Goal: Task Accomplishment & Management: Complete application form

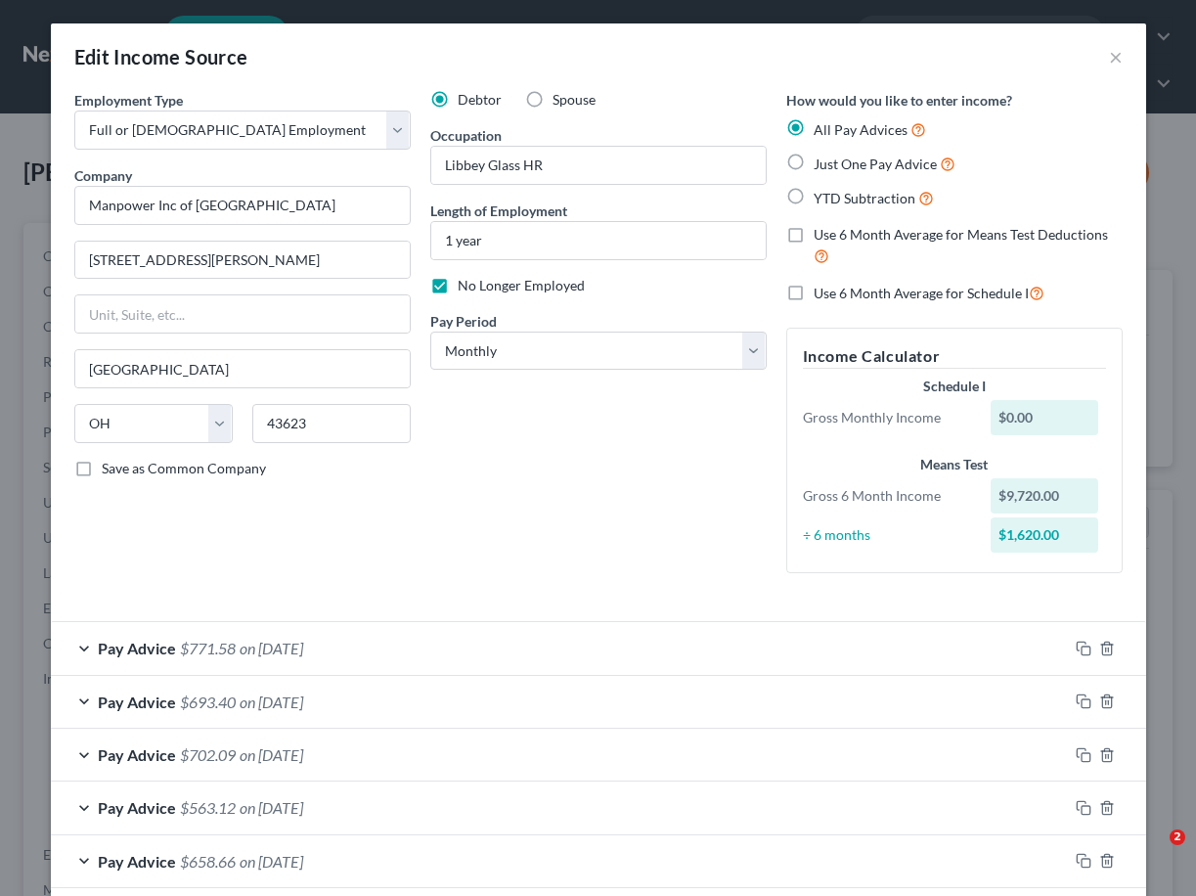
select select "0"
select select "36"
select select "0"
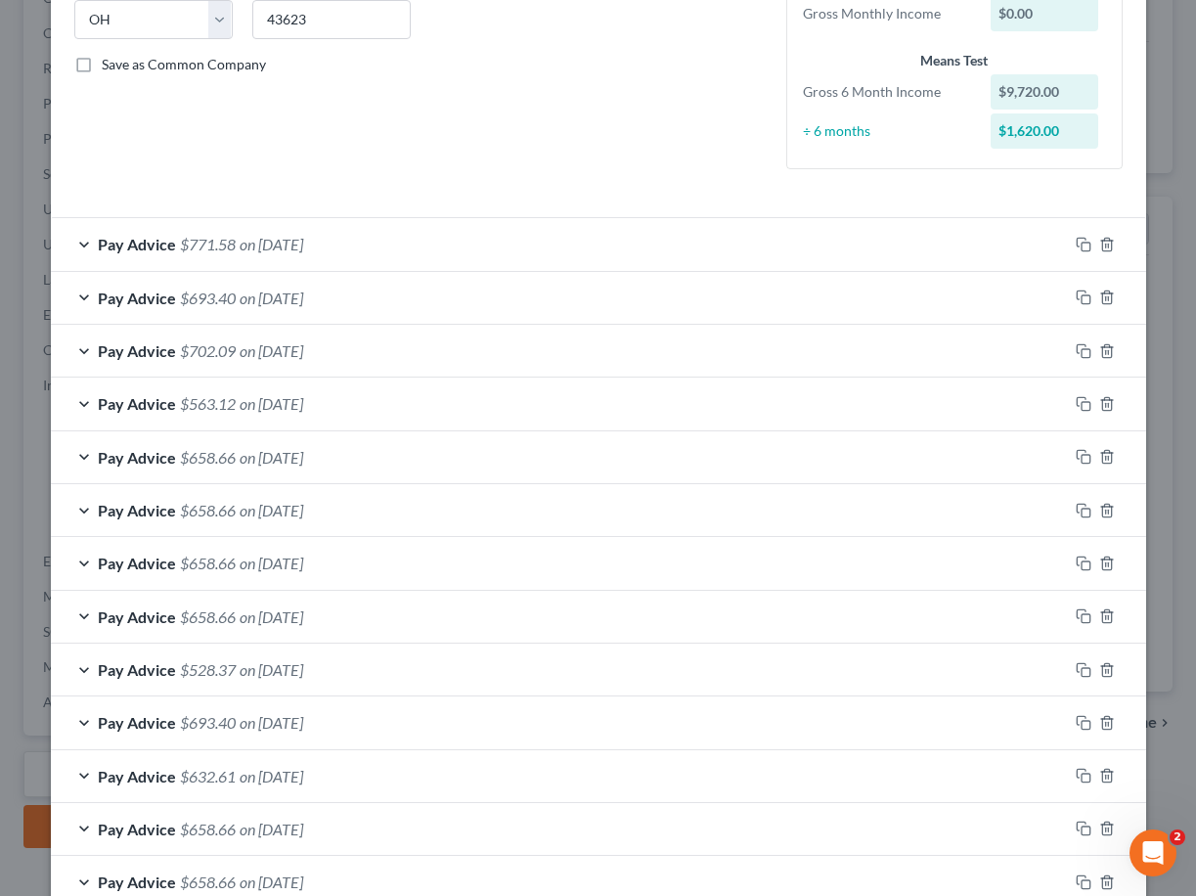
scroll to position [524, 0]
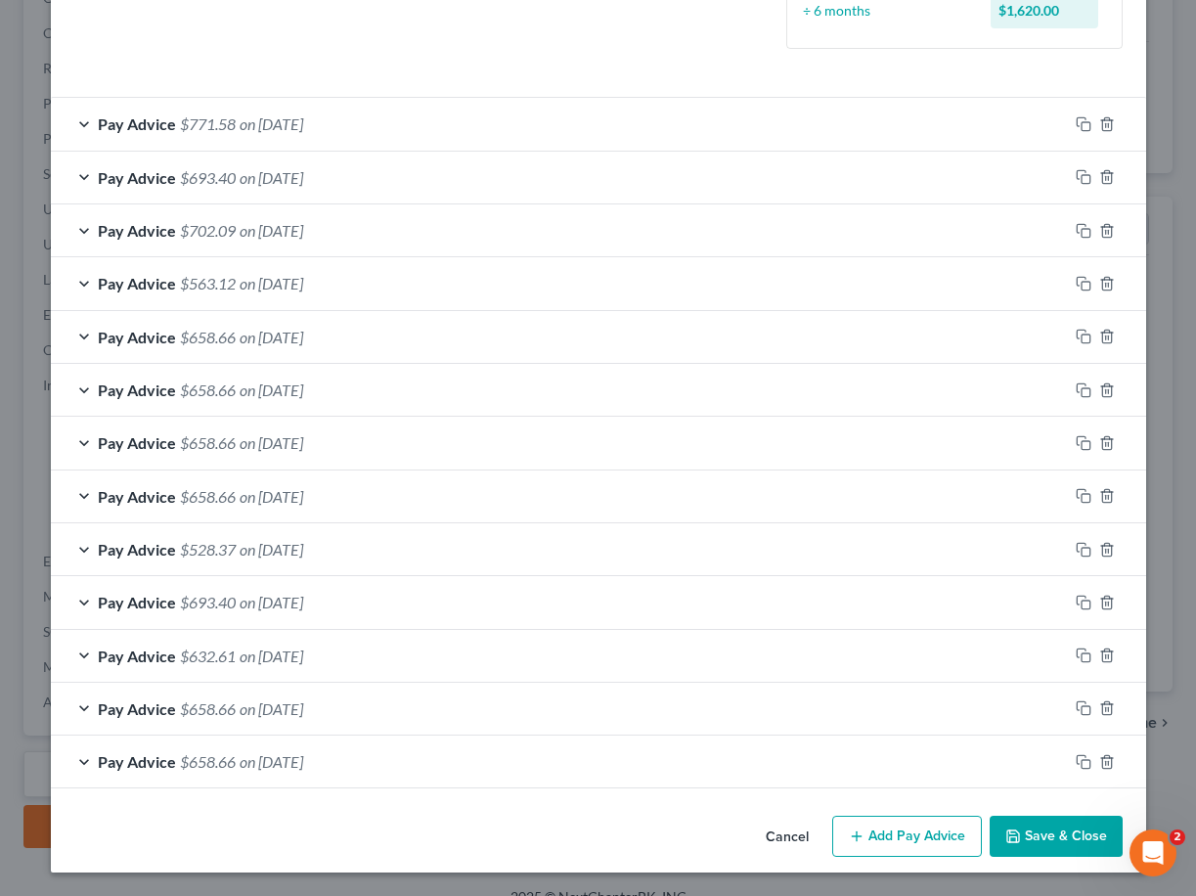
click at [887, 843] on button "Add Pay Advice" at bounding box center [907, 836] width 150 height 41
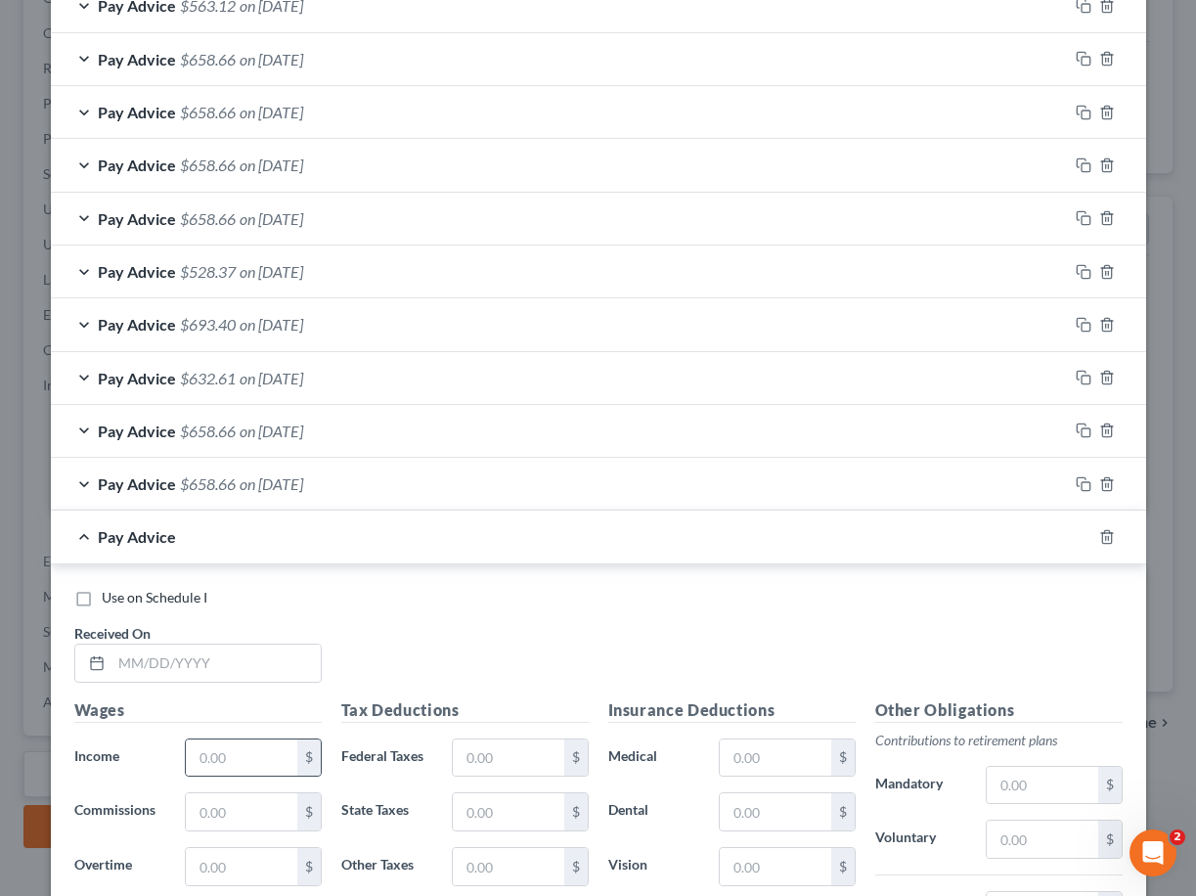
scroll to position [818, 0]
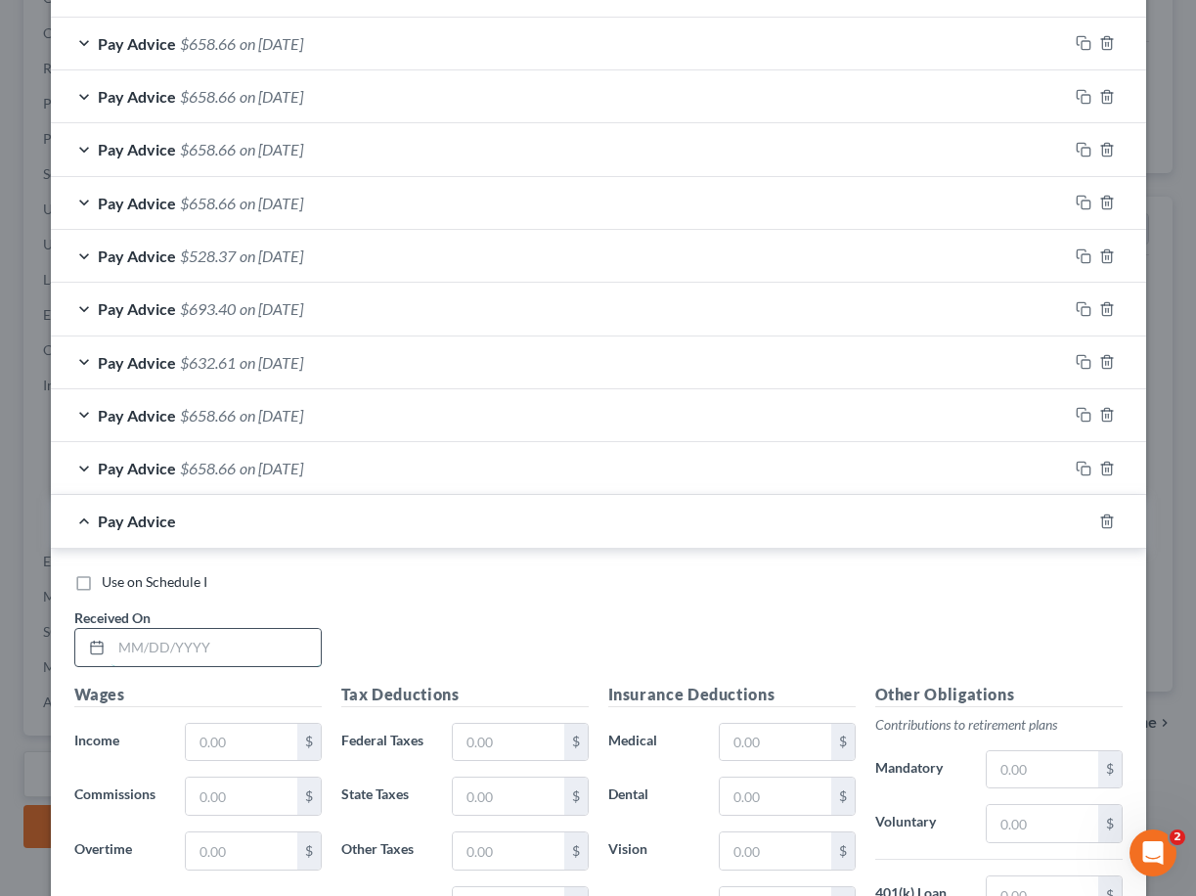
click at [227, 640] on input "text" at bounding box center [216, 647] width 209 height 37
type input "[DATE]"
click at [219, 749] on input "text" at bounding box center [241, 742] width 111 height 37
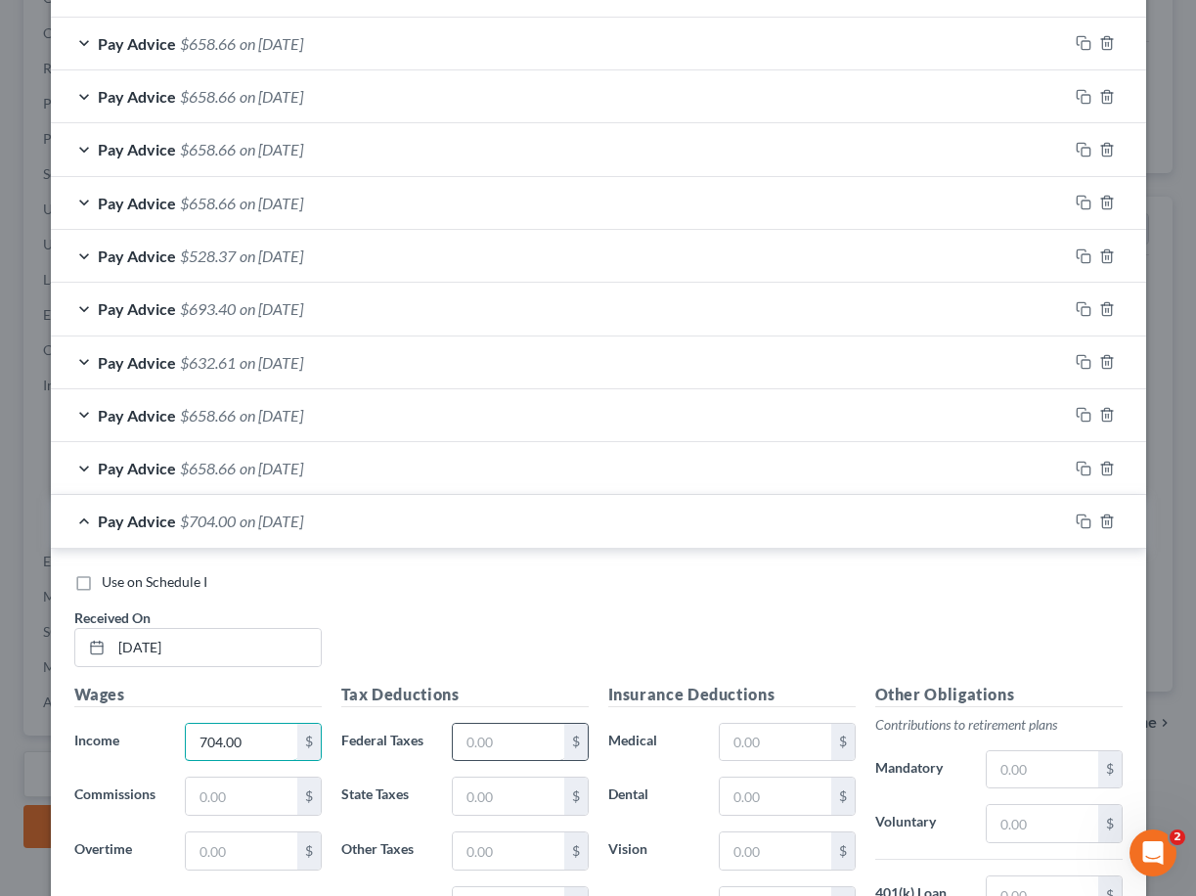
type input "704.00"
click at [509, 744] on input "text" at bounding box center [508, 742] width 111 height 37
click at [509, 791] on input "text" at bounding box center [508, 796] width 111 height 37
type input "13.84"
click at [481, 844] on input "text" at bounding box center [508, 850] width 111 height 37
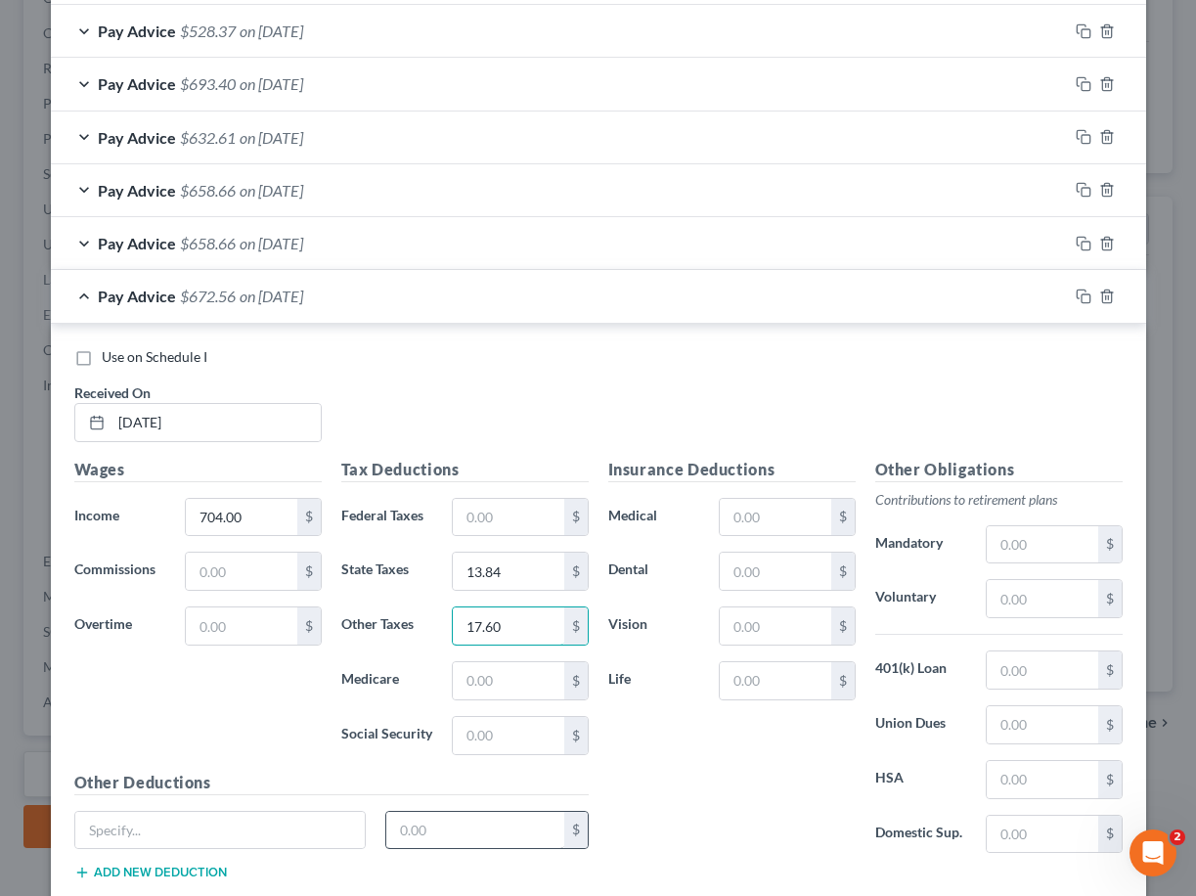
scroll to position [1111, 0]
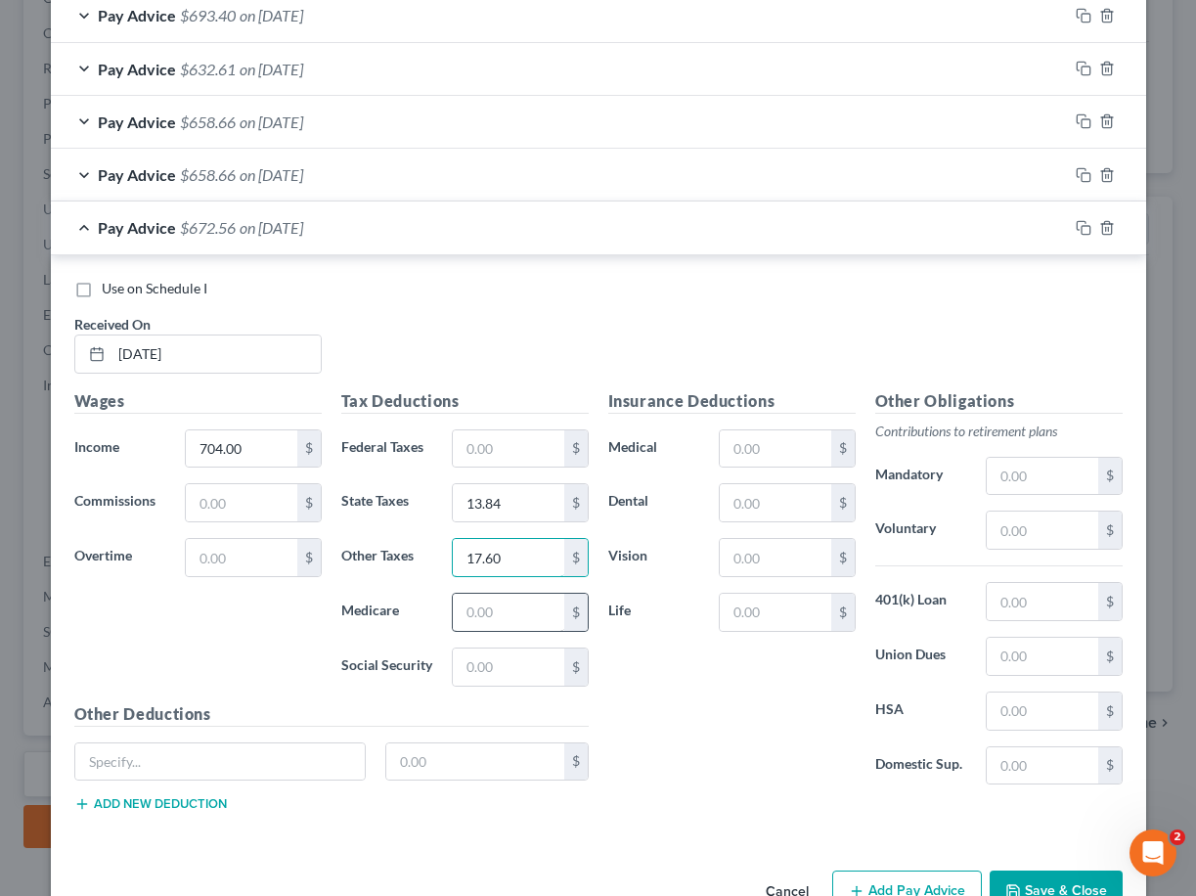
type input "17.60"
click at [490, 619] on input "text" at bounding box center [508, 612] width 111 height 37
type input "10.21"
drag, startPoint x: 493, startPoint y: 653, endPoint x: 496, endPoint y: 668, distance: 15.0
click at [497, 668] on input "text" at bounding box center [508, 667] width 111 height 37
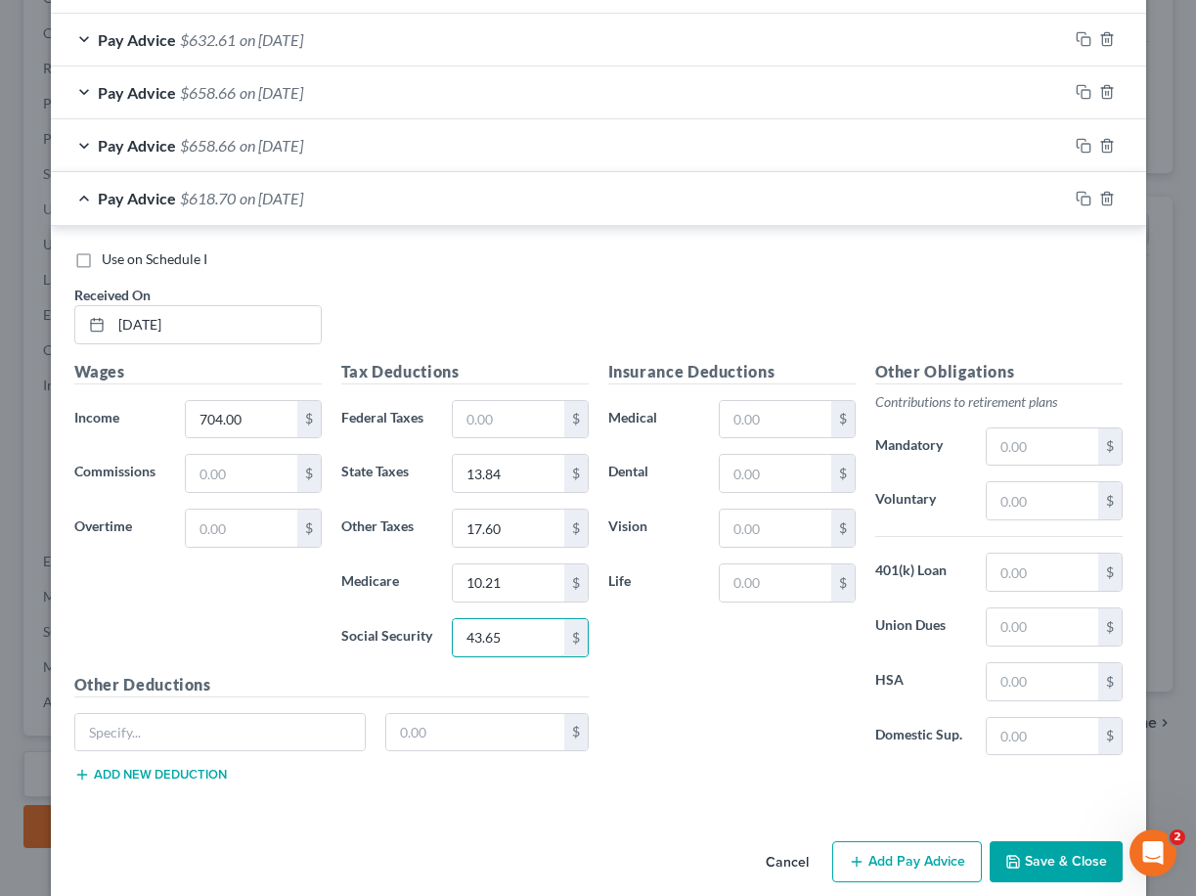
scroll to position [1166, 0]
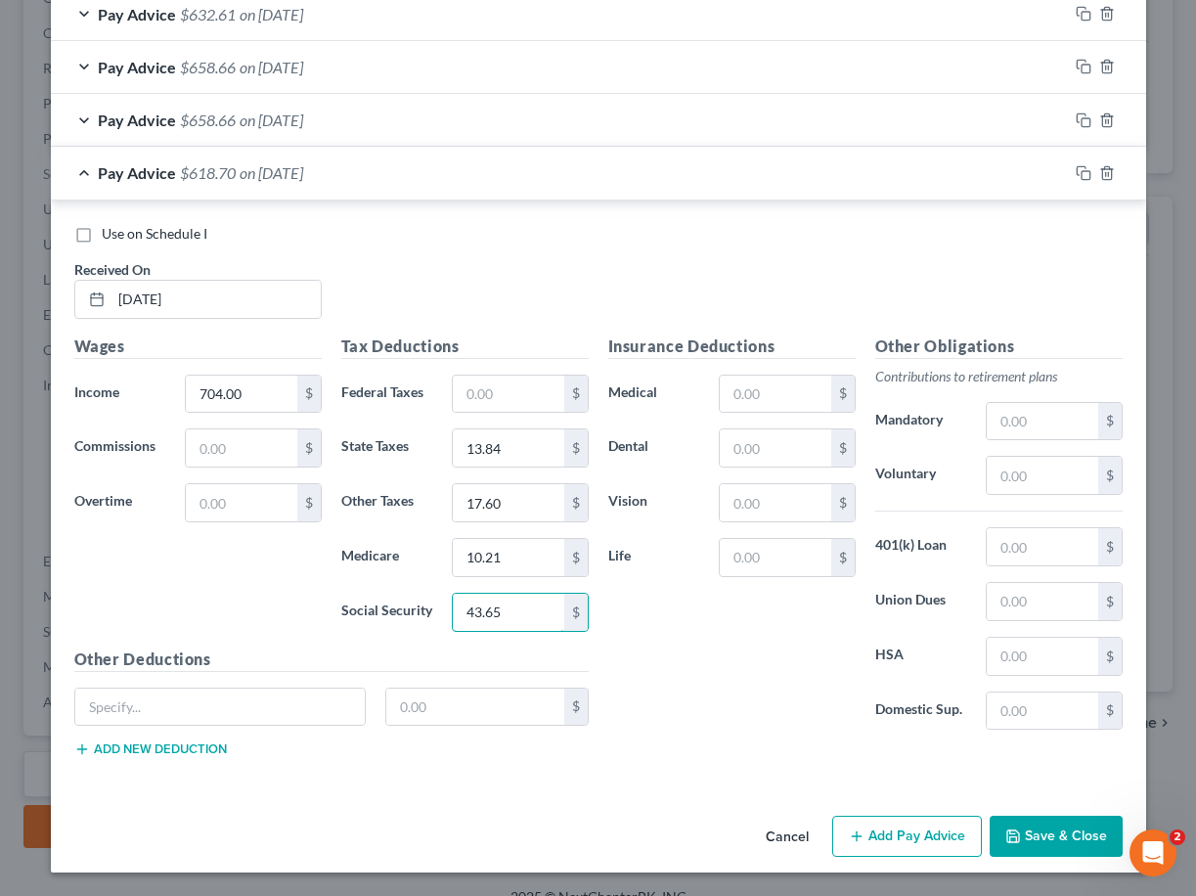
type input "43.65"
click at [875, 835] on button "Add Pay Advice" at bounding box center [907, 836] width 150 height 41
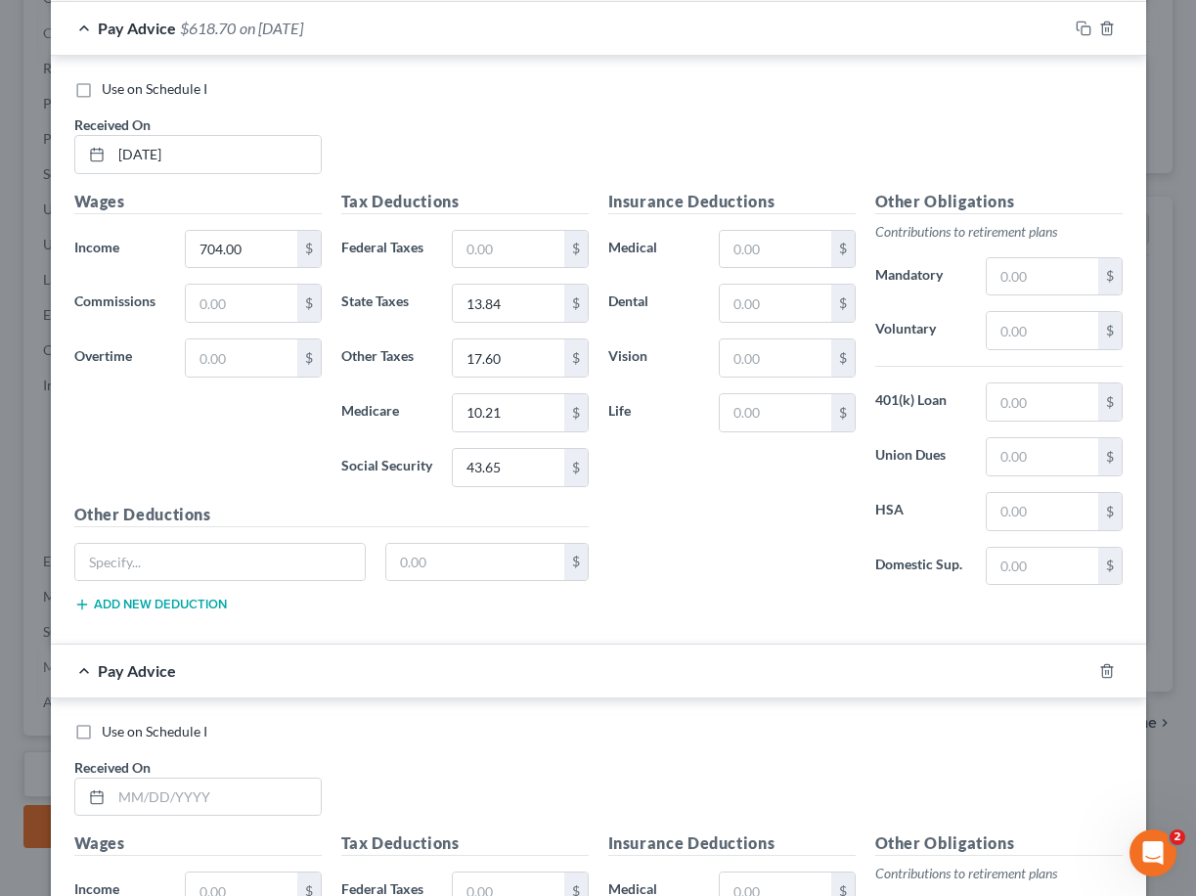
scroll to position [1557, 0]
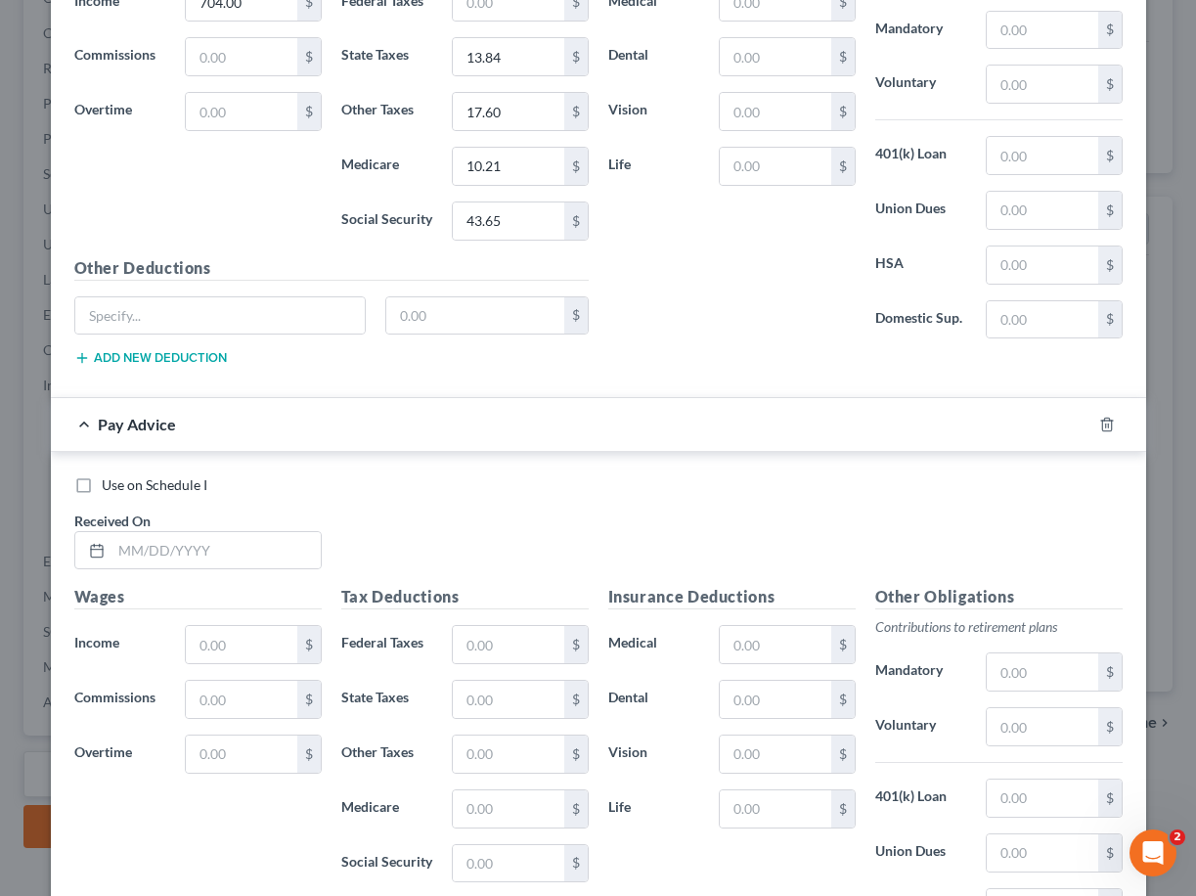
drag, startPoint x: 681, startPoint y: 330, endPoint x: 490, endPoint y: 485, distance: 246.1
click at [681, 330] on div "Insurance Deductions Medical $ Dental $ Vision $ Life $" at bounding box center [732, 149] width 267 height 412
click at [242, 546] on input "text" at bounding box center [216, 550] width 209 height 37
type input "[DATE]"
click at [228, 636] on input "text" at bounding box center [241, 644] width 111 height 37
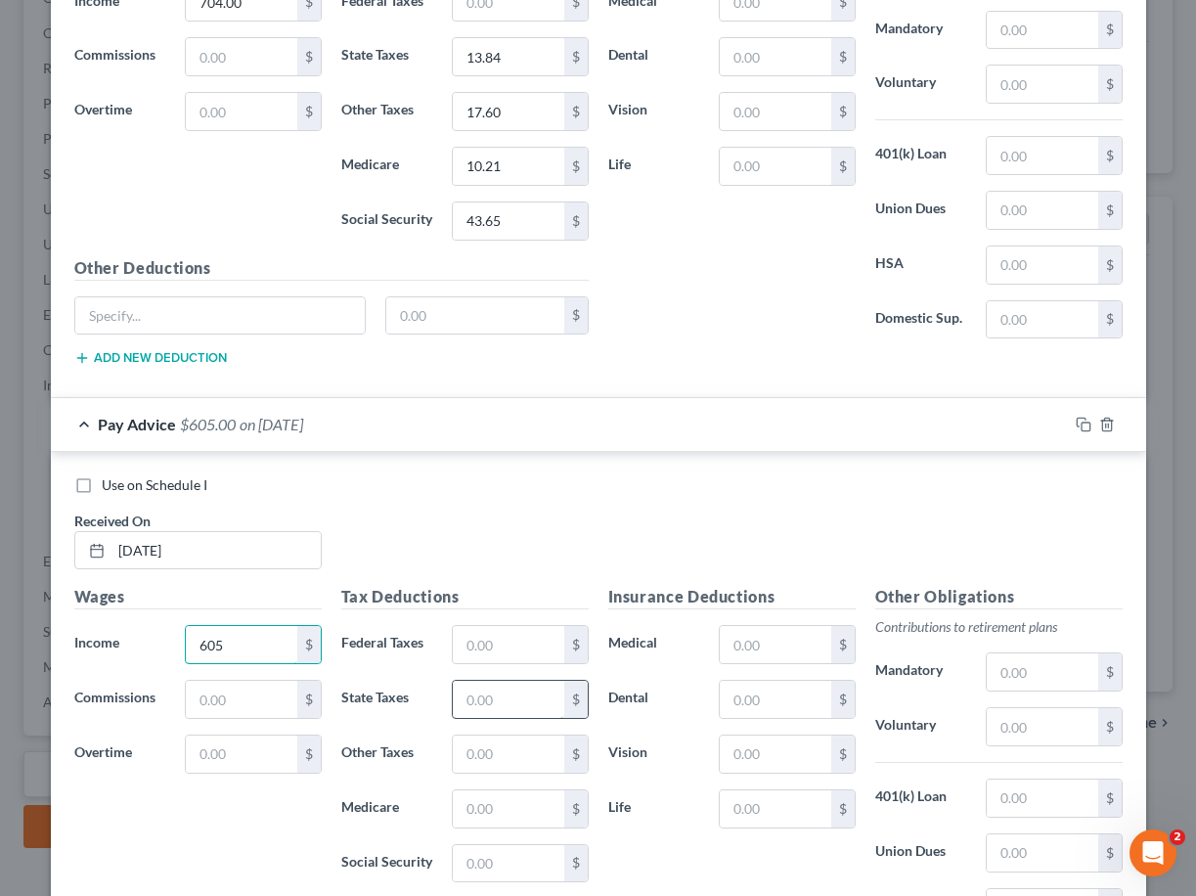
type input "605"
click at [517, 694] on input "text" at bounding box center [508, 699] width 111 height 37
type input "10.88"
click at [509, 746] on input "text" at bounding box center [508, 754] width 111 height 37
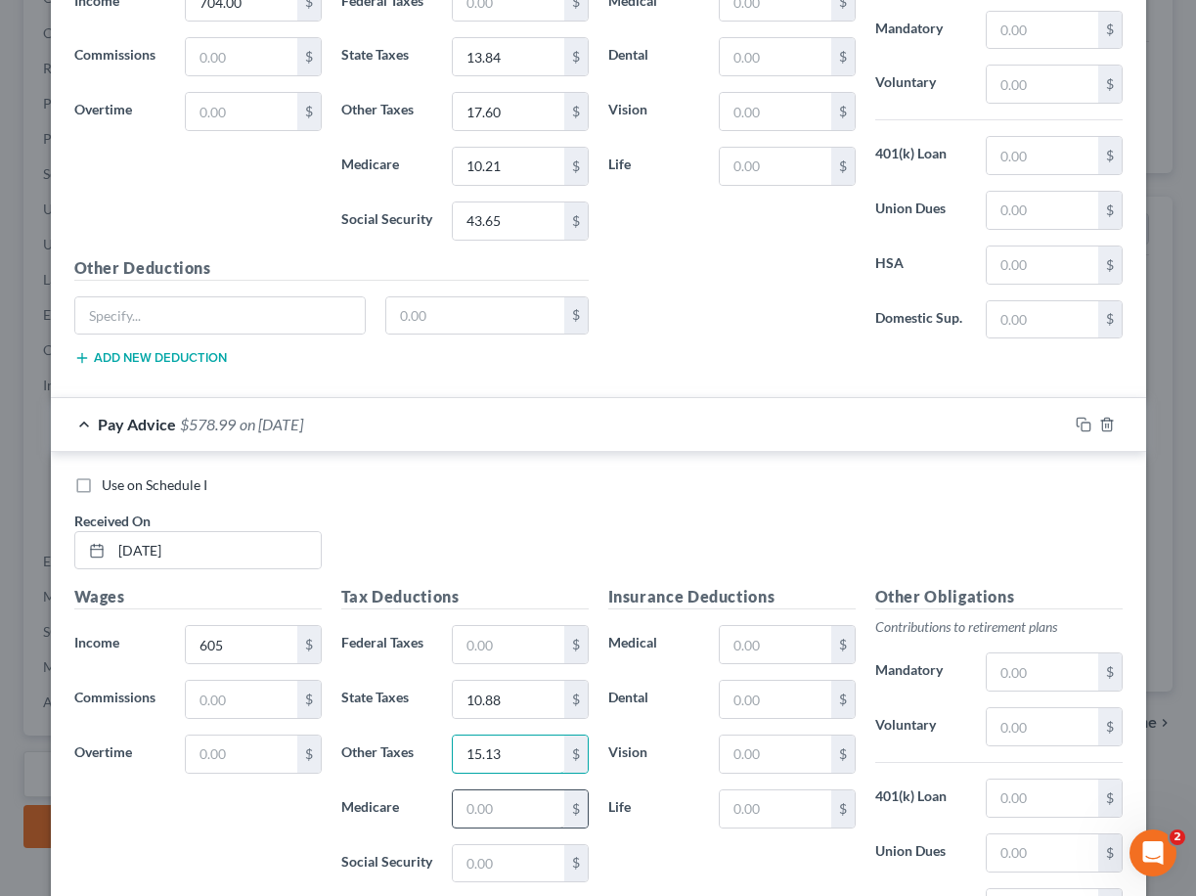
type input "15.13"
click at [467, 809] on input "text" at bounding box center [508, 808] width 111 height 37
type input "0"
type input "8.77"
click at [518, 873] on input "text" at bounding box center [508, 863] width 111 height 37
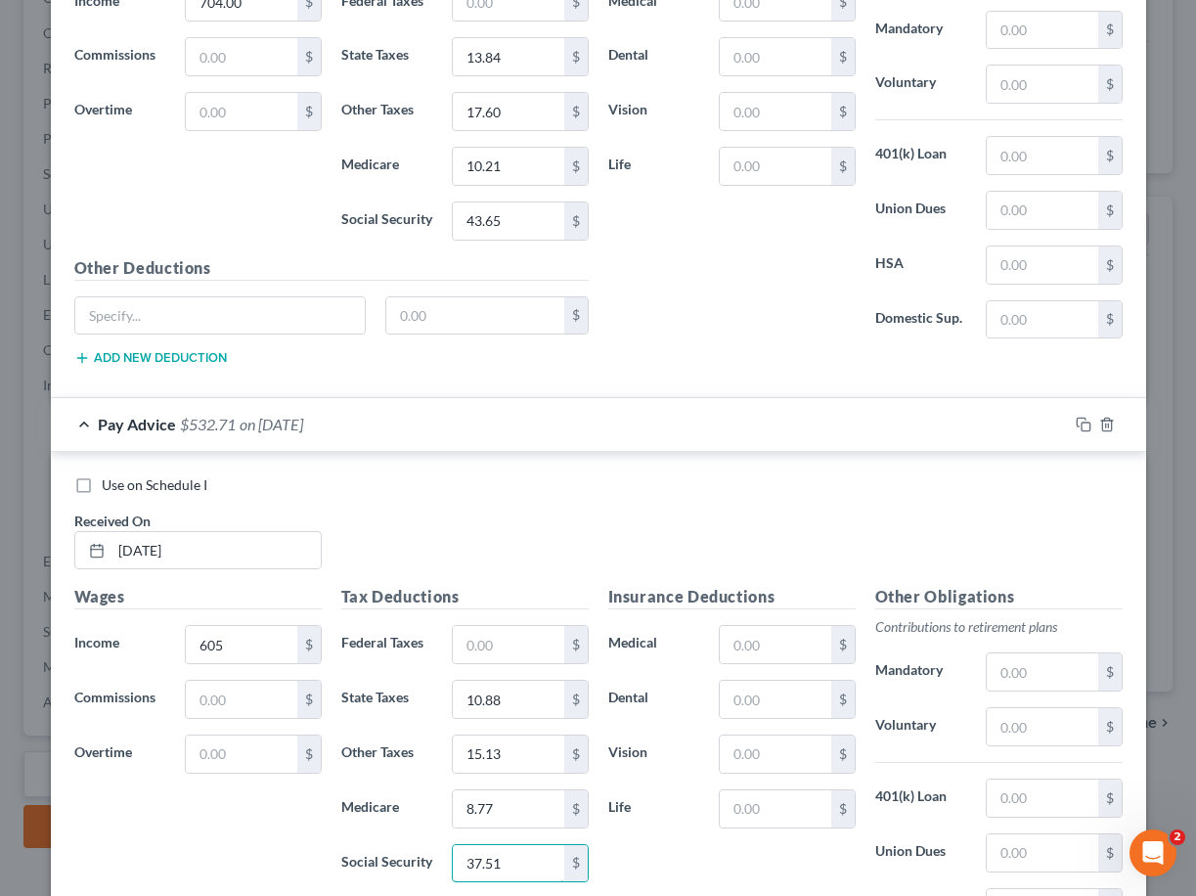
type input "37.51"
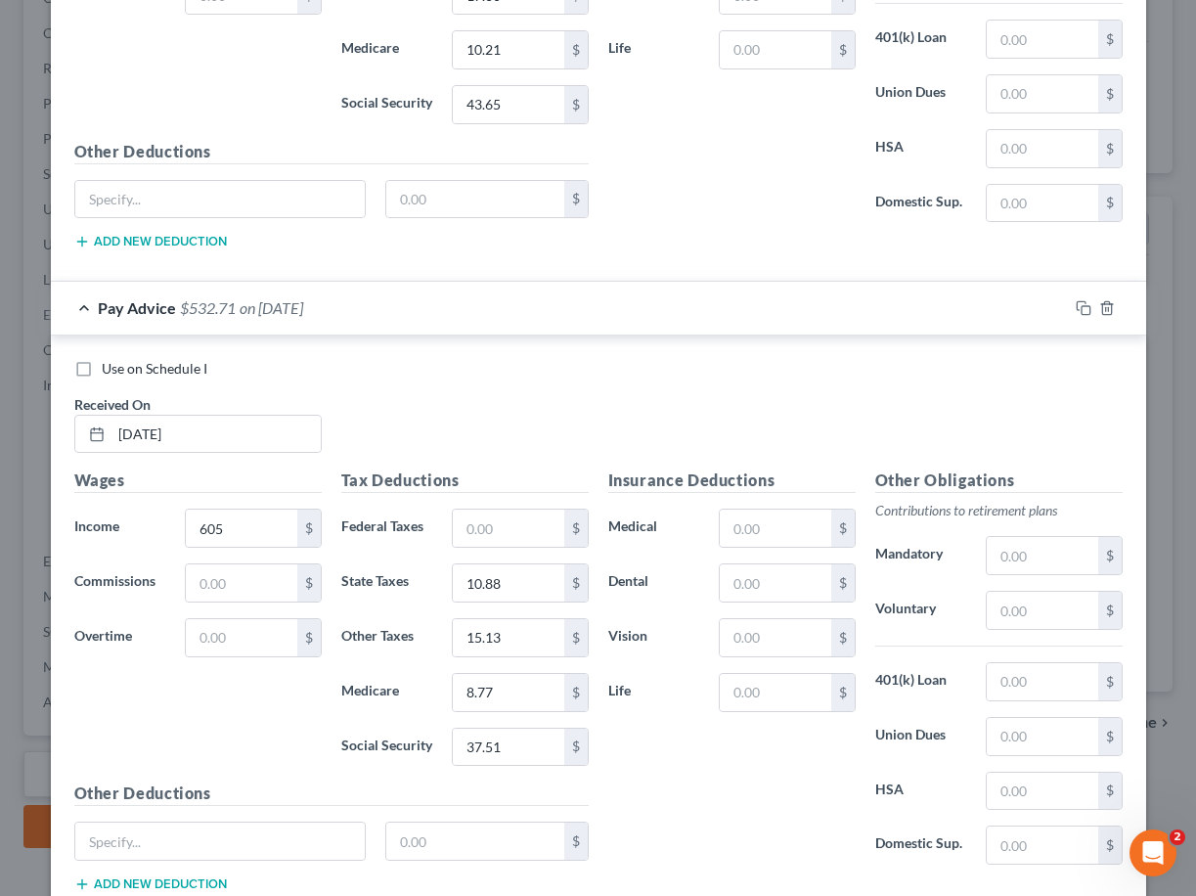
scroll to position [1809, 0]
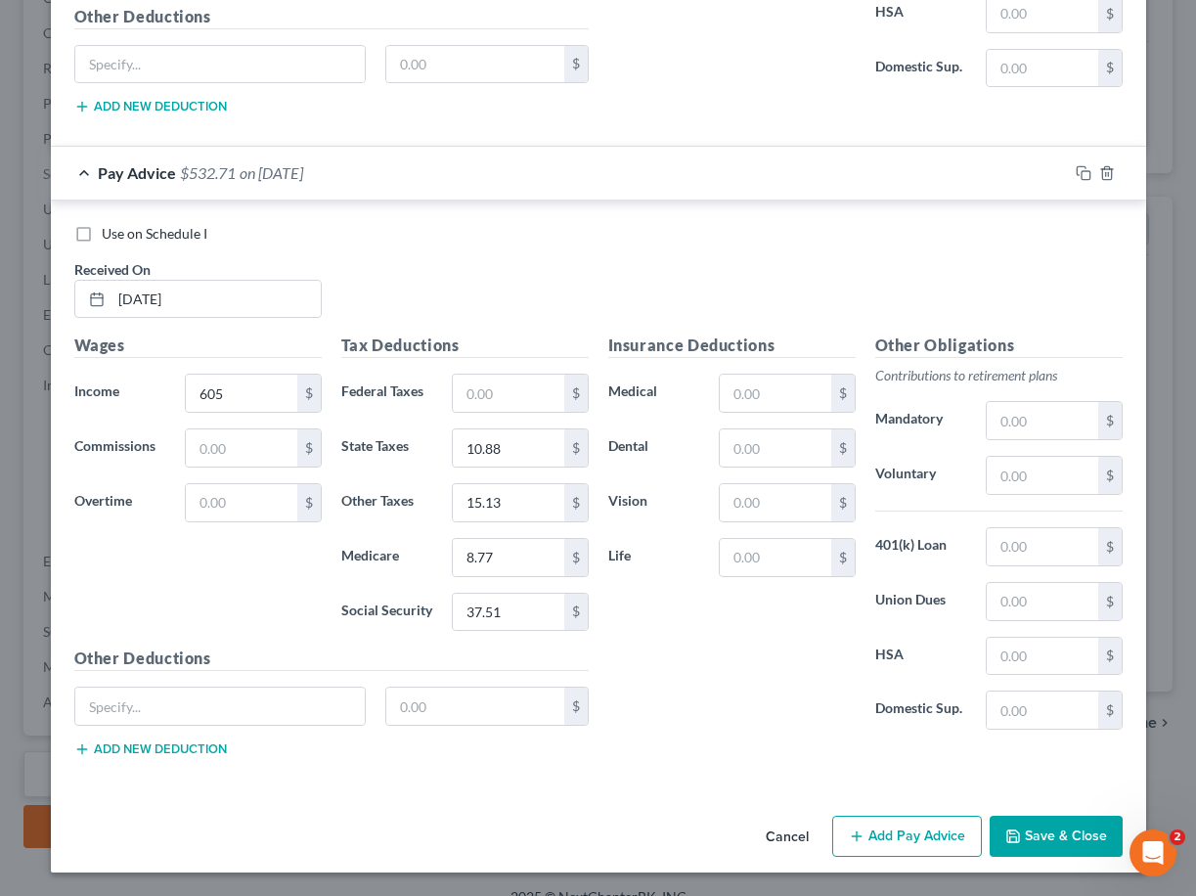
click at [916, 825] on button "Add Pay Advice" at bounding box center [907, 836] width 150 height 41
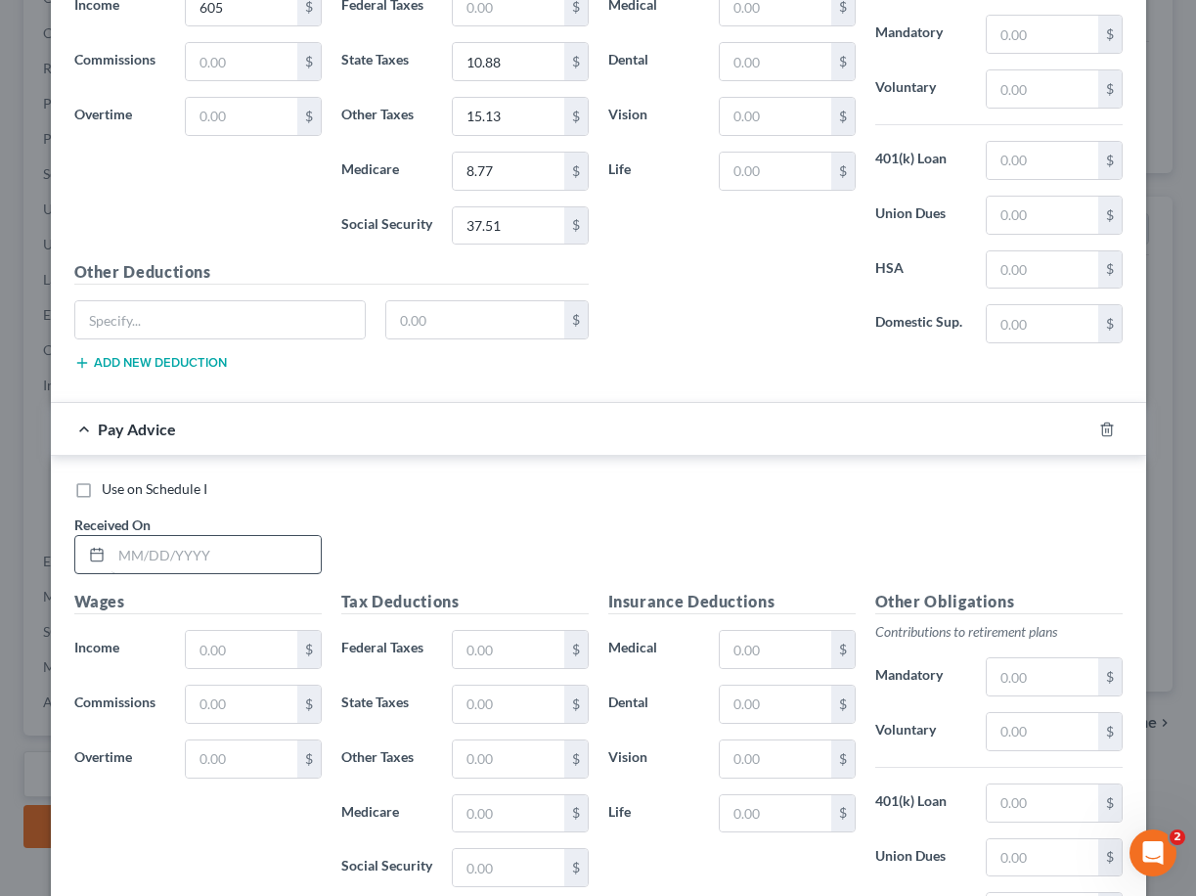
scroll to position [2200, 0]
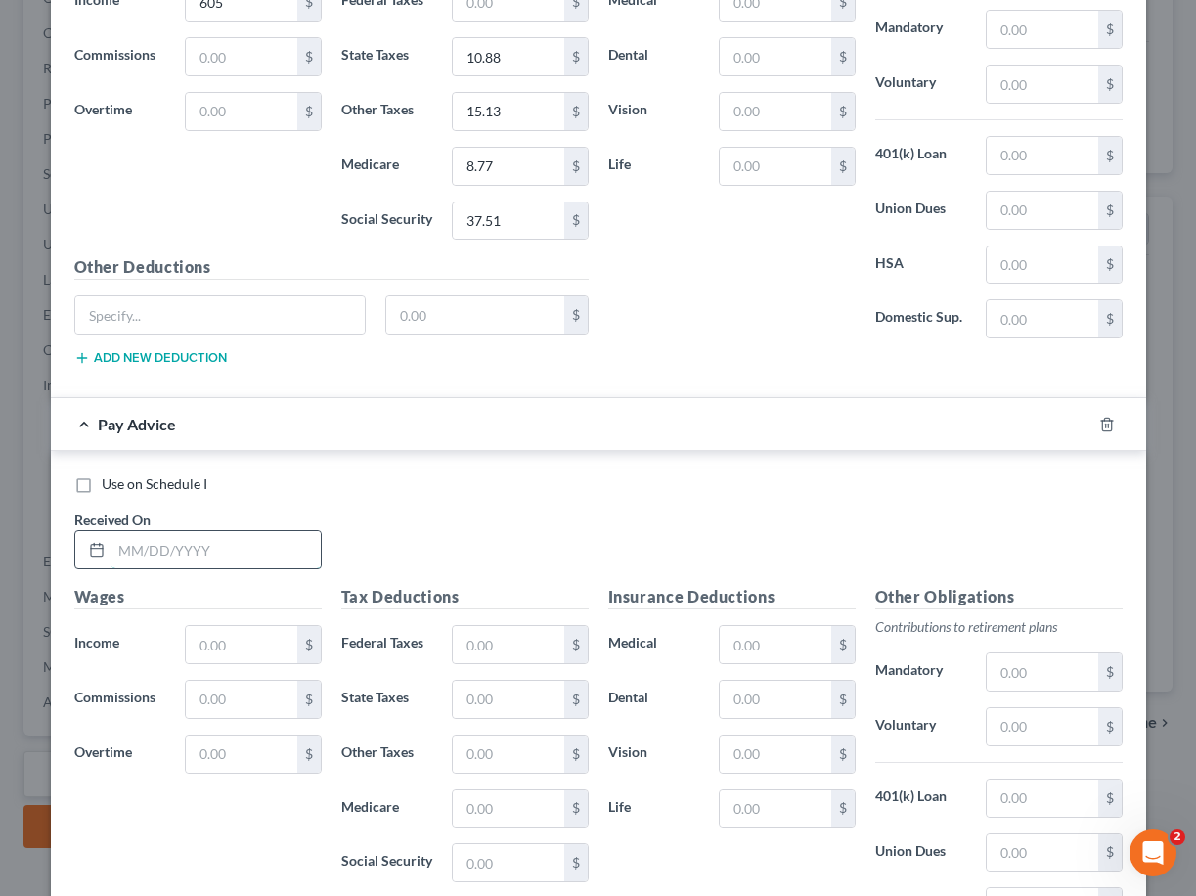
click at [189, 561] on input "text" at bounding box center [216, 549] width 209 height 37
type input "[DATE]"
click at [233, 636] on input "text" at bounding box center [241, 644] width 111 height 37
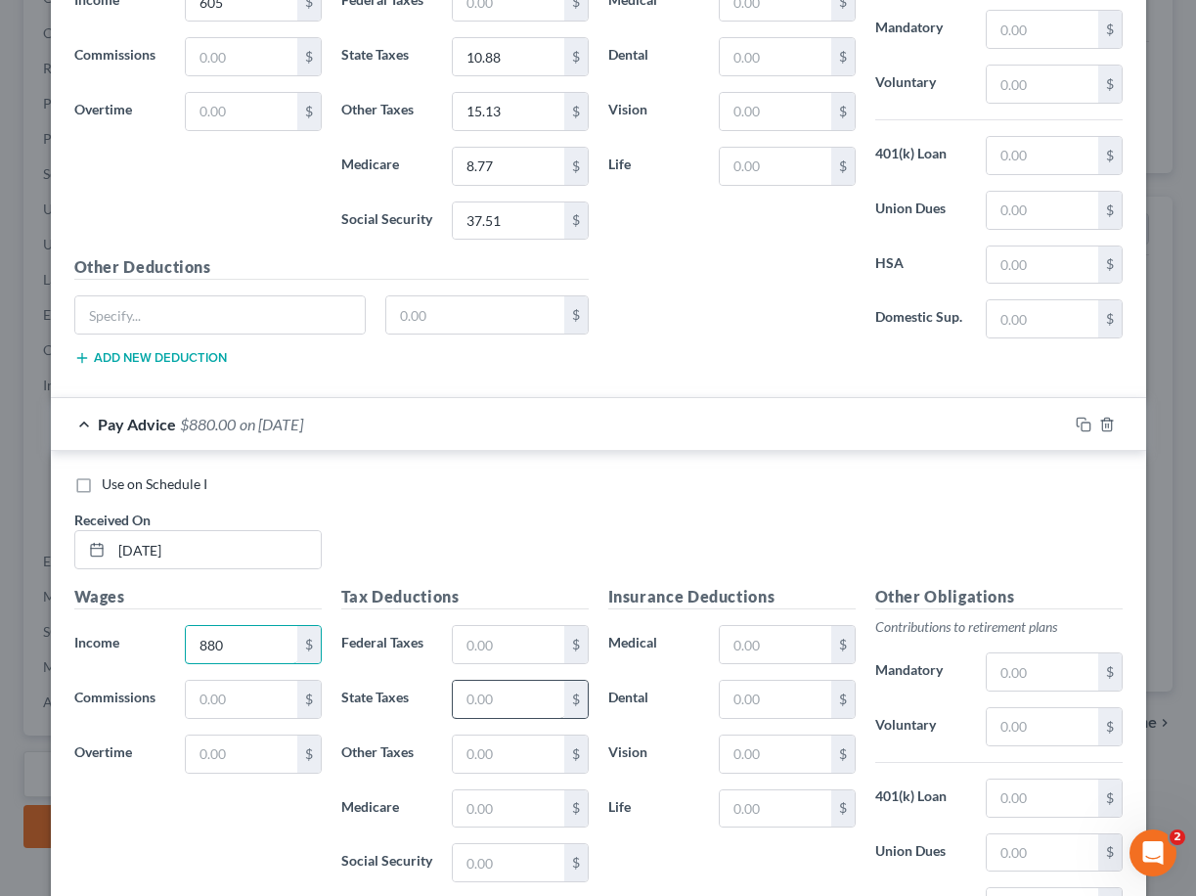
type input "880"
click at [495, 692] on input "text" at bounding box center [508, 699] width 111 height 37
type input "19.10"
click at [503, 745] on input "text" at bounding box center [508, 754] width 111 height 37
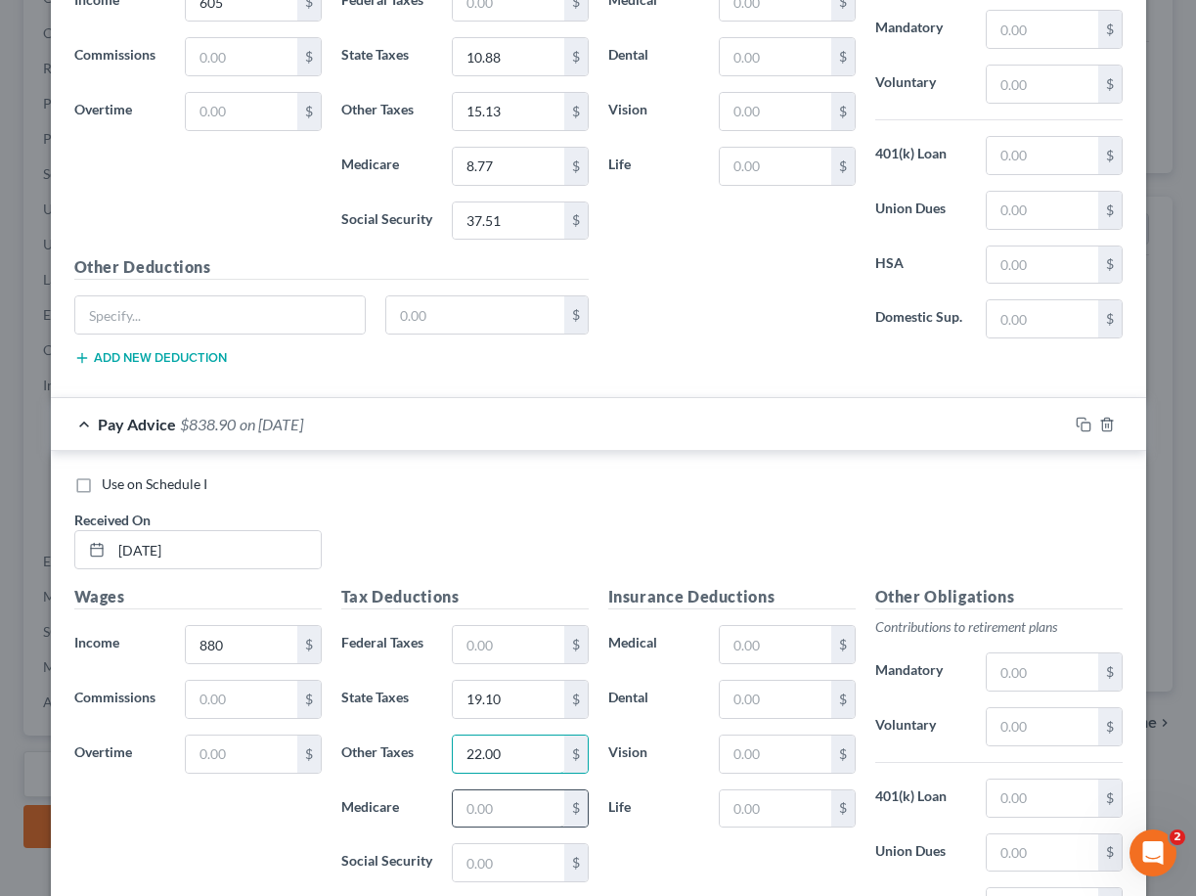
type input "22.00"
click at [483, 805] on input "text" at bounding box center [508, 808] width 111 height 37
type input "12.76"
click at [516, 863] on input "text" at bounding box center [508, 862] width 111 height 37
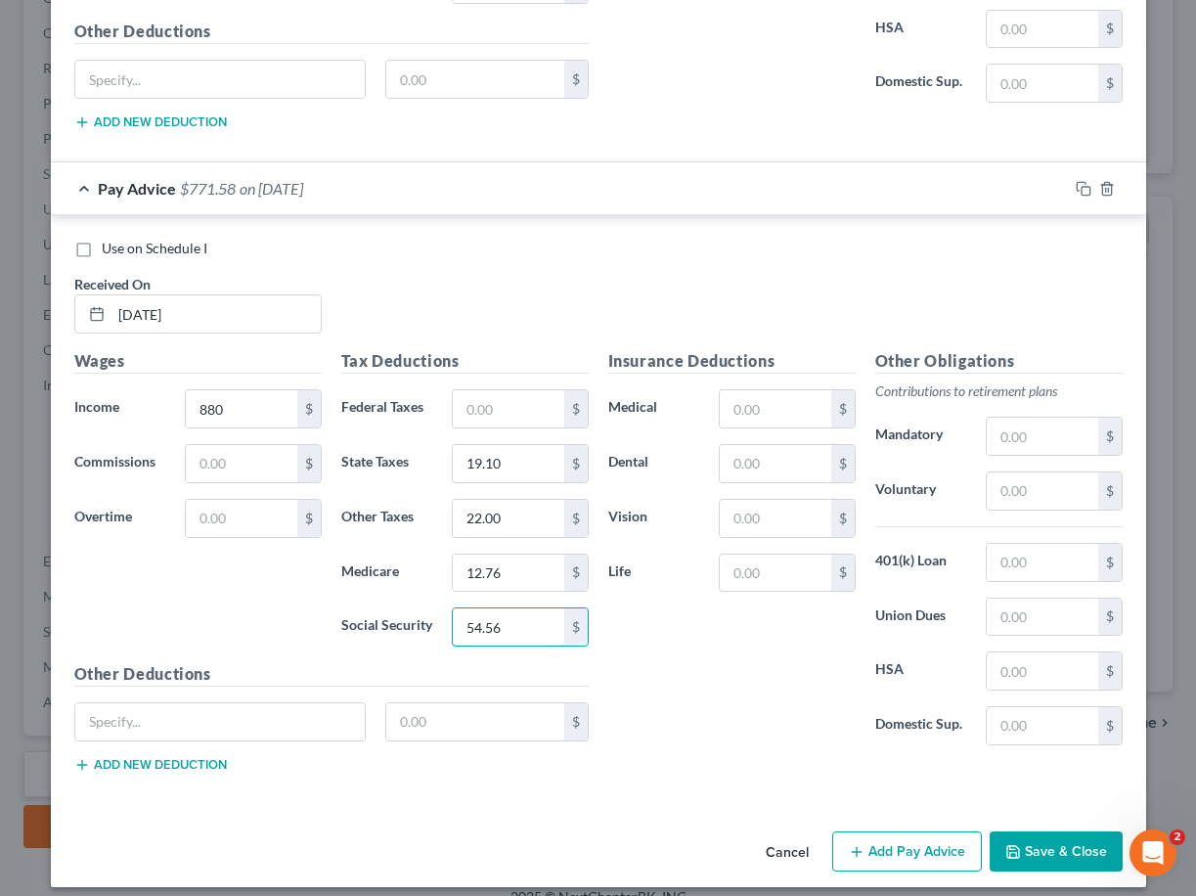
scroll to position [2450, 0]
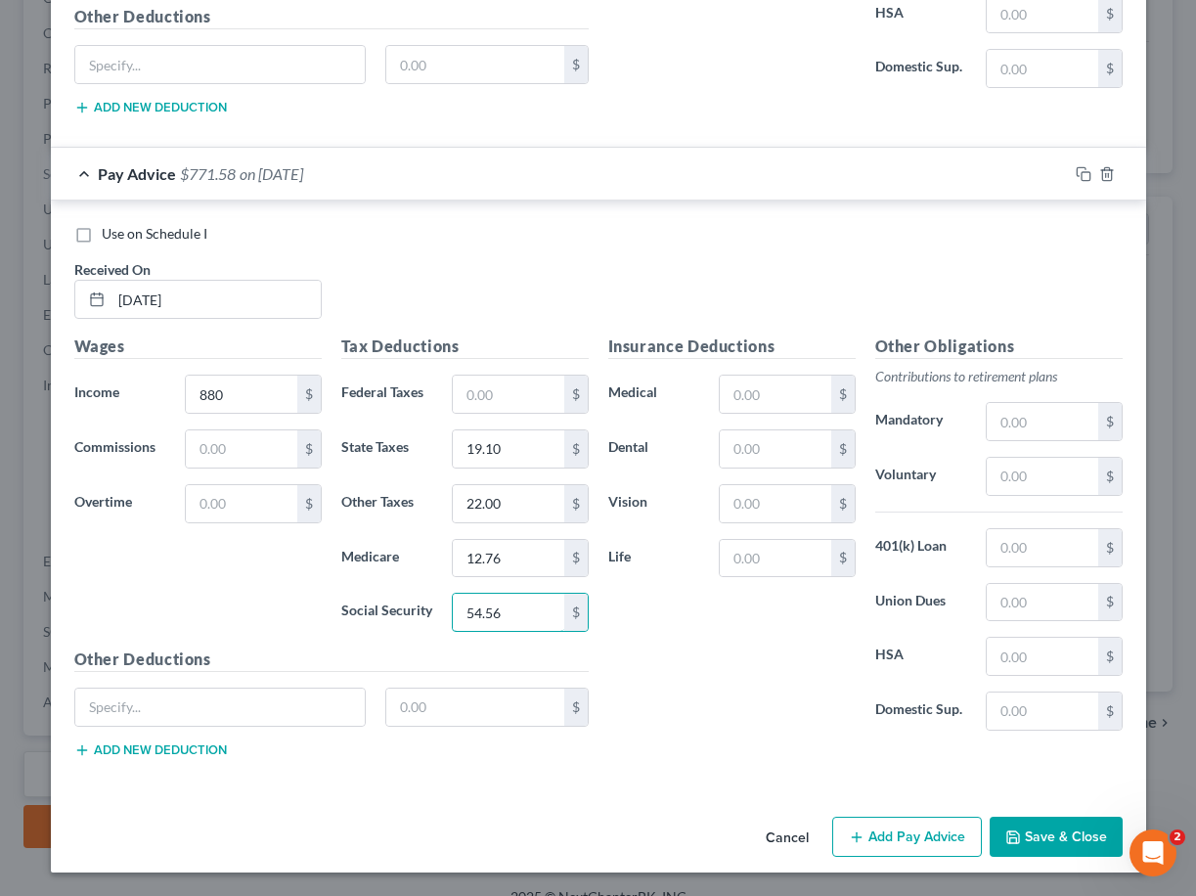
type input "54.56"
click at [693, 647] on div "Insurance Deductions Medical $ Dental $ Vision $ Life $" at bounding box center [732, 541] width 267 height 412
click at [893, 834] on button "Add Pay Advice" at bounding box center [907, 837] width 150 height 41
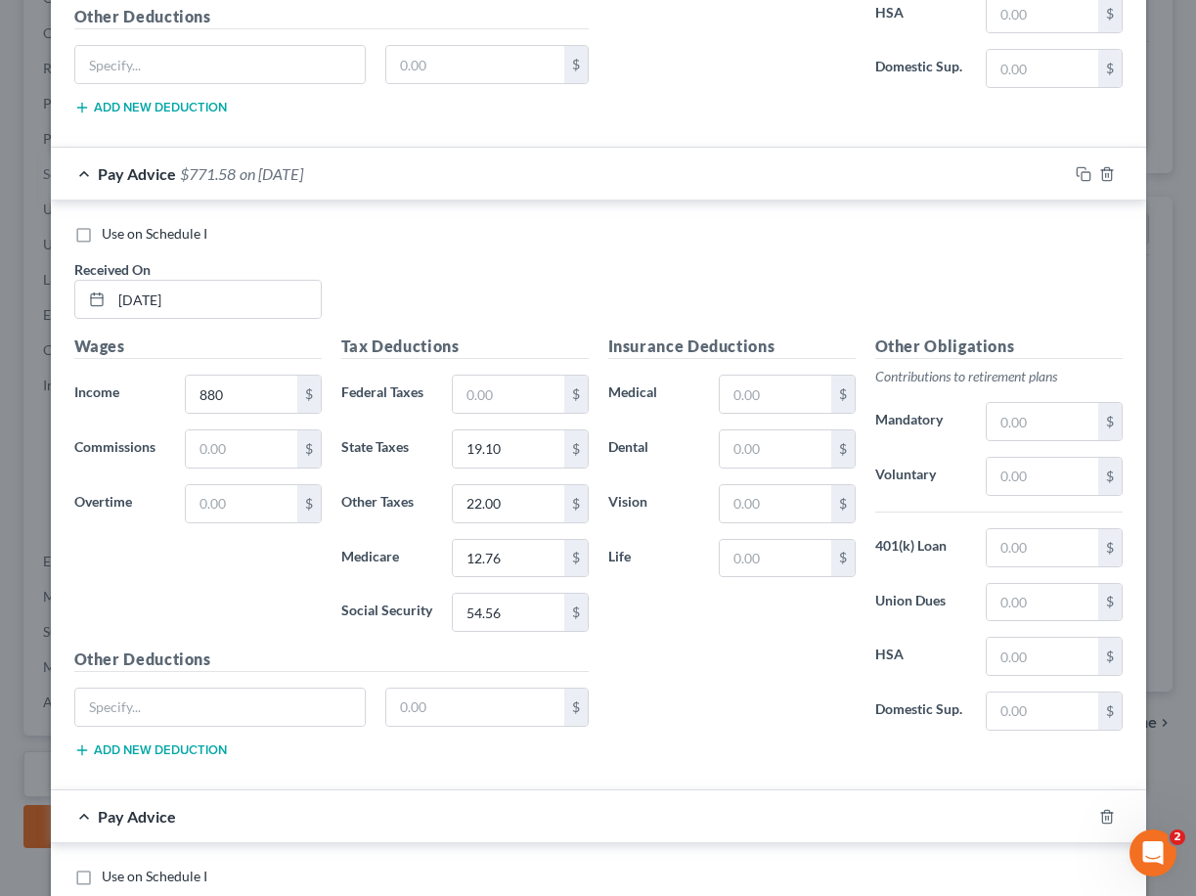
click at [688, 681] on div "Insurance Deductions Medical $ Dental $ Vision $ Life $" at bounding box center [732, 541] width 267 height 412
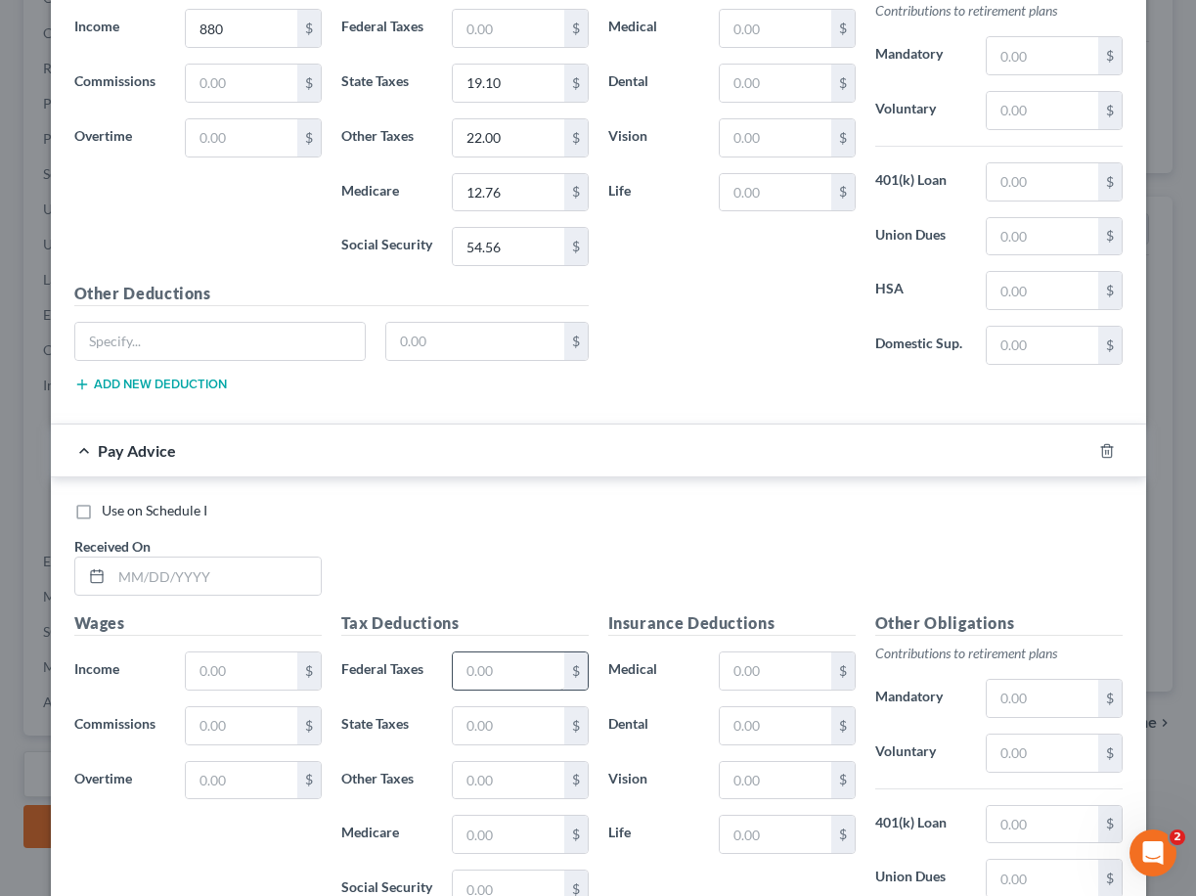
scroll to position [2842, 0]
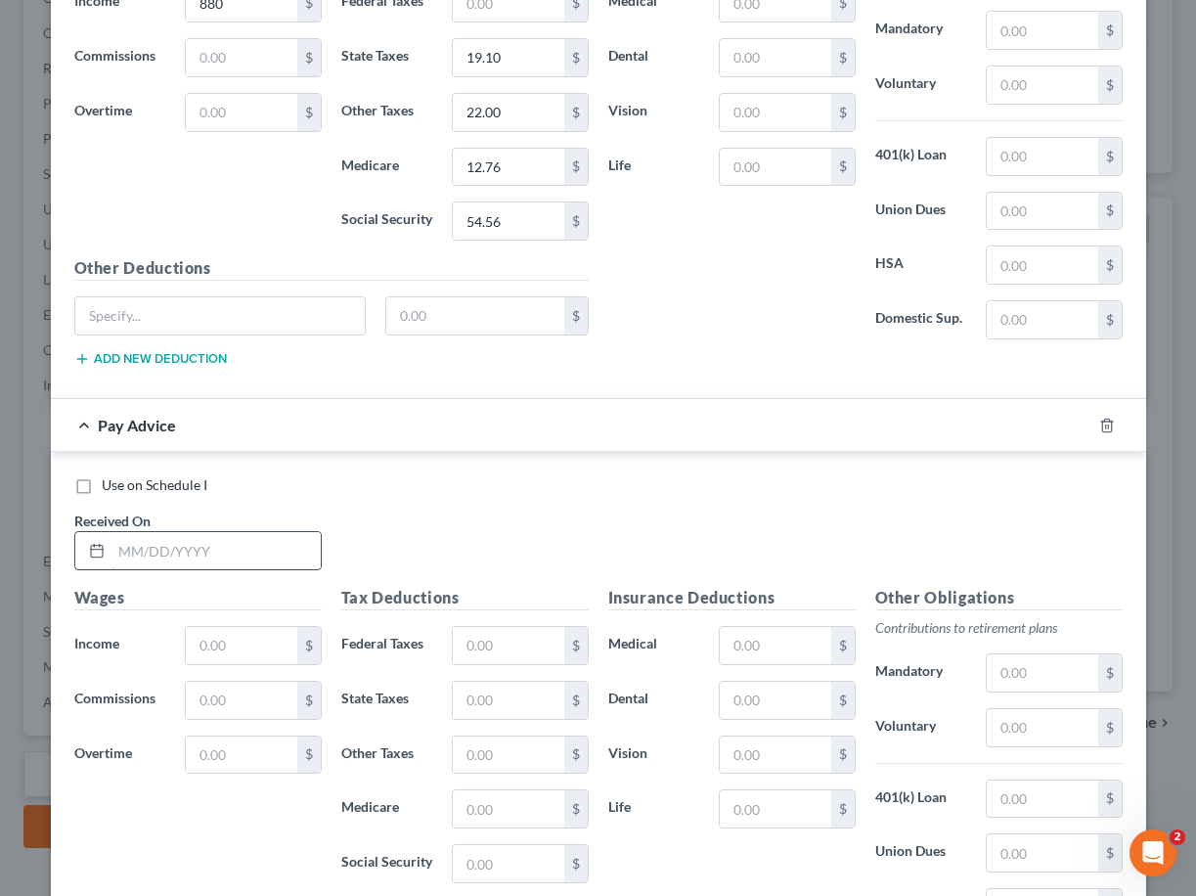
click at [693, 477] on div "Use on Schedule I" at bounding box center [598, 485] width 1049 height 20
click at [160, 541] on input "text" at bounding box center [216, 550] width 209 height 37
type input "[DATE]"
click at [256, 643] on input "text" at bounding box center [241, 645] width 111 height 37
type input "880"
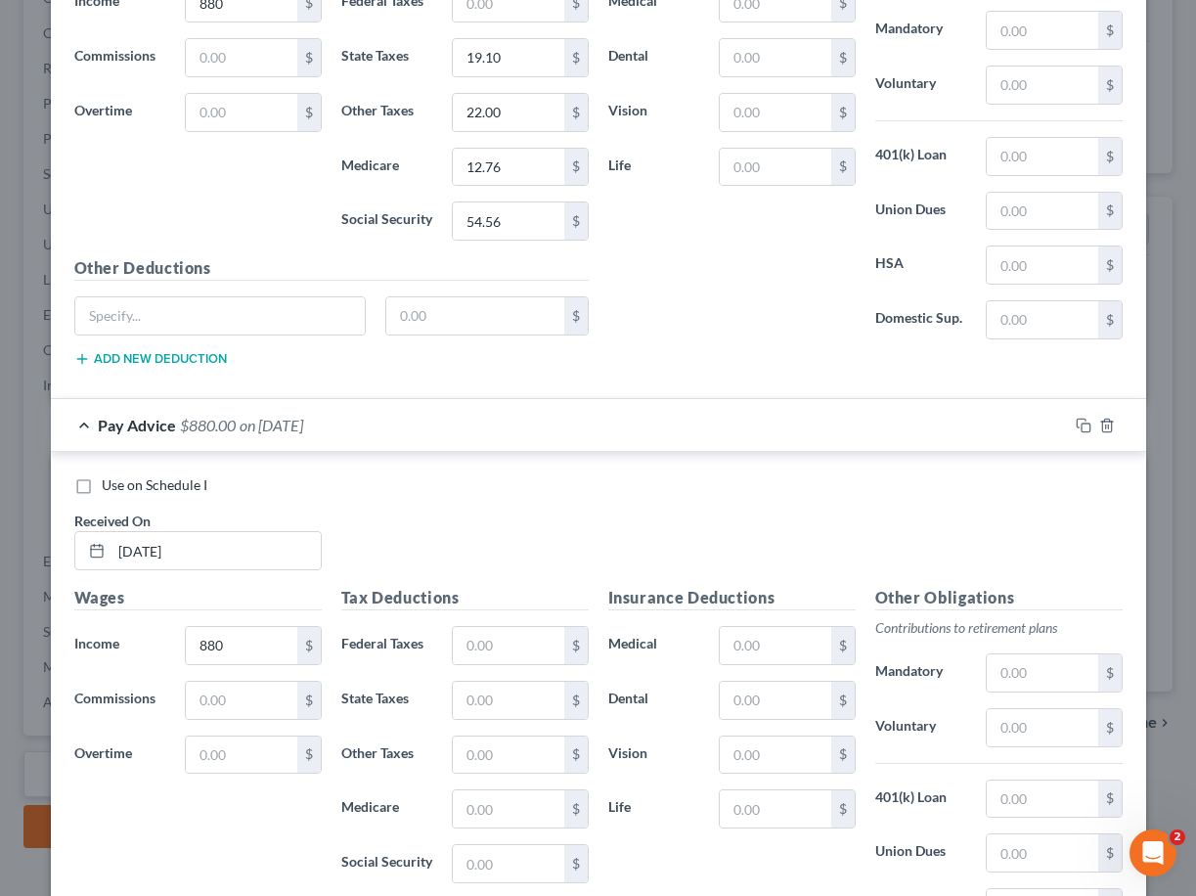
click at [507, 729] on div "Tax Deductions Federal Taxes $ State Taxes $ Other Taxes $ Medicare $ Social Se…" at bounding box center [465, 742] width 267 height 313
click at [495, 761] on input "text" at bounding box center [508, 755] width 111 height 37
type input "22.00"
click at [535, 701] on input "text" at bounding box center [508, 700] width 111 height 37
type input "19.10"
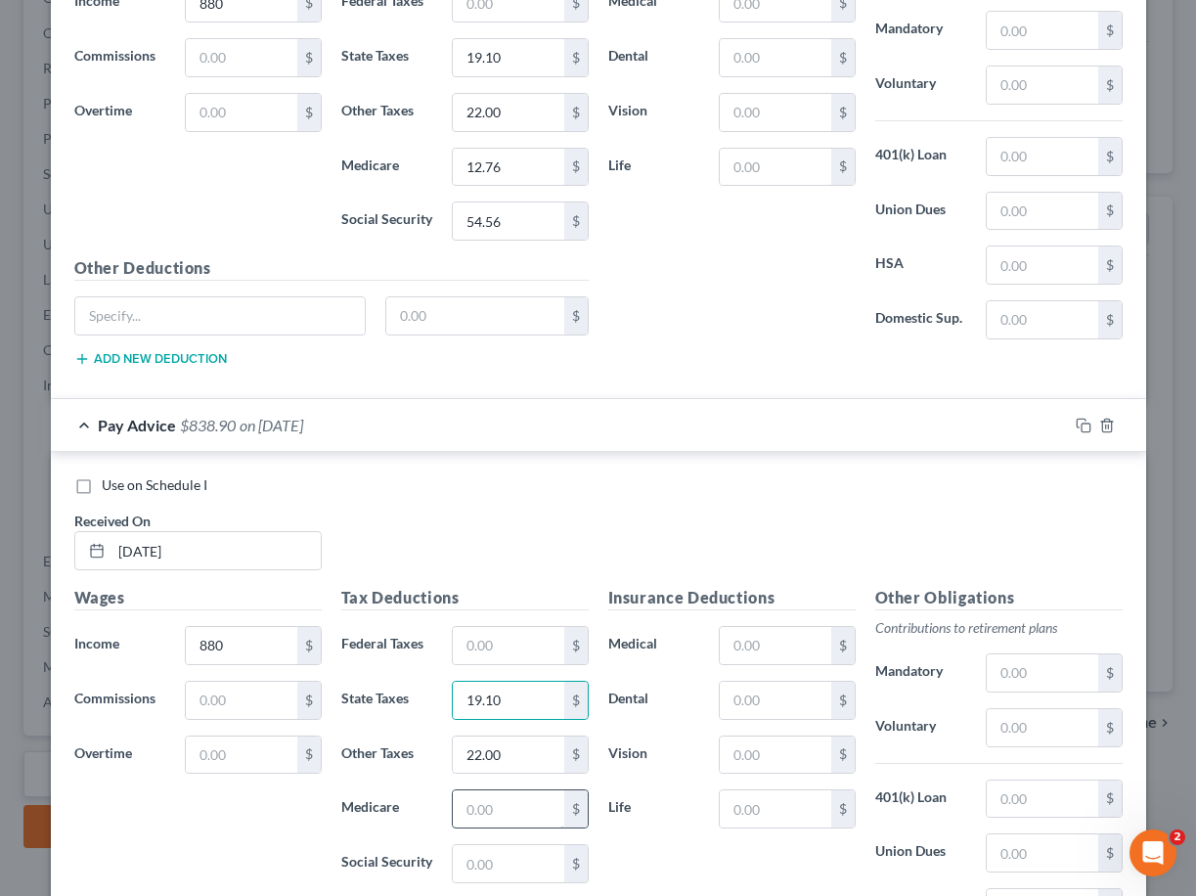
click at [518, 813] on input "text" at bounding box center [508, 808] width 111 height 37
type input "12.76"
click at [462, 863] on input "text" at bounding box center [508, 863] width 111 height 37
type input "54.56"
click at [401, 811] on label "Medicare" at bounding box center [388, 808] width 112 height 39
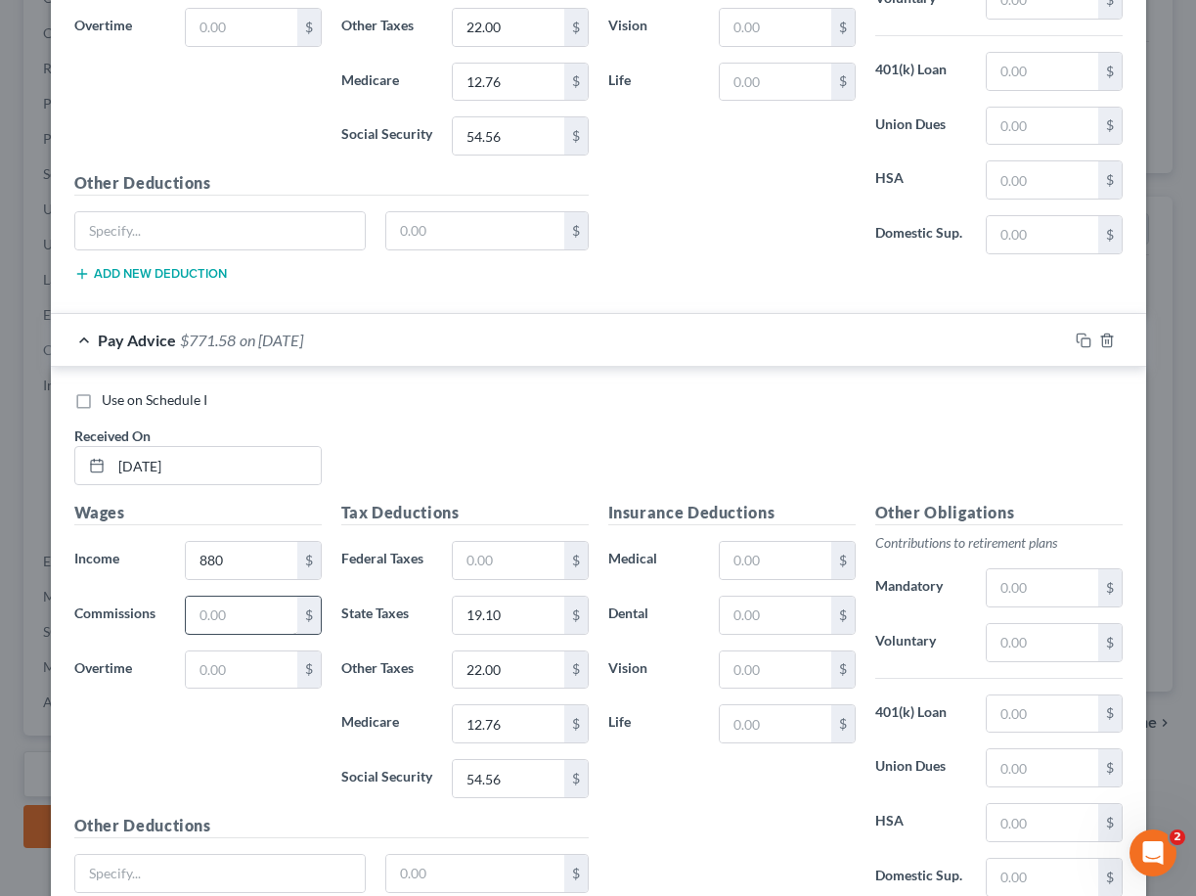
scroll to position [3093, 0]
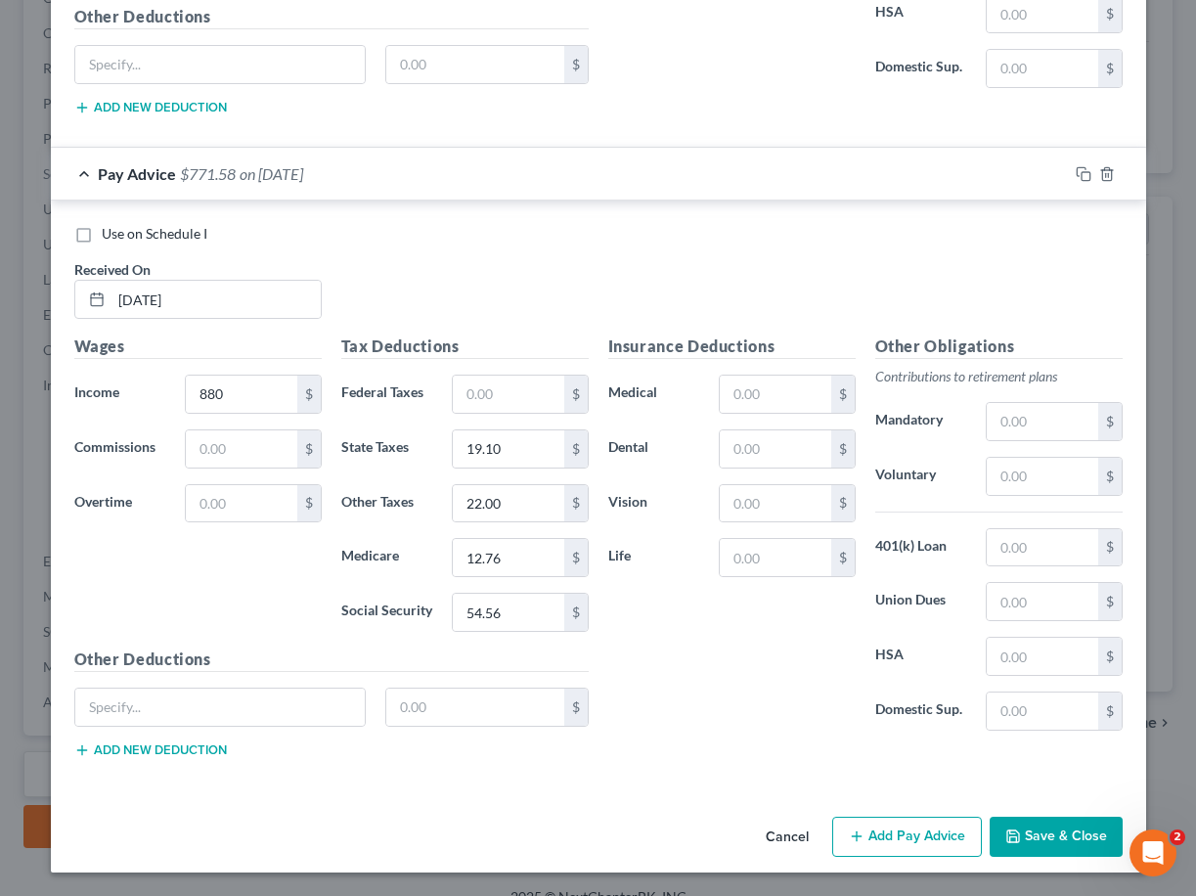
click at [668, 717] on div "Insurance Deductions Medical $ Dental $ Vision $ Life $" at bounding box center [732, 541] width 267 height 412
click at [917, 833] on button "Add Pay Advice" at bounding box center [907, 837] width 150 height 41
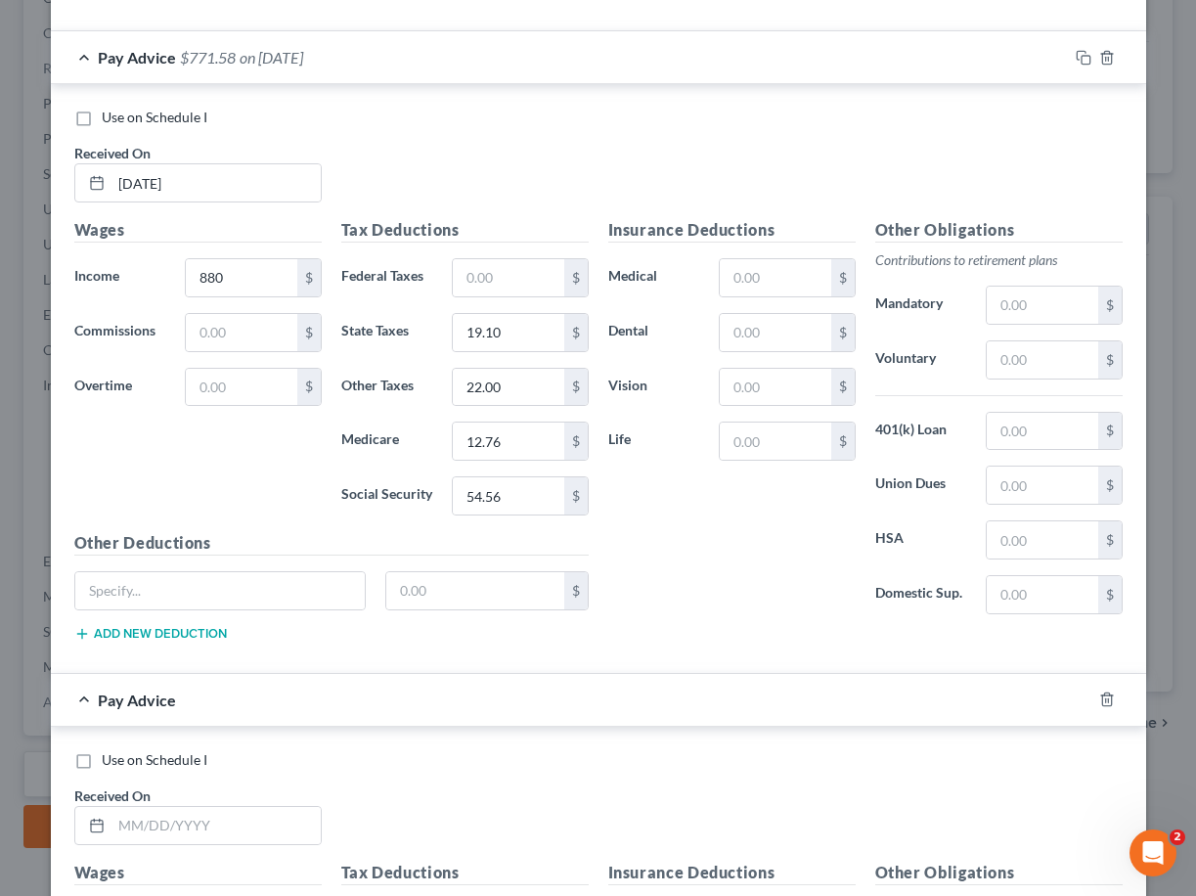
scroll to position [3387, 0]
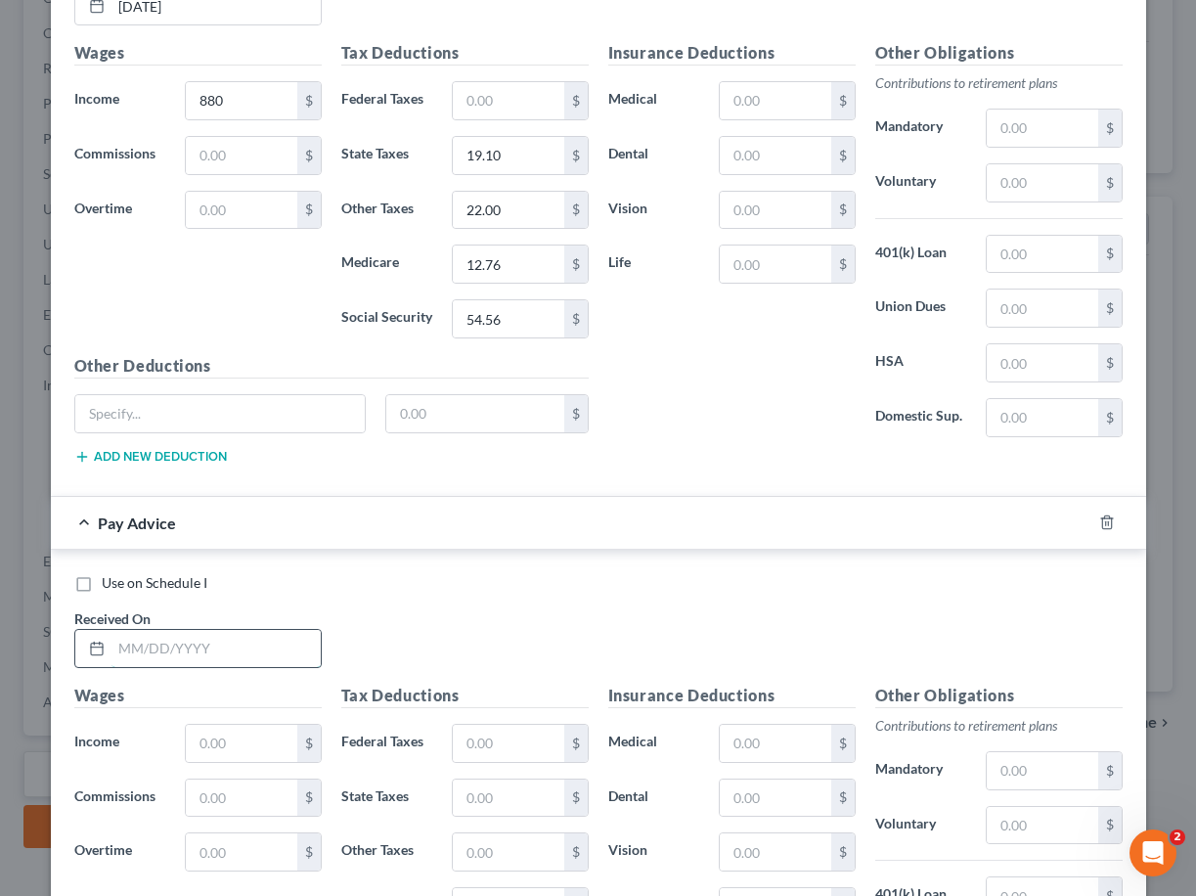
click at [242, 654] on input "text" at bounding box center [216, 648] width 209 height 37
type input "[DATE]"
click at [779, 429] on div "Insurance Deductions Medical $ Dental $ Vision $ Life $" at bounding box center [732, 247] width 267 height 412
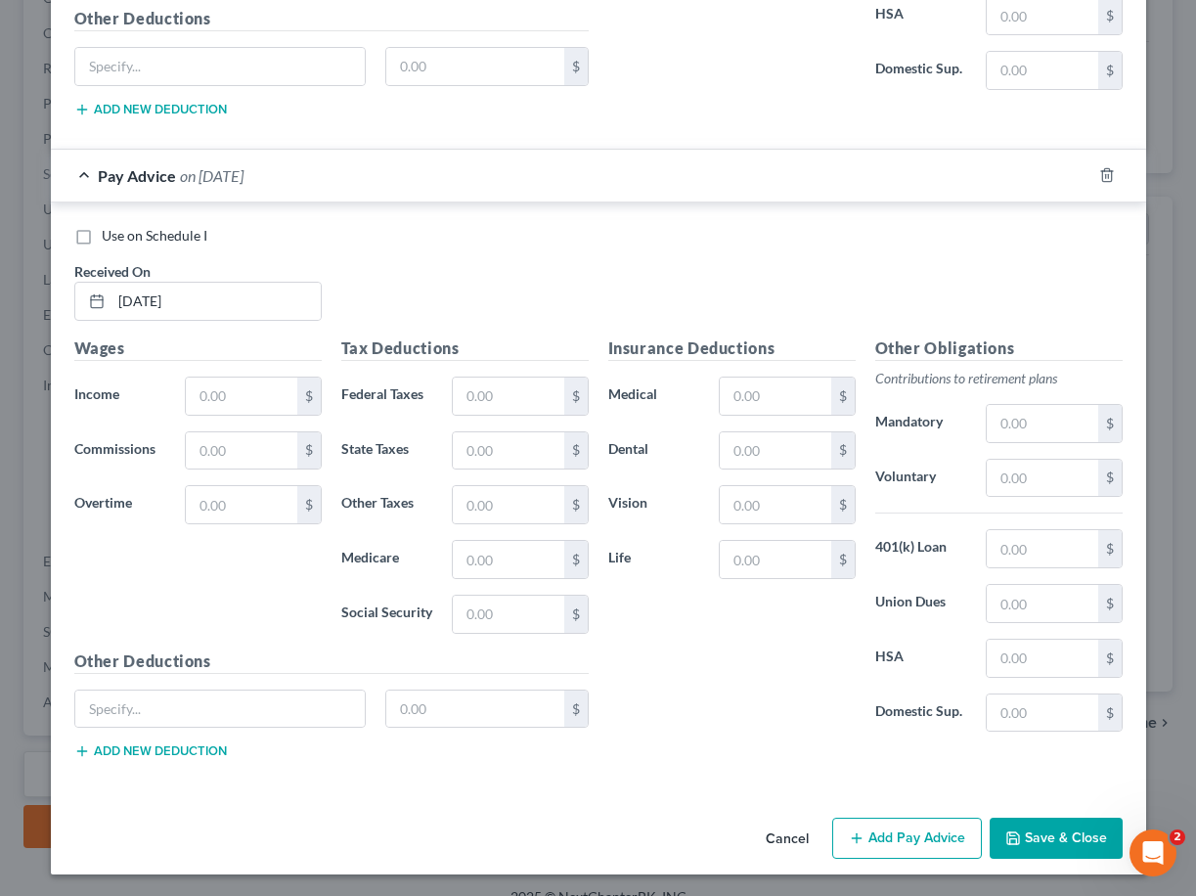
scroll to position [3736, 0]
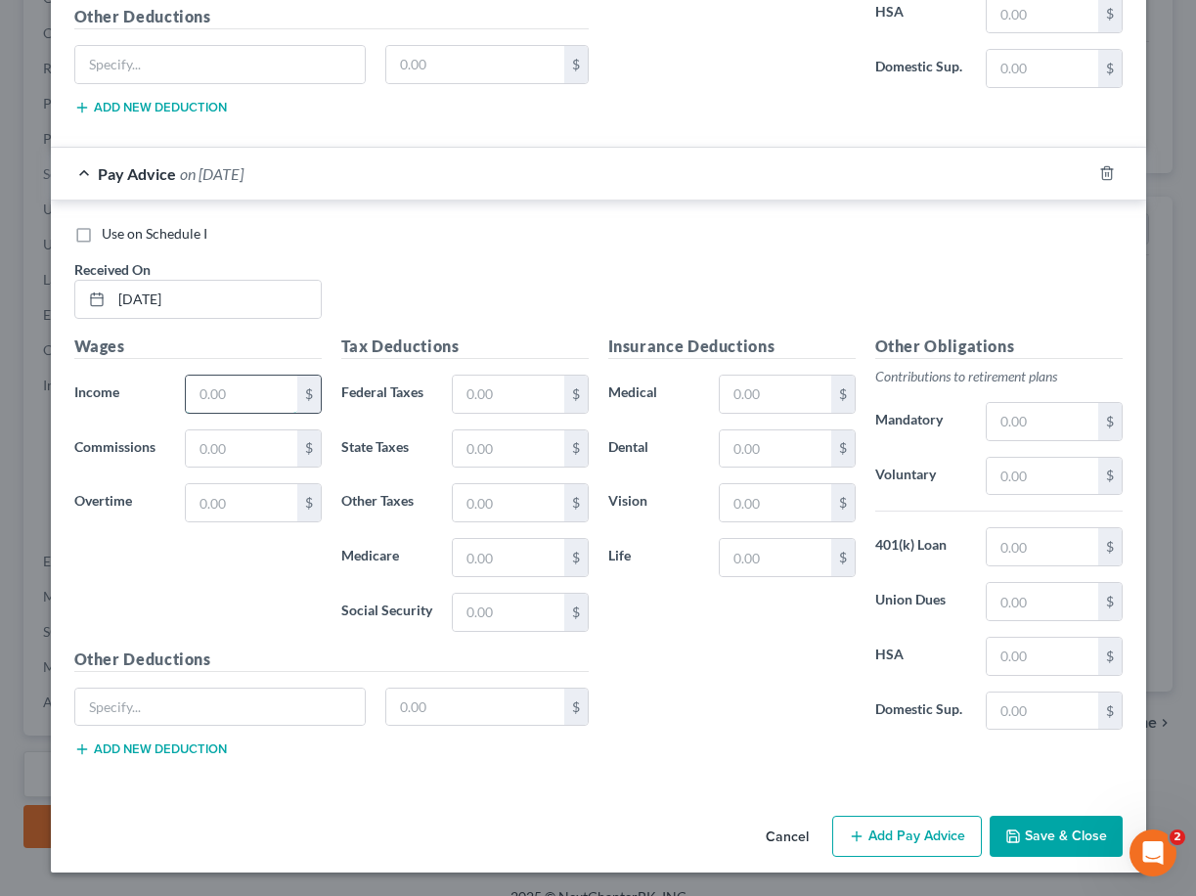
click at [205, 390] on input "text" at bounding box center [241, 394] width 111 height 37
type input "880"
click at [480, 445] on input "text" at bounding box center [508, 448] width 111 height 37
type input "19.10"
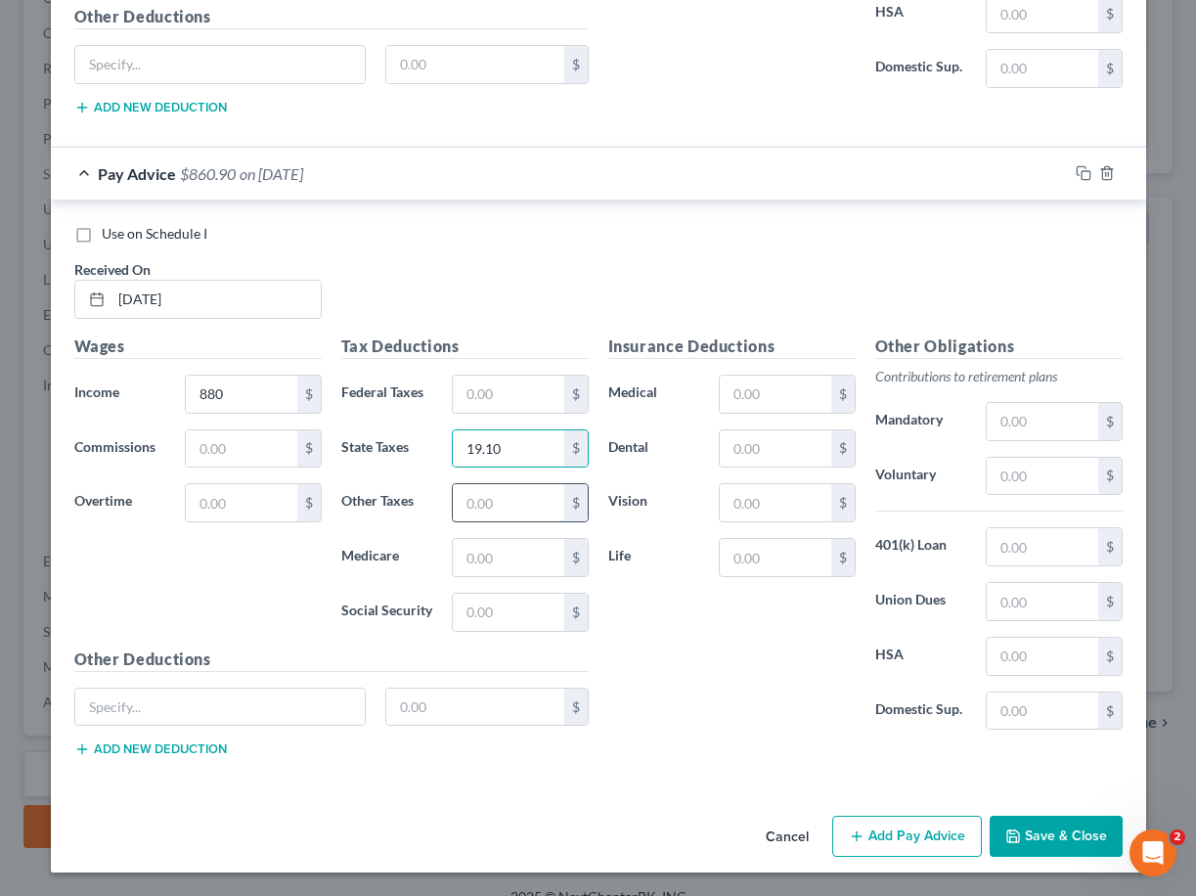
click at [515, 507] on input "text" at bounding box center [508, 502] width 111 height 37
type input "22.00"
click at [515, 569] on input "text" at bounding box center [508, 557] width 111 height 37
type input "12.76"
click at [510, 606] on input "text" at bounding box center [508, 612] width 111 height 37
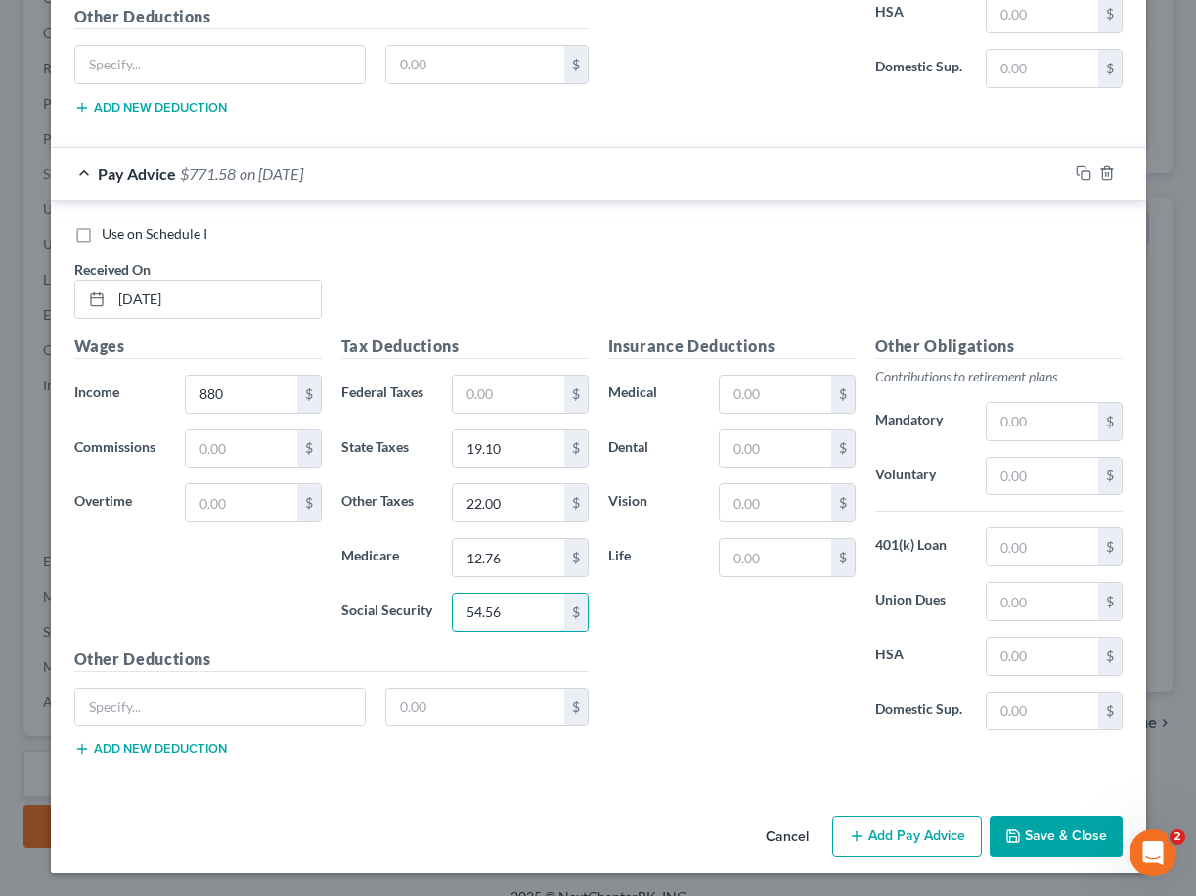
type input "54.56"
click at [312, 567] on div "Wages Income * 880 $ Commissions $ Overtime $" at bounding box center [198, 491] width 267 height 313
click at [860, 828] on button "Add Pay Advice" at bounding box center [907, 836] width 150 height 41
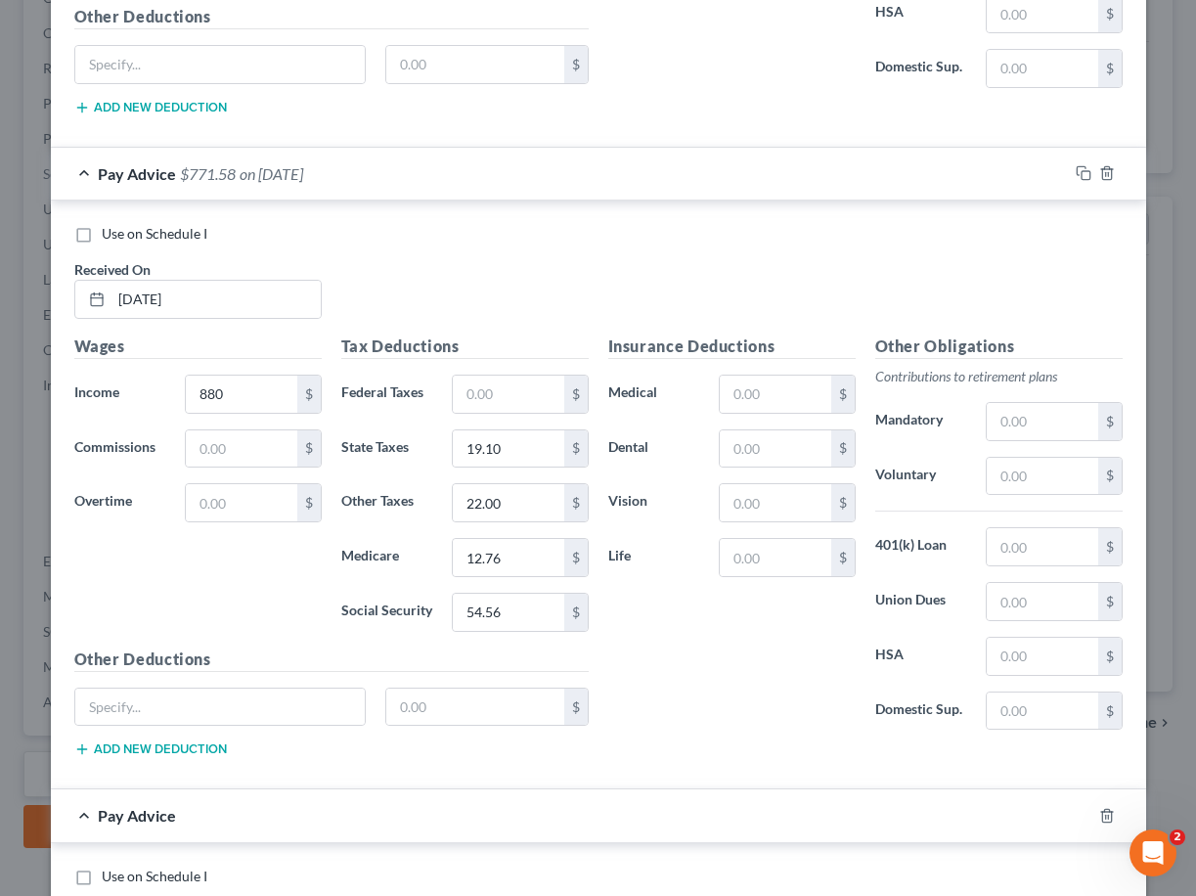
click at [787, 704] on div "Insurance Deductions Medical $ Dental $ Vision $ Life $" at bounding box center [732, 541] width 267 height 412
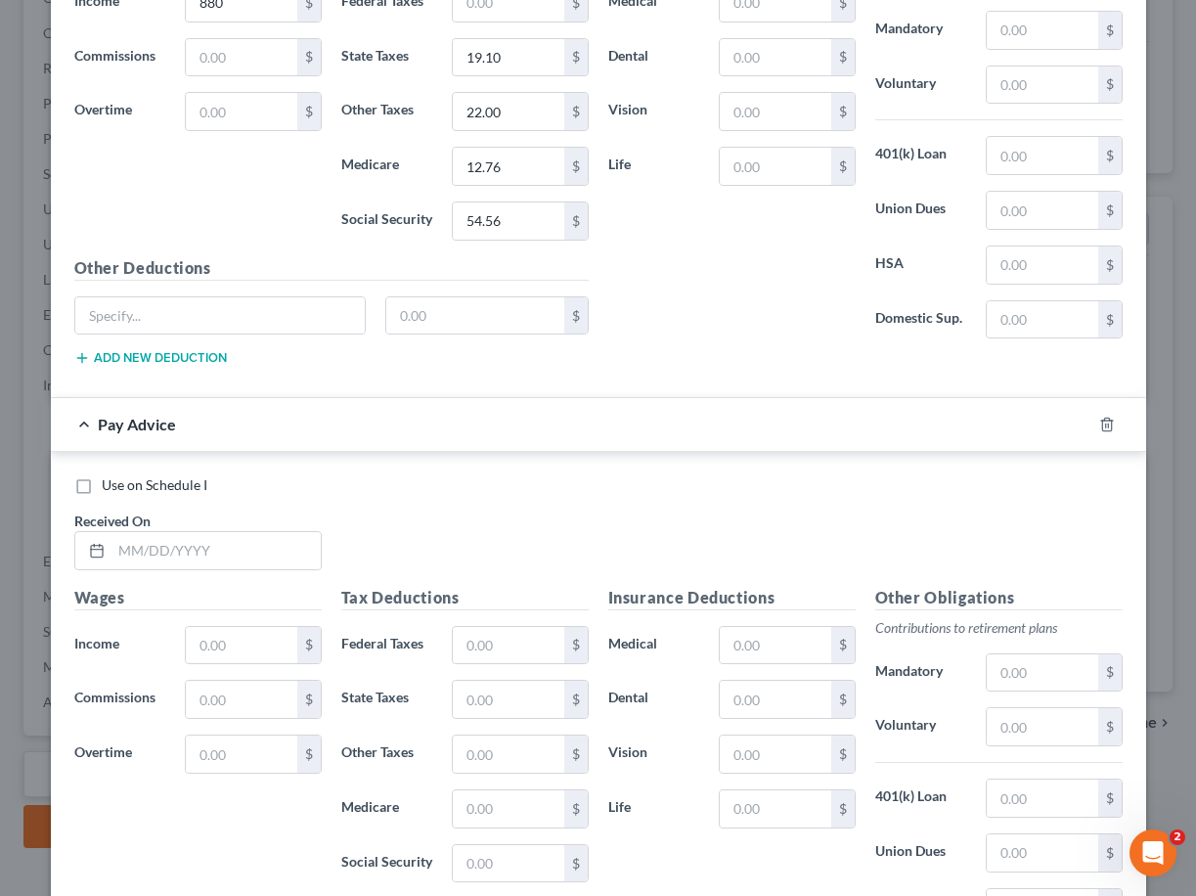
click at [732, 494] on div "Use on Schedule I" at bounding box center [598, 485] width 1049 height 20
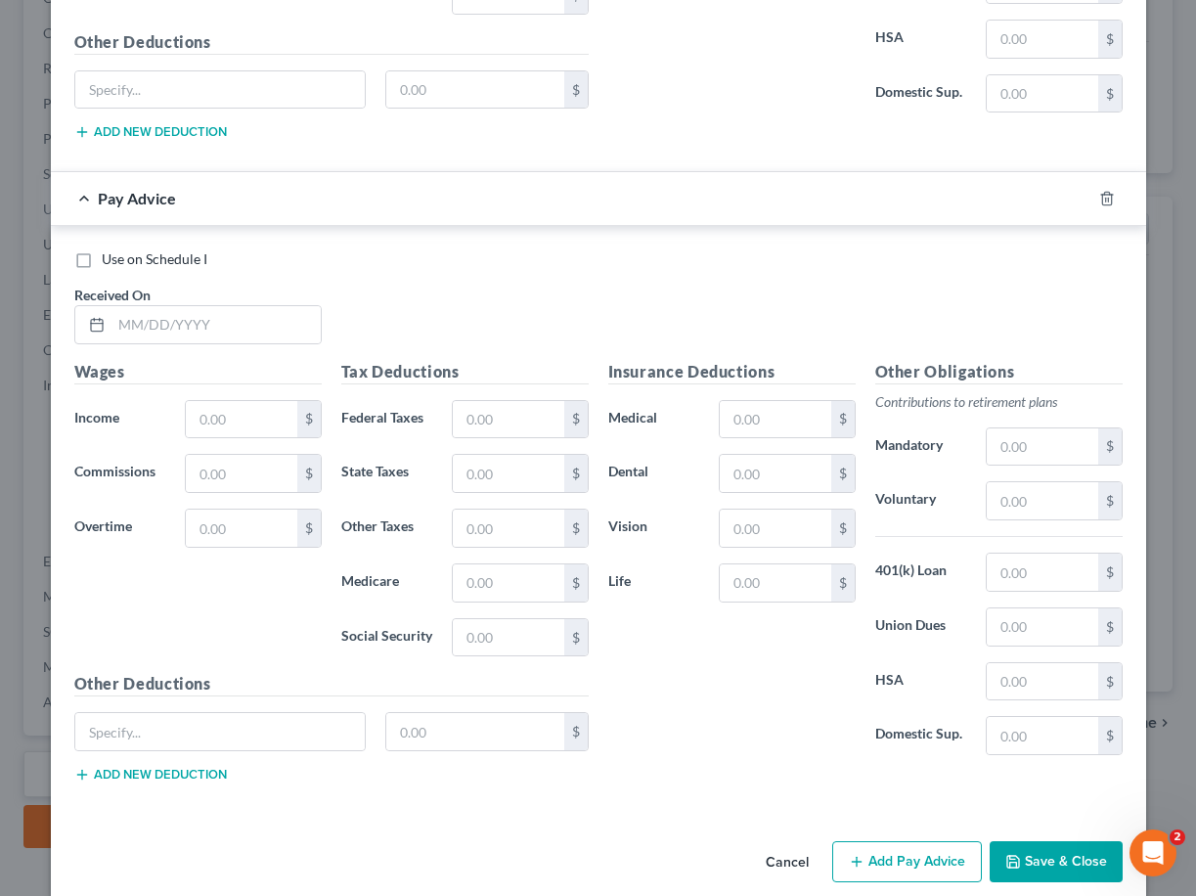
scroll to position [4379, 0]
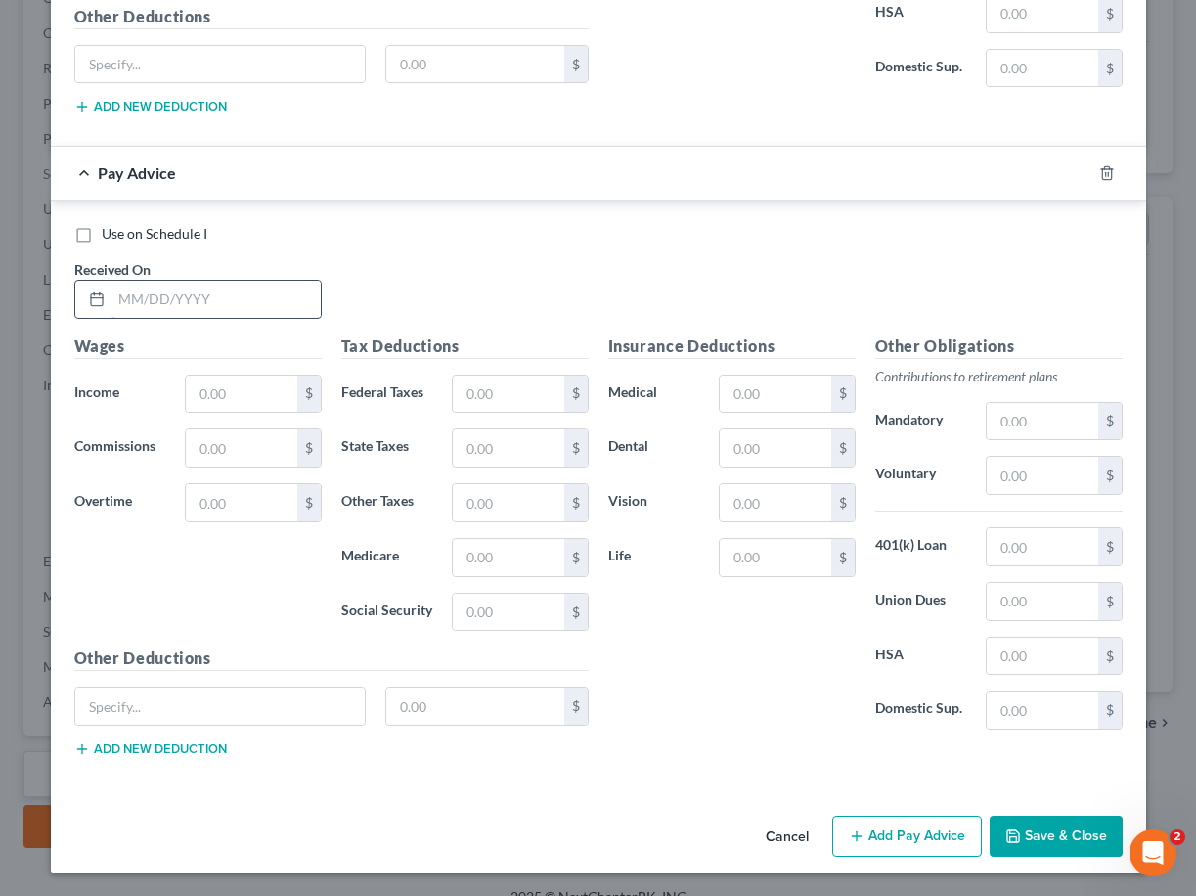
click at [141, 303] on input "text" at bounding box center [216, 299] width 209 height 37
type input "[DATE]"
click at [633, 257] on div "Use on Schedule I Received On * [DATE]" at bounding box center [599, 279] width 1068 height 111
click at [267, 407] on input "text" at bounding box center [241, 394] width 111 height 37
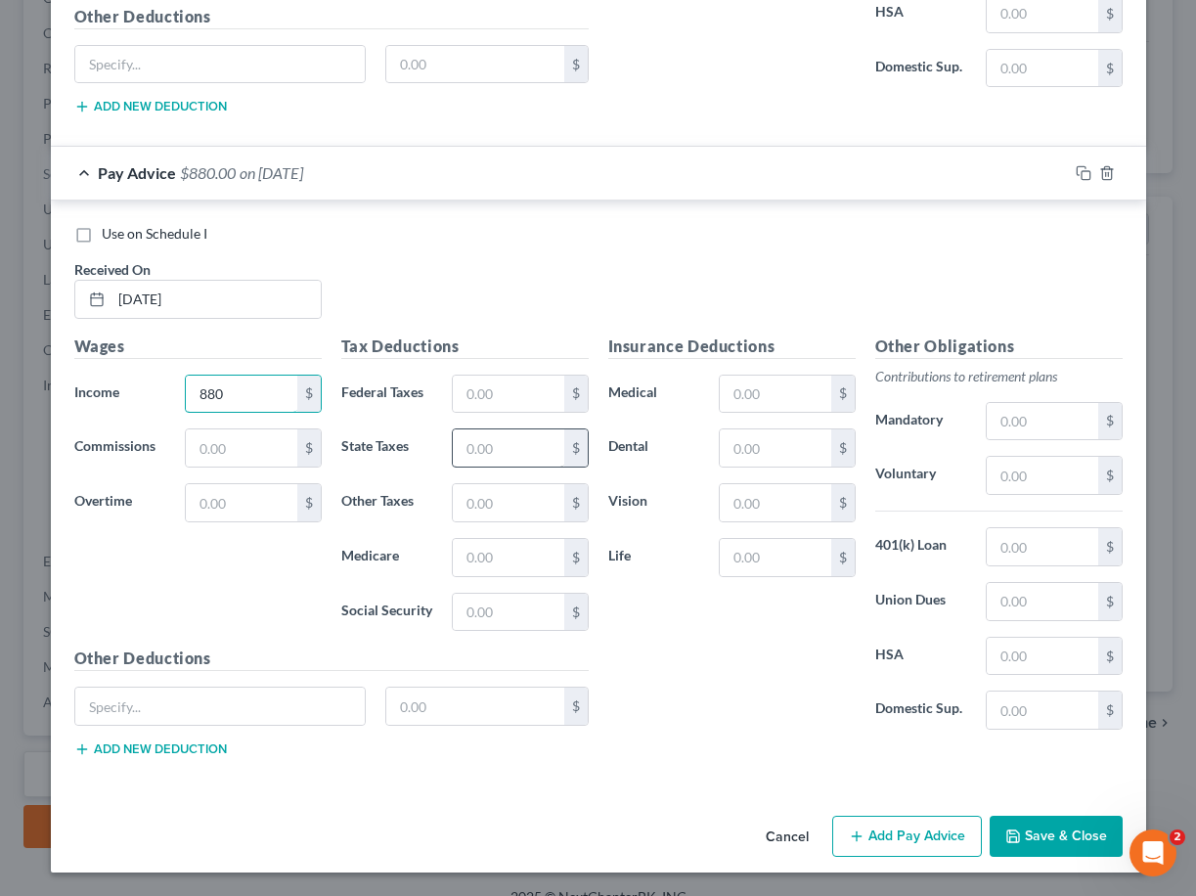
type input "880"
click at [501, 451] on input "text" at bounding box center [508, 447] width 111 height 37
type input "19.10"
click at [527, 498] on input "text" at bounding box center [508, 502] width 111 height 37
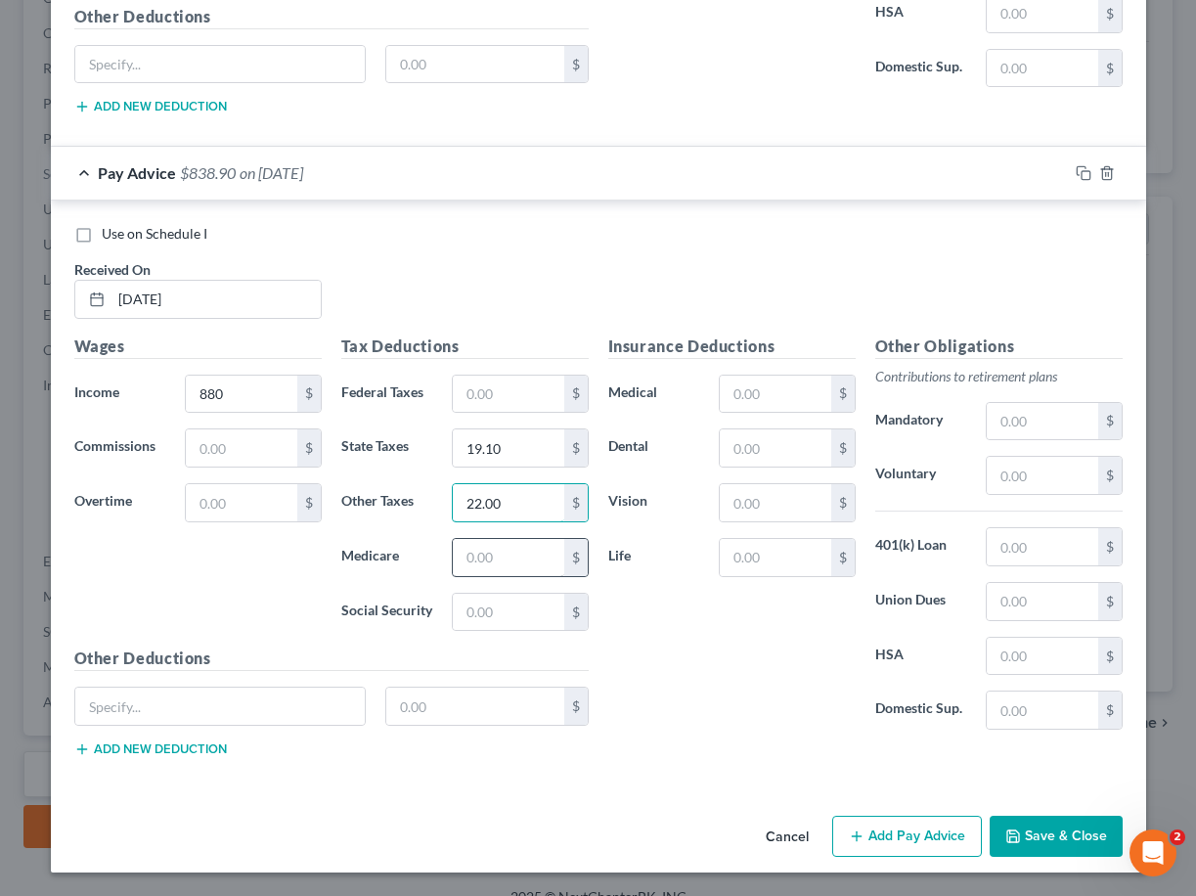
type input "22.00"
click at [521, 553] on input "text" at bounding box center [508, 557] width 111 height 37
type input "12.76"
click at [512, 609] on input "text" at bounding box center [508, 612] width 111 height 37
type input "54.56"
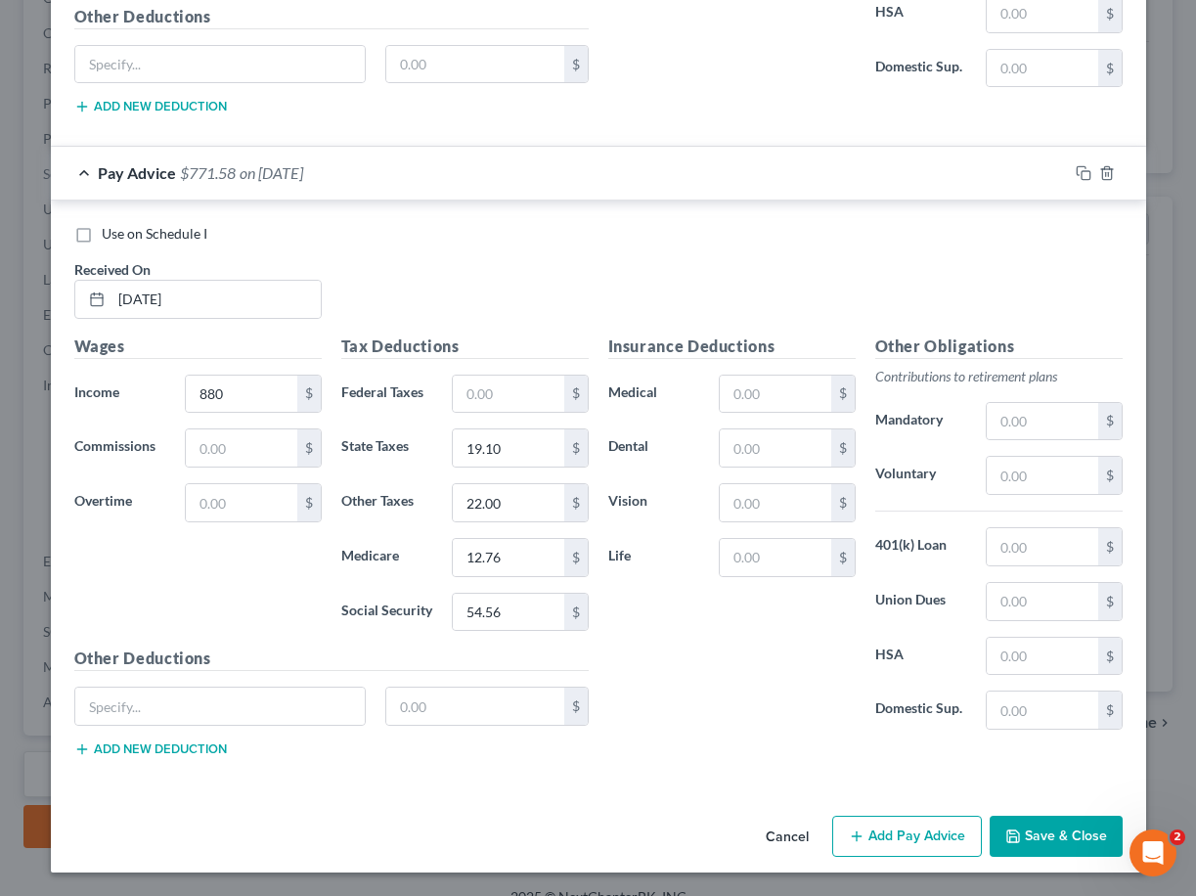
click at [731, 736] on div "Insurance Deductions Medical $ Dental $ Vision $ Life $" at bounding box center [732, 541] width 267 height 412
click at [712, 630] on div "Insurance Deductions Medical $ Dental $ Vision $ Life $" at bounding box center [732, 541] width 267 height 412
click at [872, 843] on button "Add Pay Advice" at bounding box center [907, 836] width 150 height 41
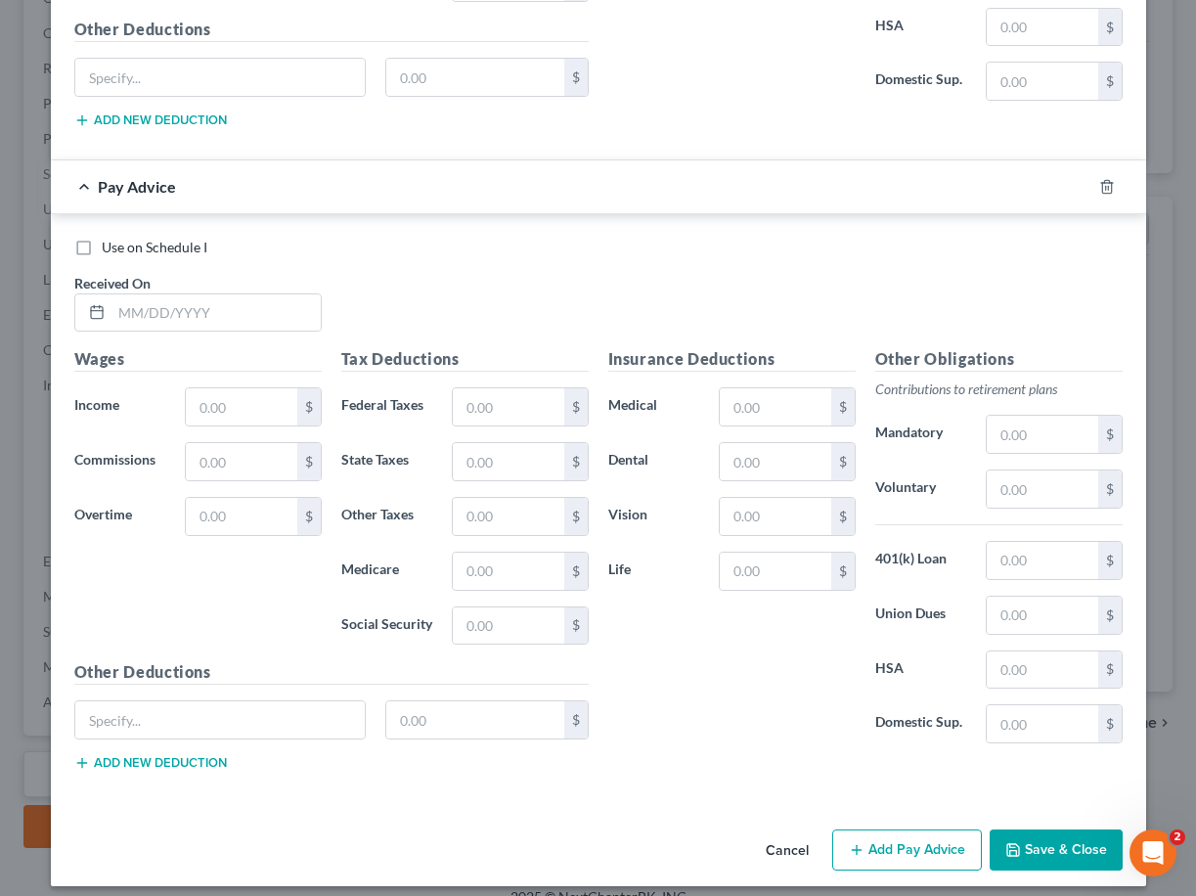
scroll to position [5021, 0]
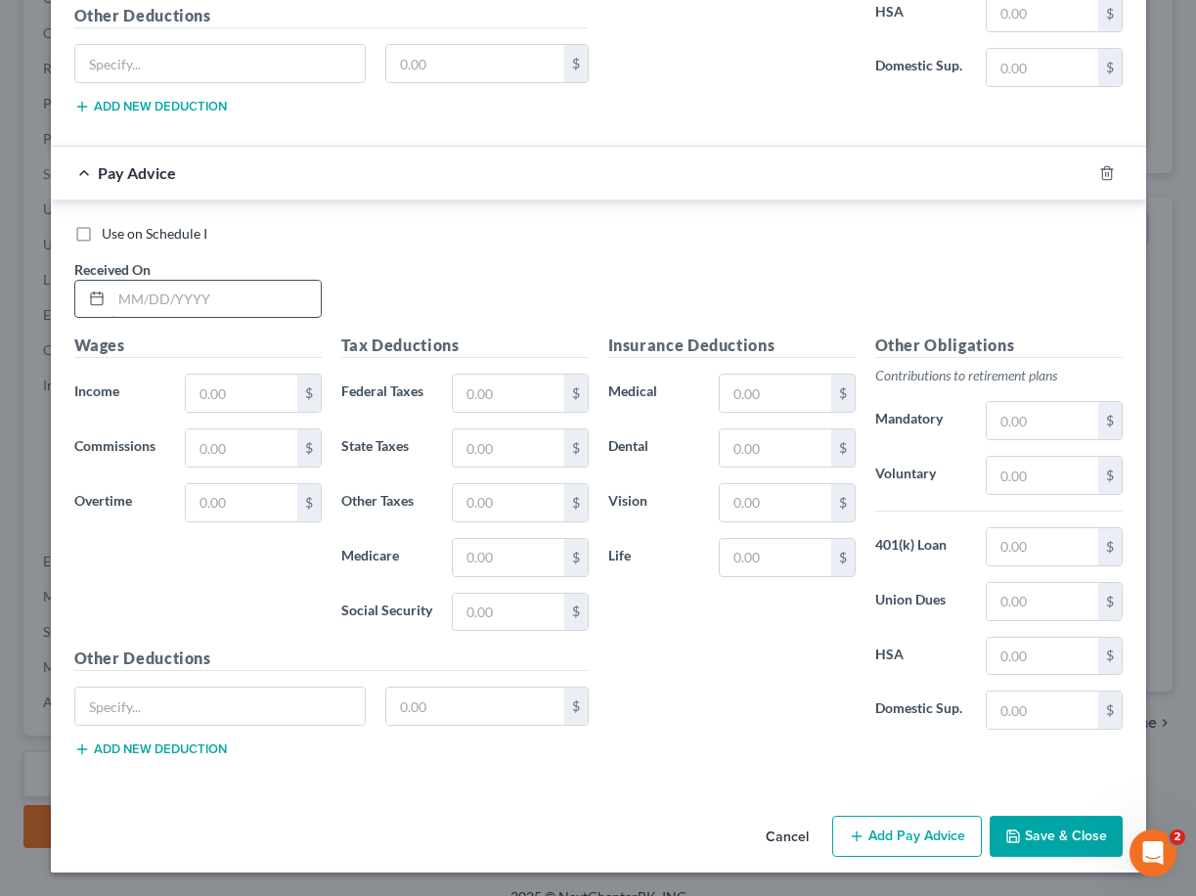
click at [234, 295] on input "text" at bounding box center [216, 299] width 209 height 37
type input "[DATE]"
type input "440"
type input "5.94"
type input "11.00"
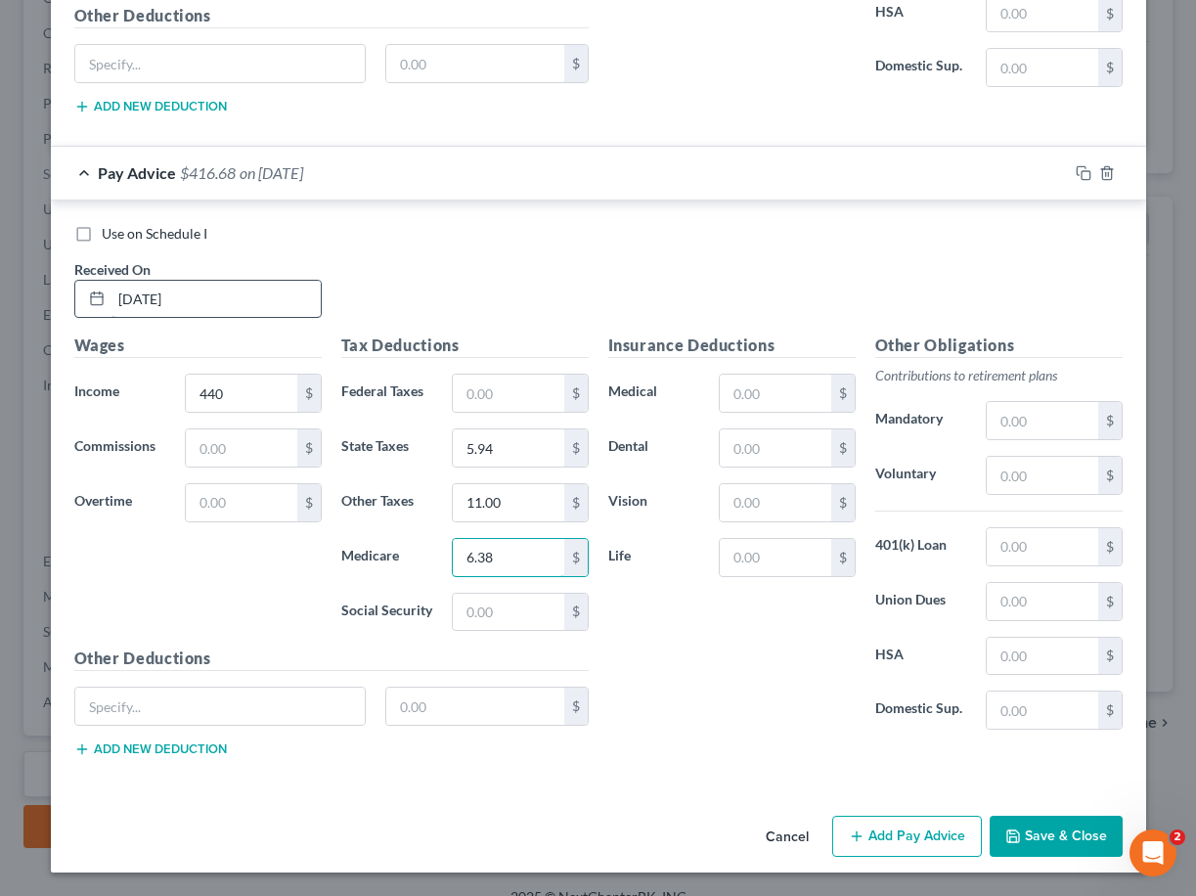
type input "6.38"
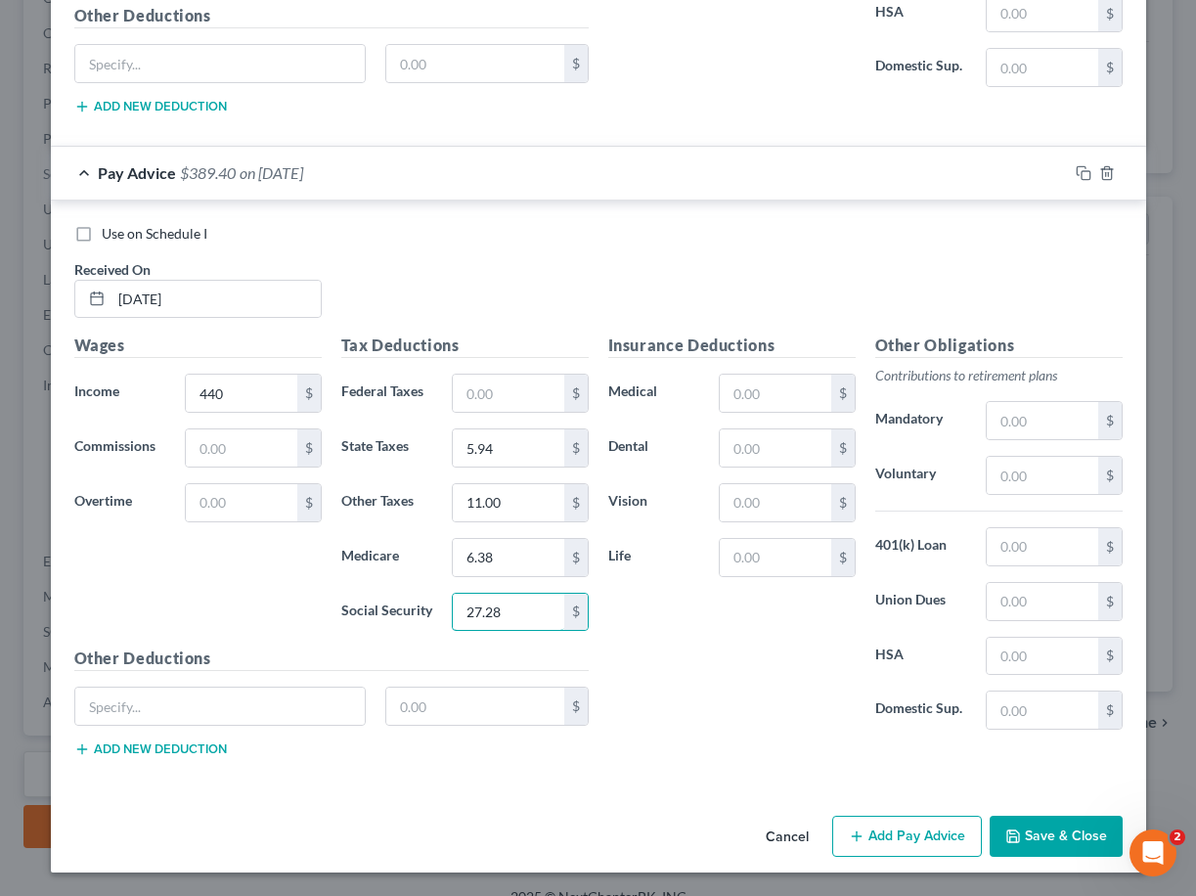
type input "27.28"
drag, startPoint x: 731, startPoint y: 674, endPoint x: 828, endPoint y: 804, distance: 162.2
click at [731, 674] on div "Insurance Deductions Medical $ Dental $ Vision $ Life $" at bounding box center [732, 540] width 267 height 412
click at [875, 840] on button "Add Pay Advice" at bounding box center [907, 836] width 150 height 41
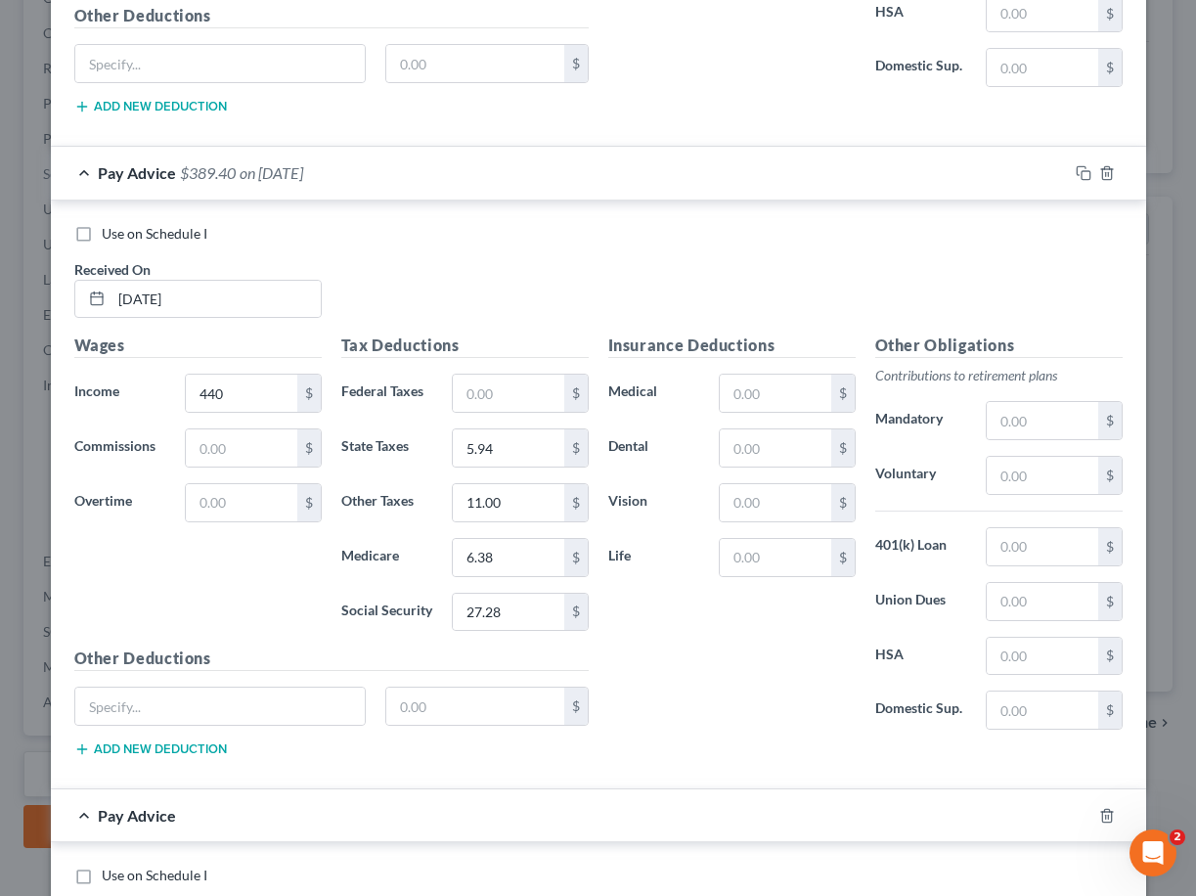
click at [728, 636] on div "Insurance Deductions Medical $ Dental $ Vision $ Life $" at bounding box center [732, 540] width 267 height 412
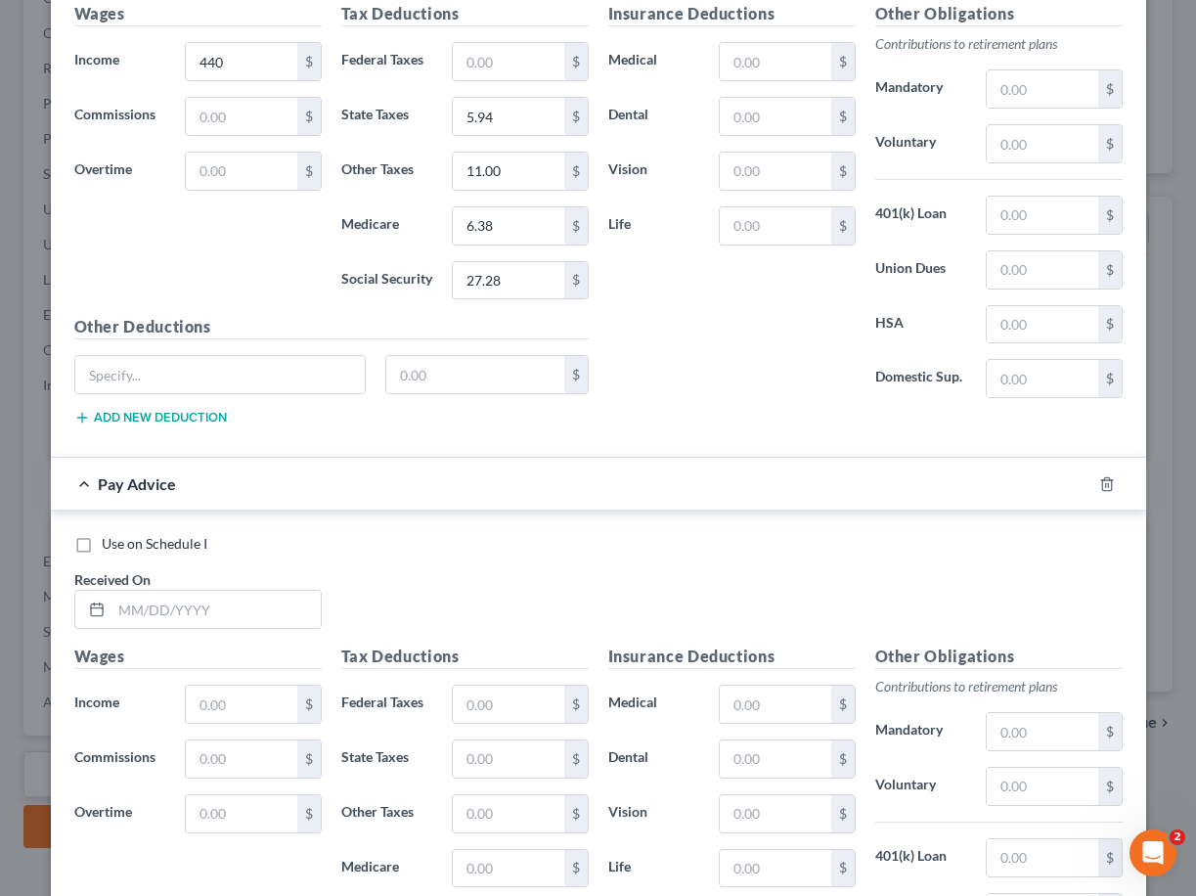
scroll to position [5413, 0]
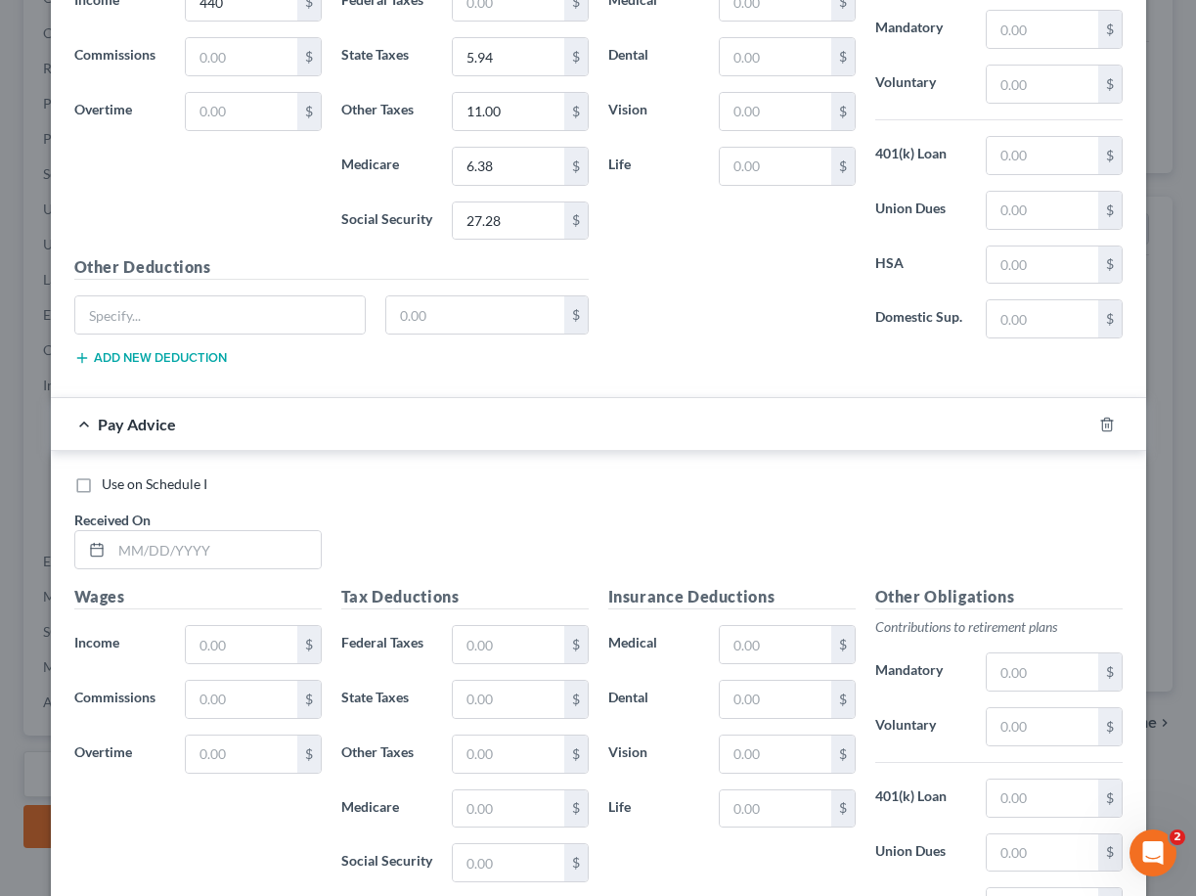
click at [654, 472] on div "Use on Schedule I Received On * Wages Income * $ Commissions $ Overtime $ Tax D…" at bounding box center [599, 745] width 1096 height 588
click at [700, 507] on div "Use on Schedule I Received On *" at bounding box center [599, 529] width 1068 height 111
click at [263, 551] on input "text" at bounding box center [216, 549] width 209 height 37
click at [263, 553] on input "text" at bounding box center [216, 549] width 209 height 37
type input "[DATE]"
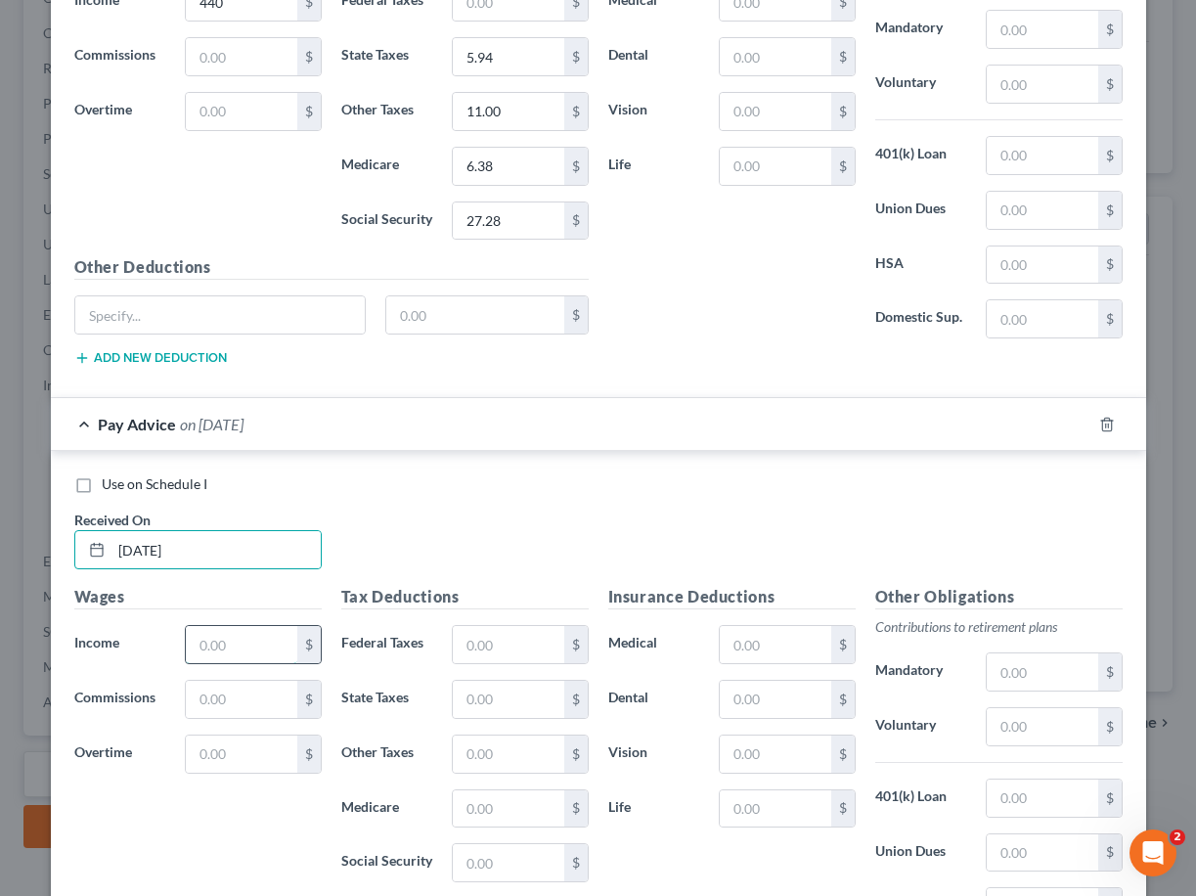
click at [236, 648] on input "text" at bounding box center [241, 644] width 111 height 37
type input "440"
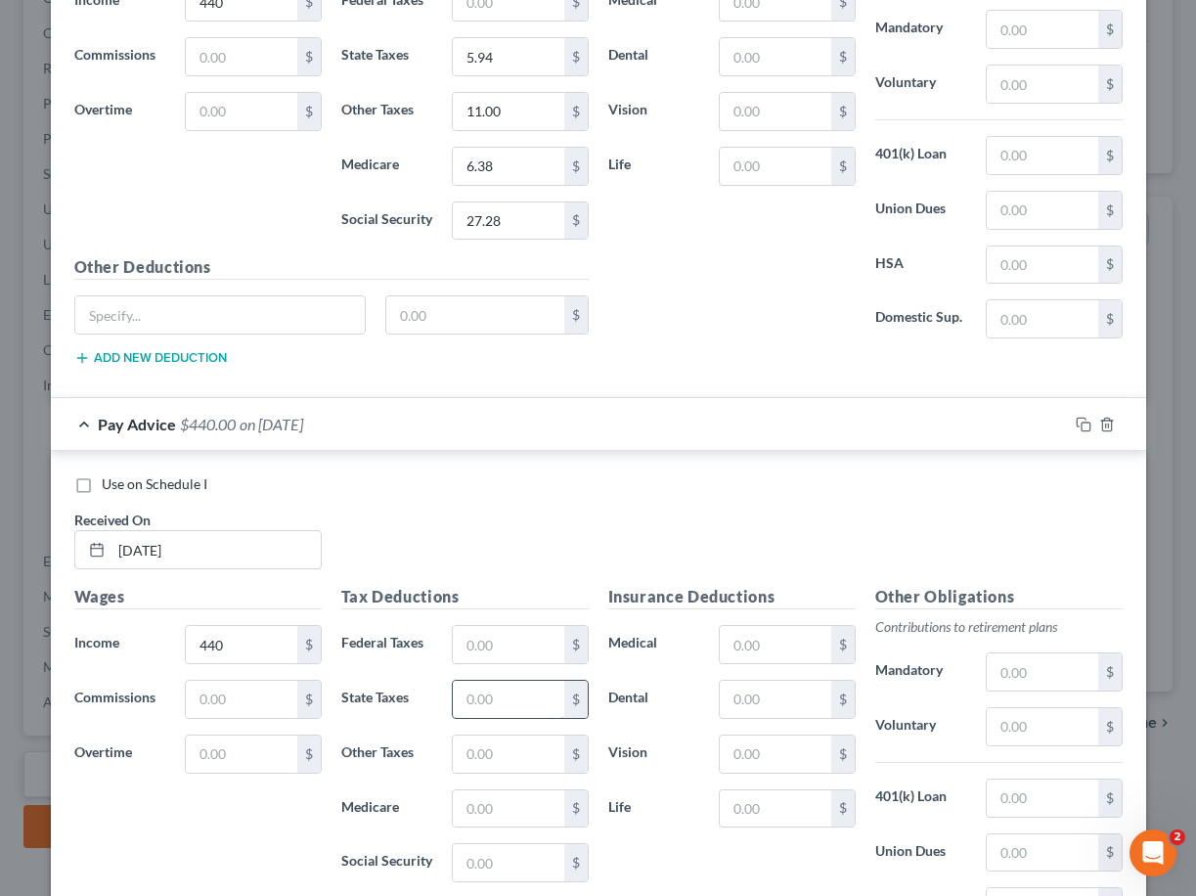
click at [488, 696] on input "text" at bounding box center [508, 699] width 111 height 37
type input "5.94"
click at [480, 767] on input "text" at bounding box center [508, 754] width 111 height 37
type input "11"
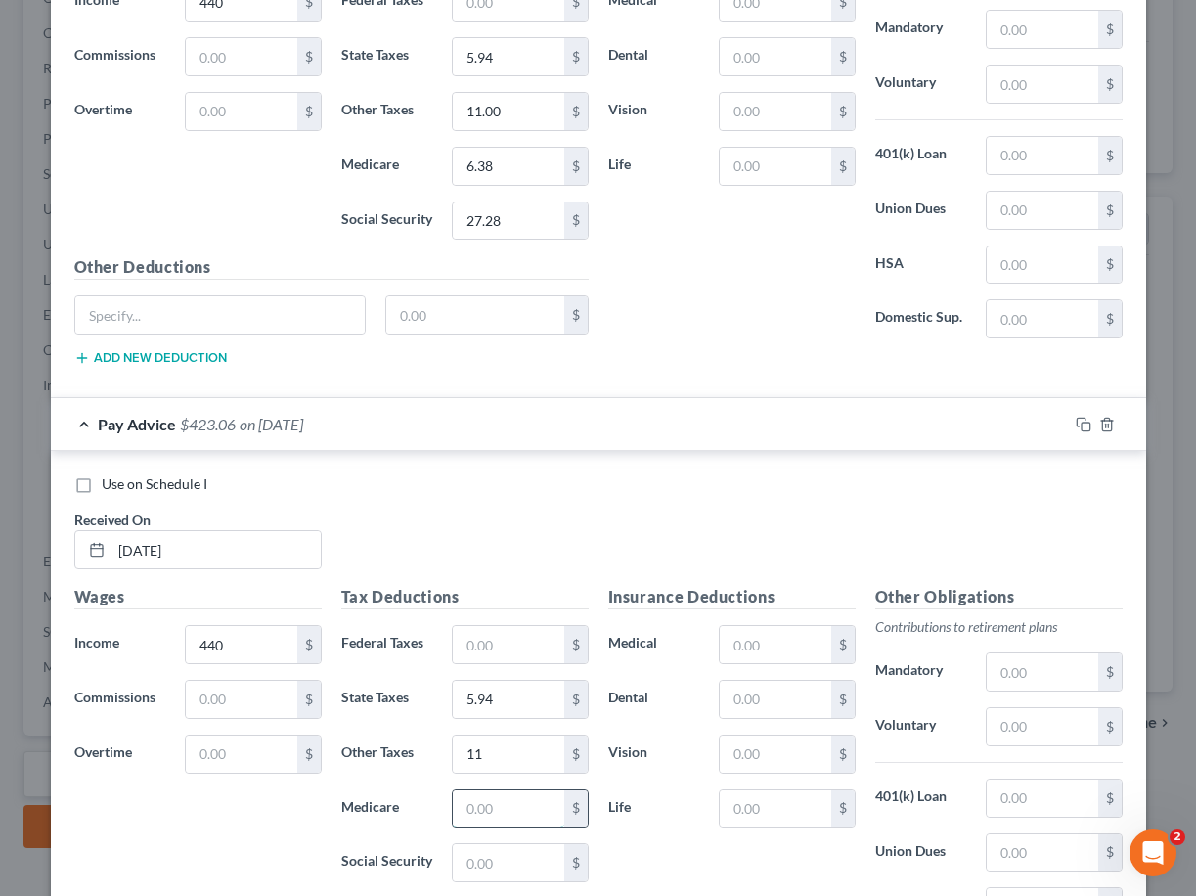
click at [474, 802] on input "text" at bounding box center [508, 808] width 111 height 37
type input "6.38"
click at [482, 847] on input "text" at bounding box center [508, 862] width 111 height 37
type input "27.28"
click at [724, 529] on div "Use on Schedule I Received On * [DATE]" at bounding box center [599, 529] width 1068 height 111
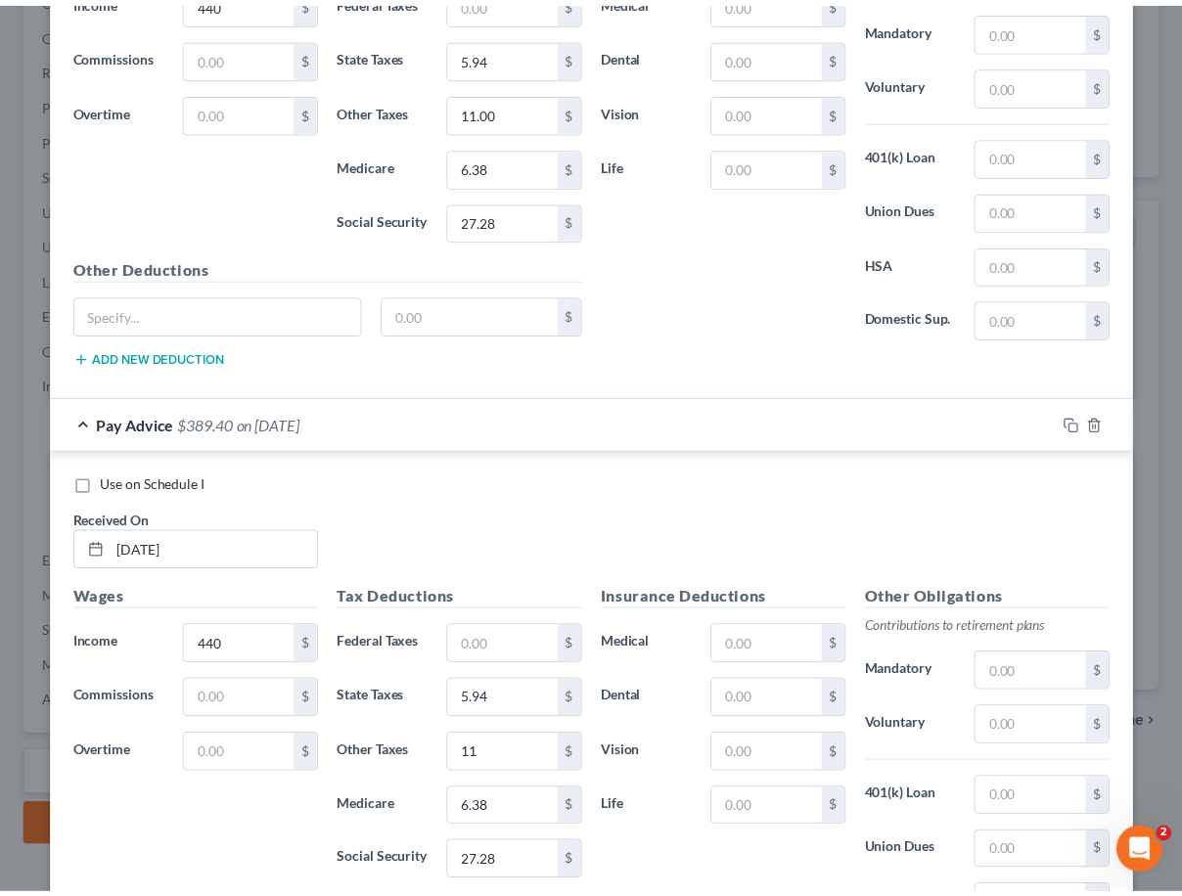
scroll to position [5663, 0]
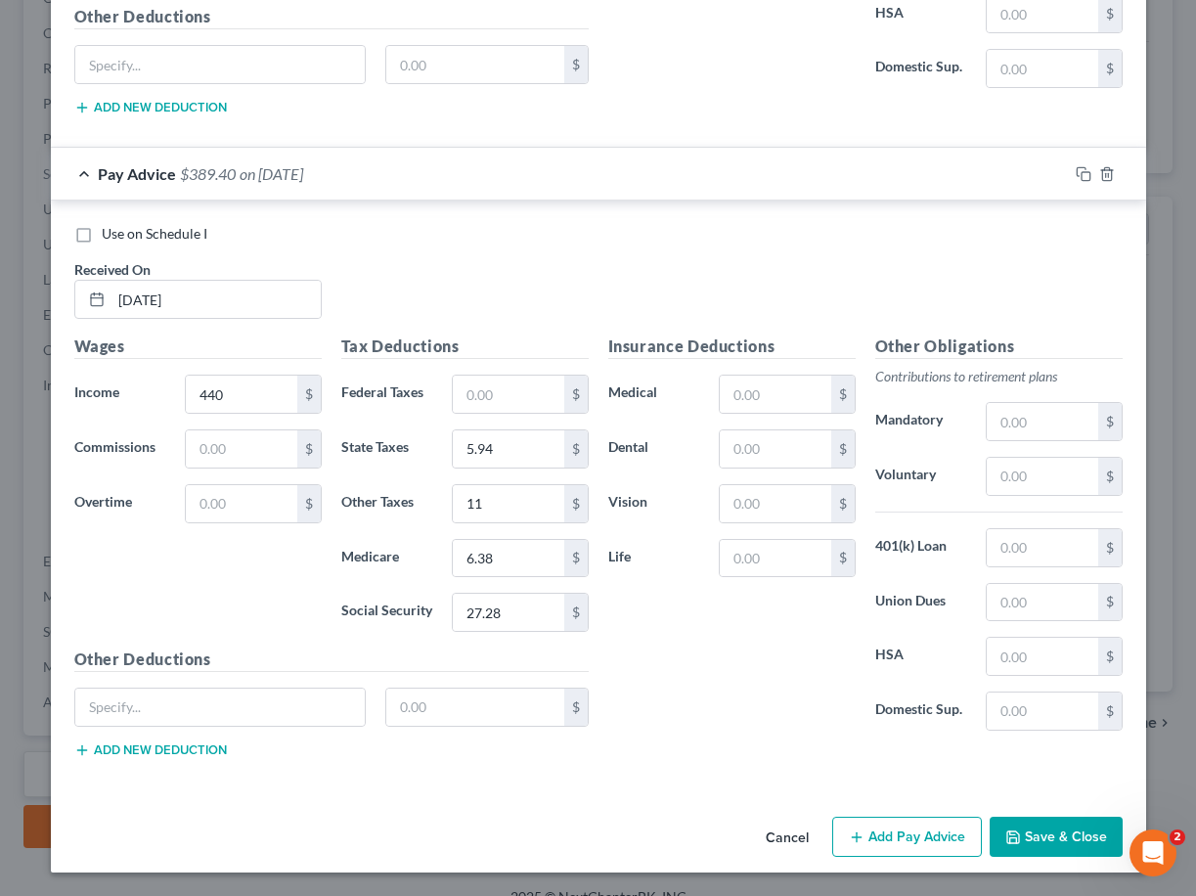
click at [1040, 828] on button "Save & Close" at bounding box center [1056, 837] width 133 height 41
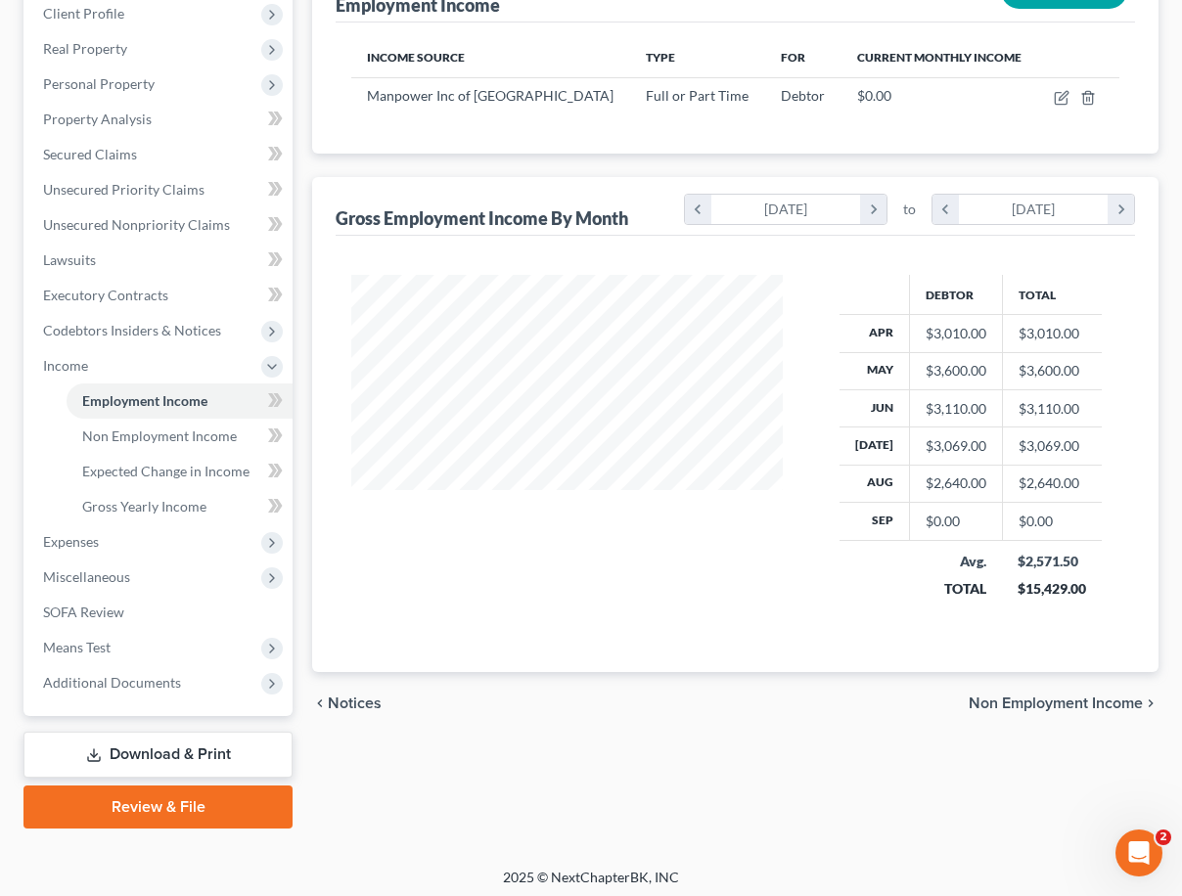
scroll to position [316, 0]
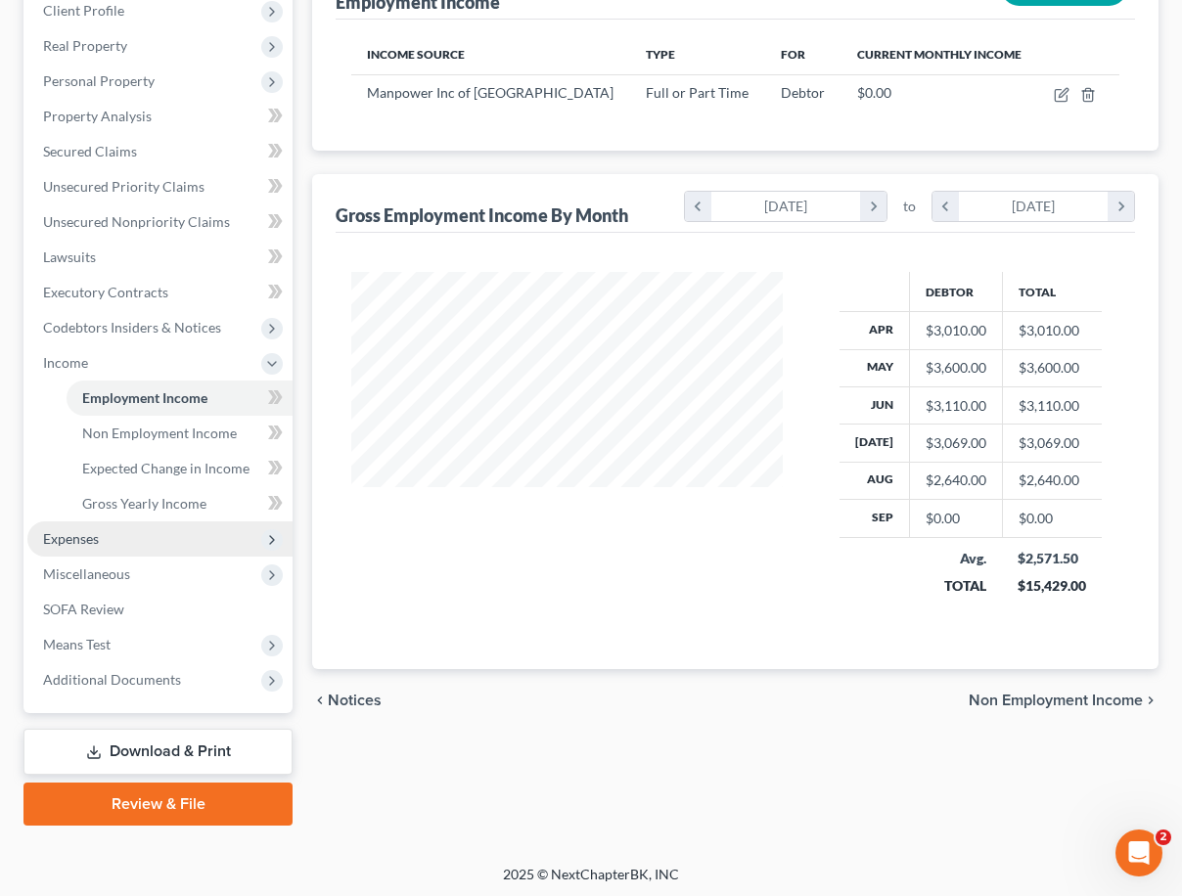
click at [163, 535] on span "Expenses" at bounding box center [159, 538] width 265 height 35
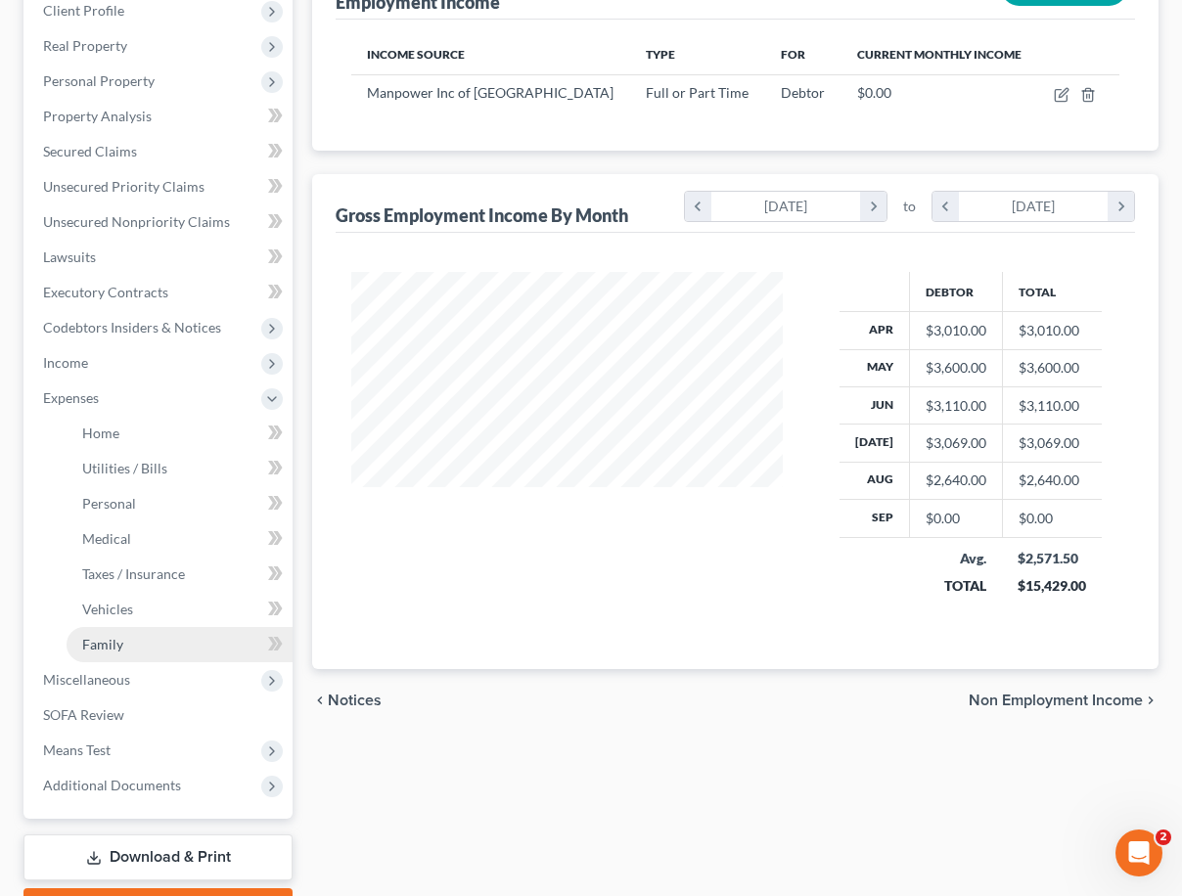
click at [191, 650] on link "Family" at bounding box center [180, 644] width 226 height 35
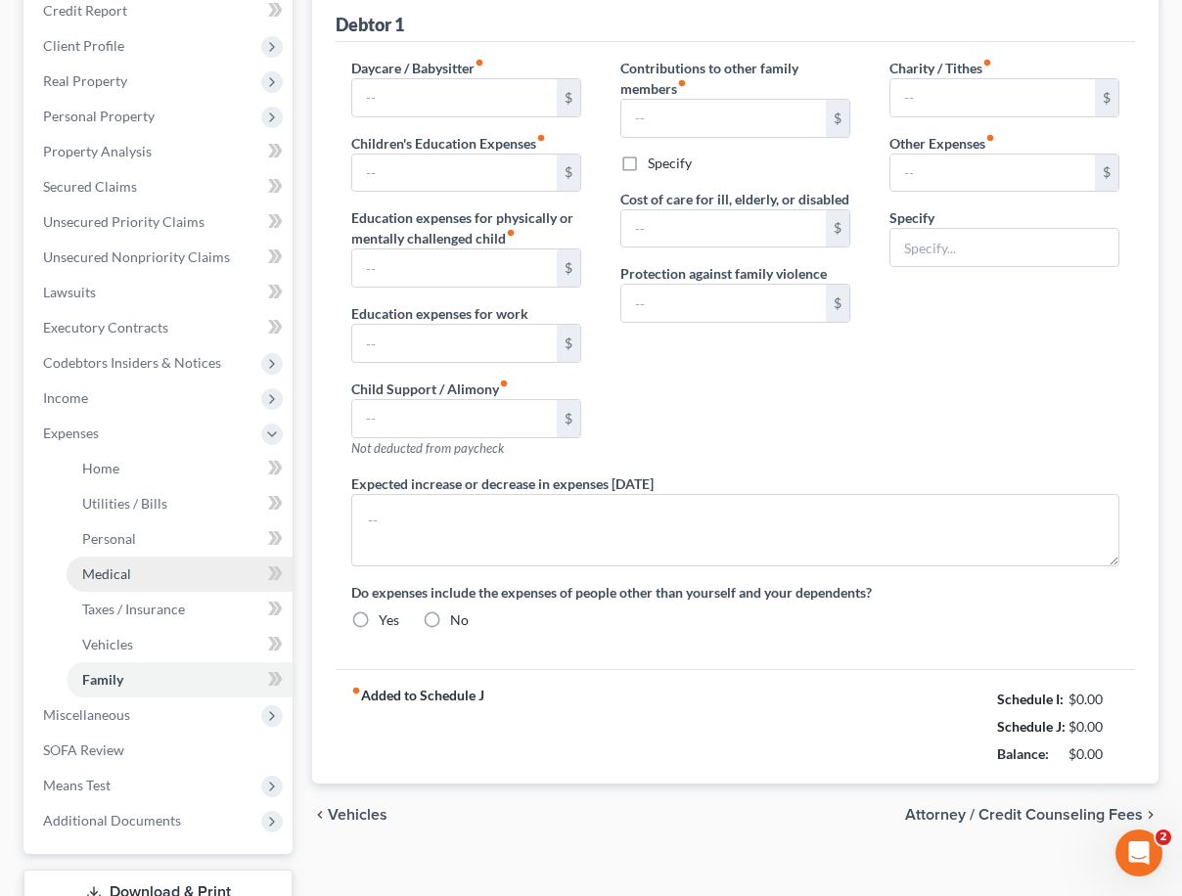
type input "0.00"
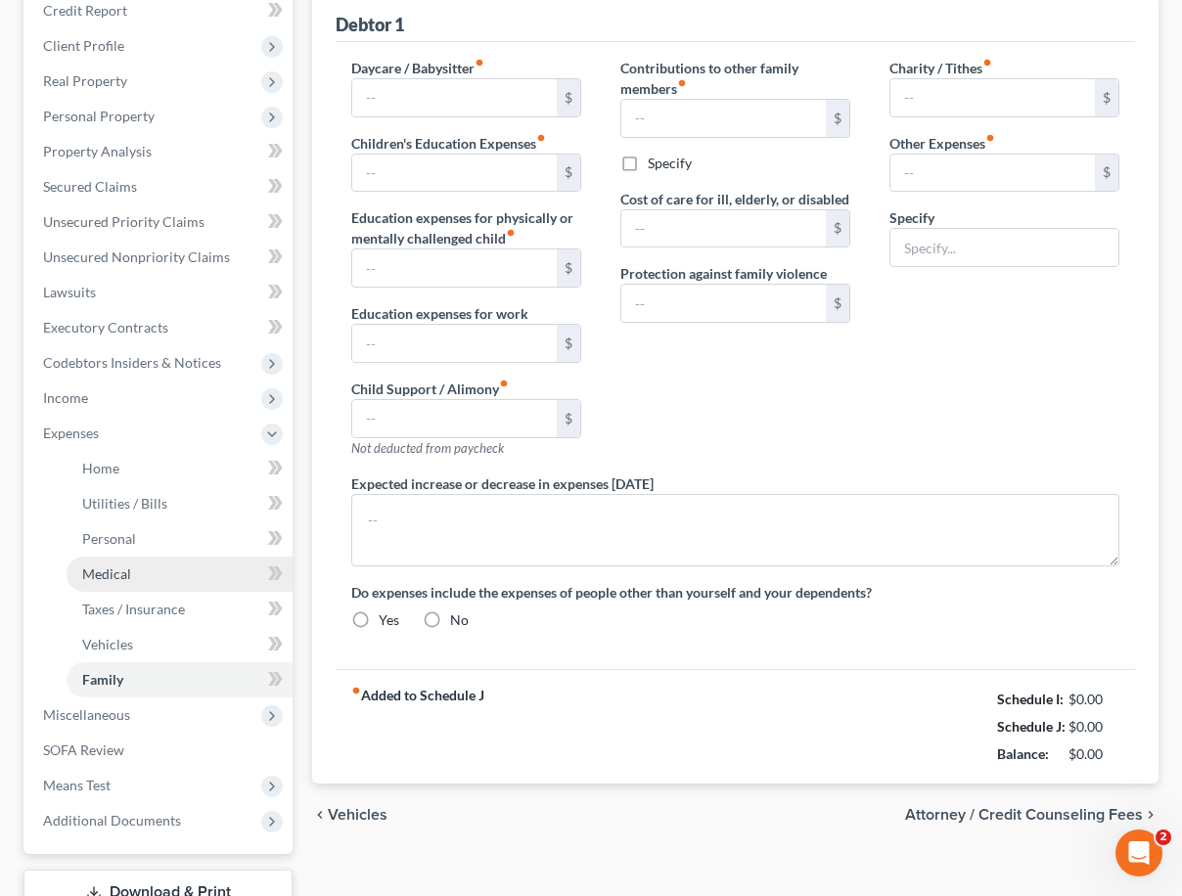
type input "0.00"
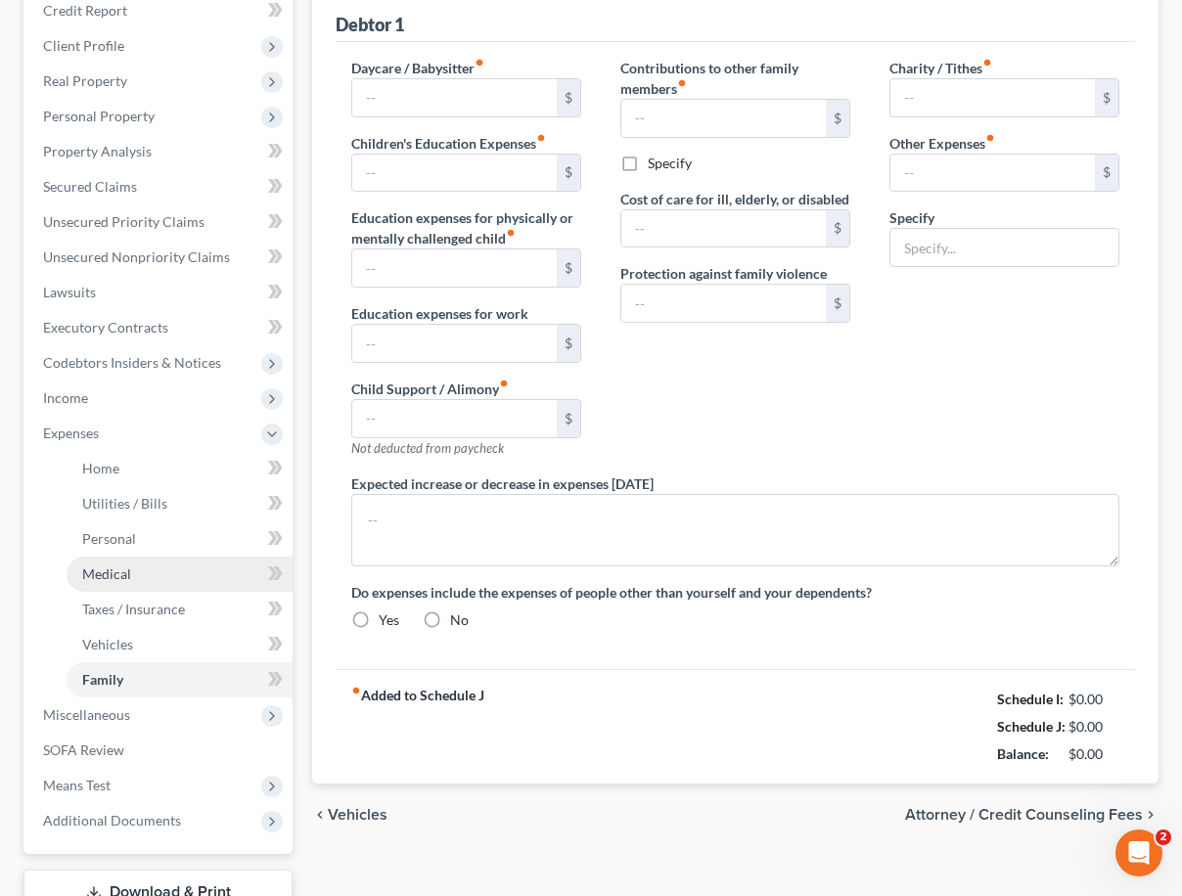
radio input "true"
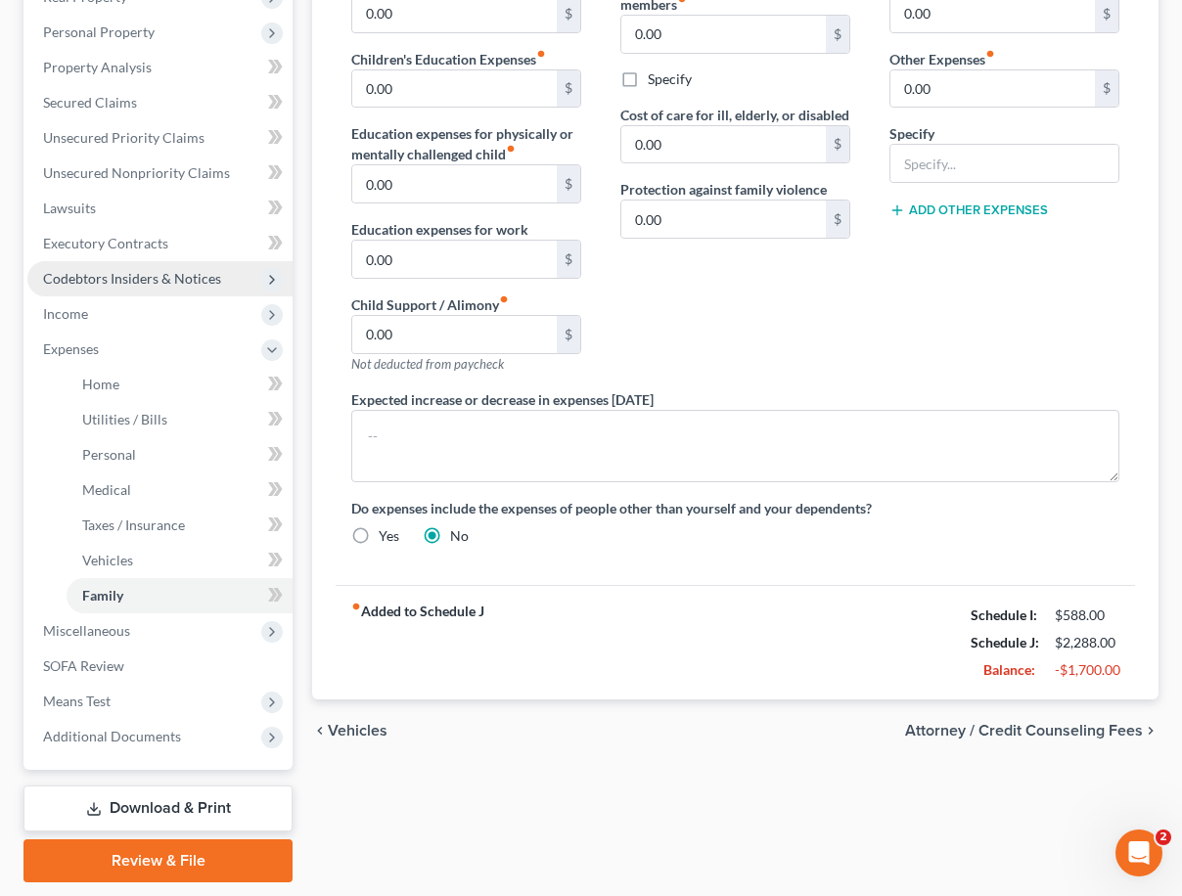
scroll to position [391, 0]
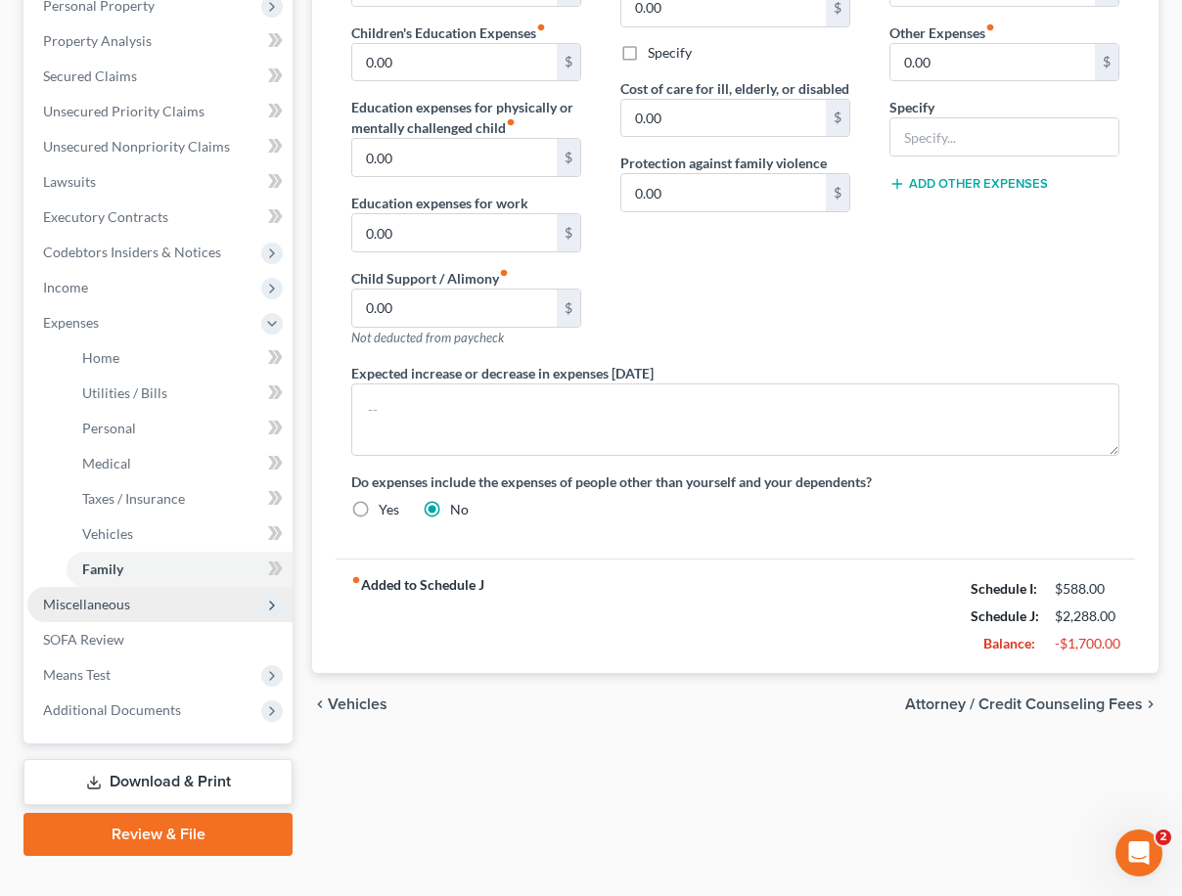
click at [181, 605] on span "Miscellaneous" at bounding box center [159, 604] width 265 height 35
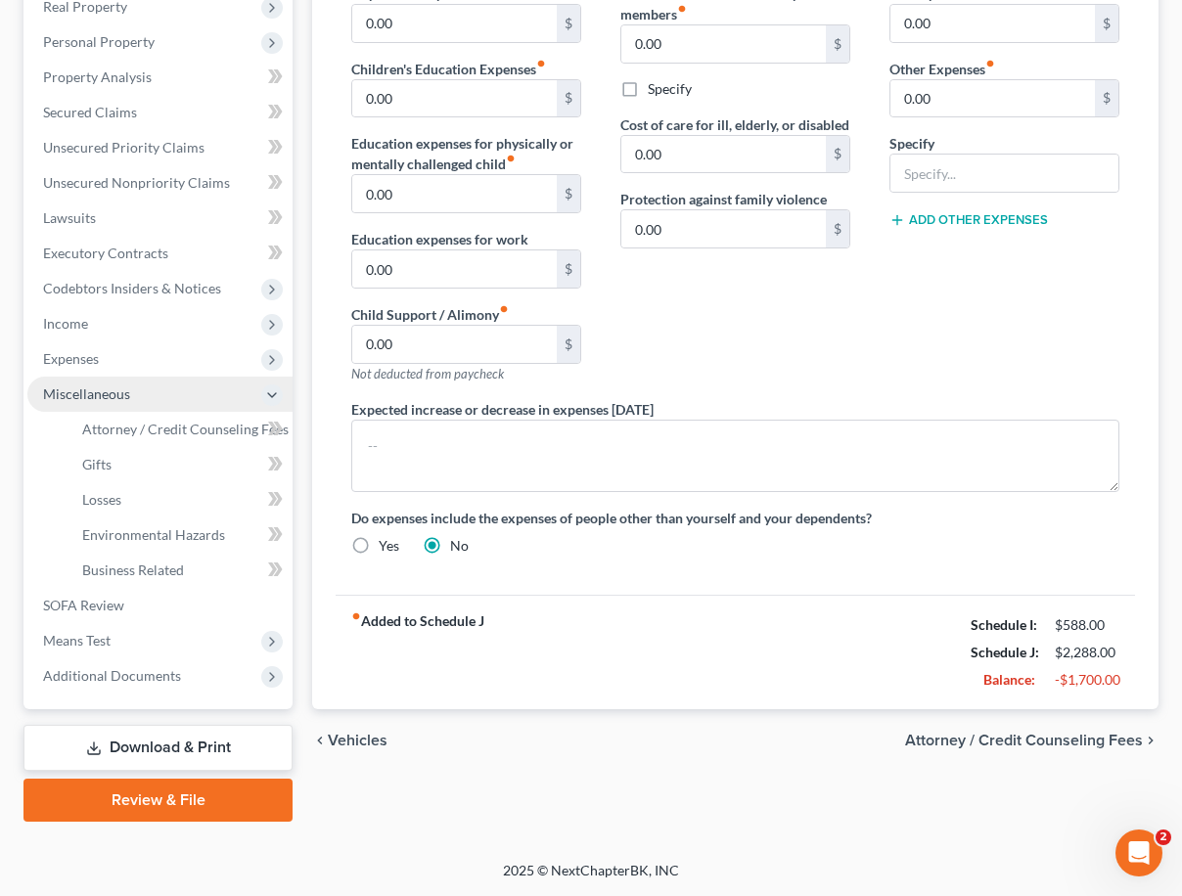
scroll to position [355, 0]
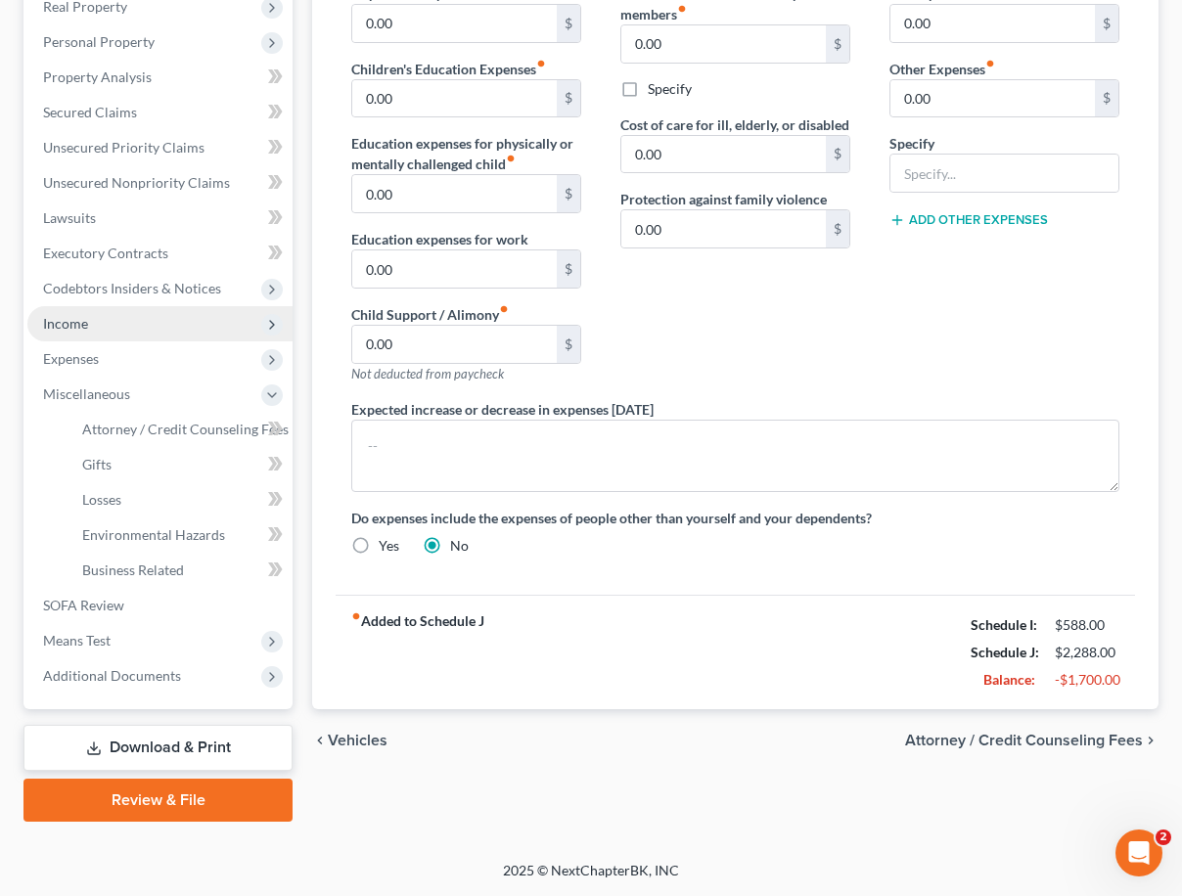
click at [160, 337] on span "Income" at bounding box center [159, 323] width 265 height 35
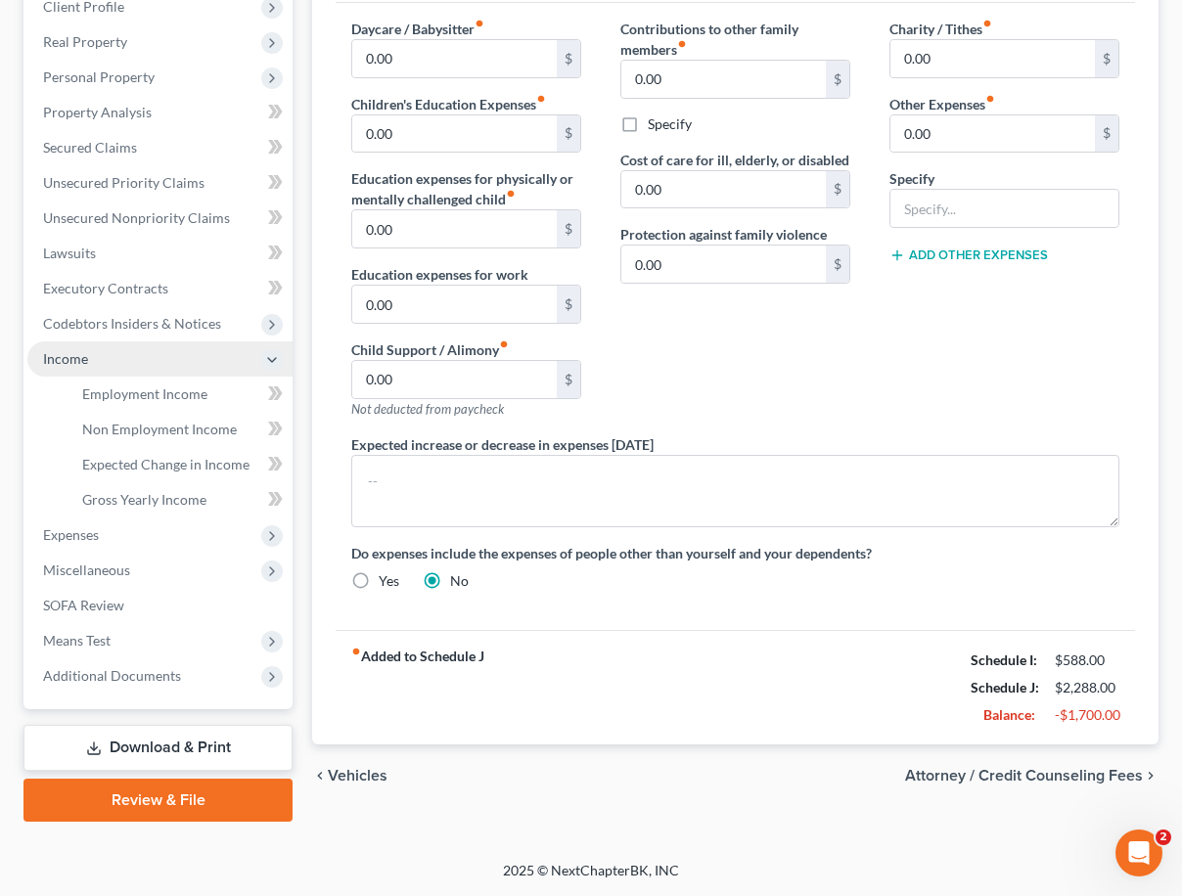
scroll to position [320, 0]
click at [180, 398] on span "Employment Income" at bounding box center [144, 393] width 125 height 17
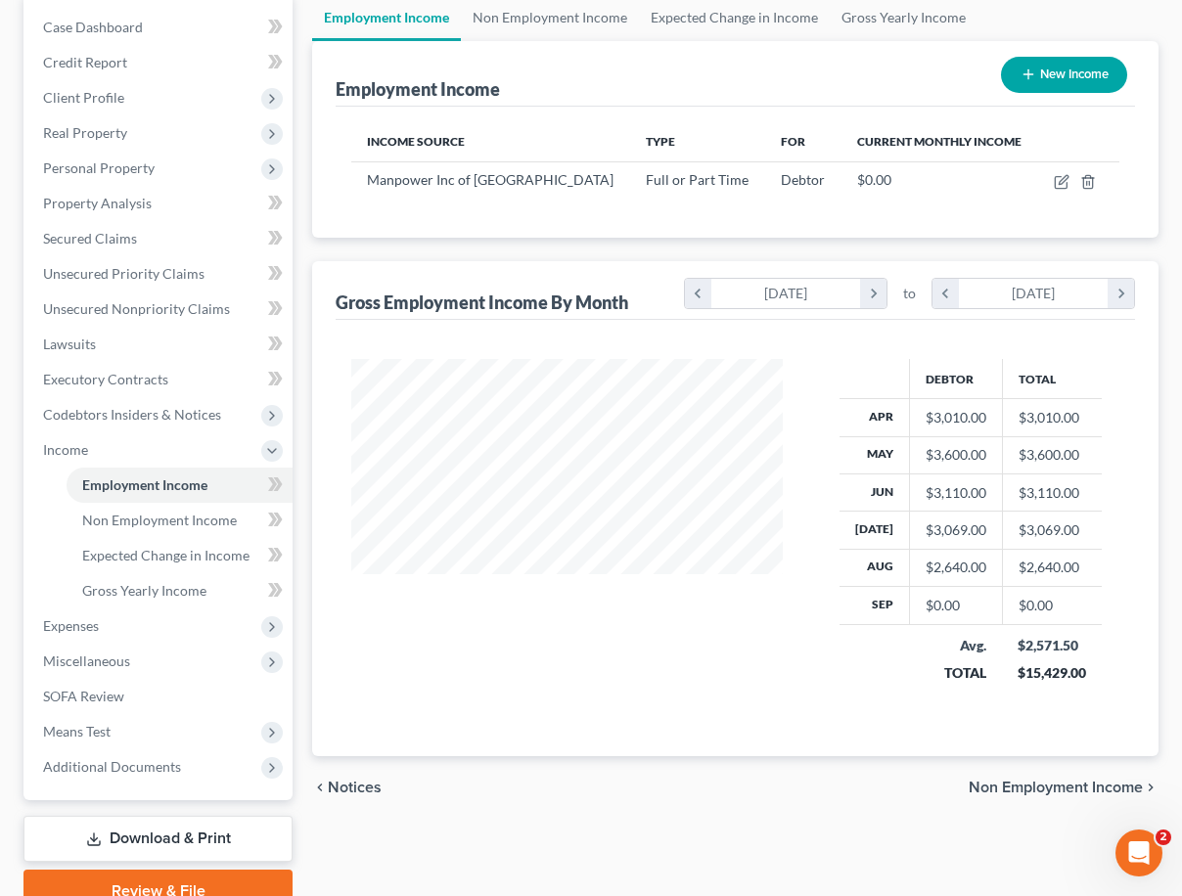
scroll to position [293, 0]
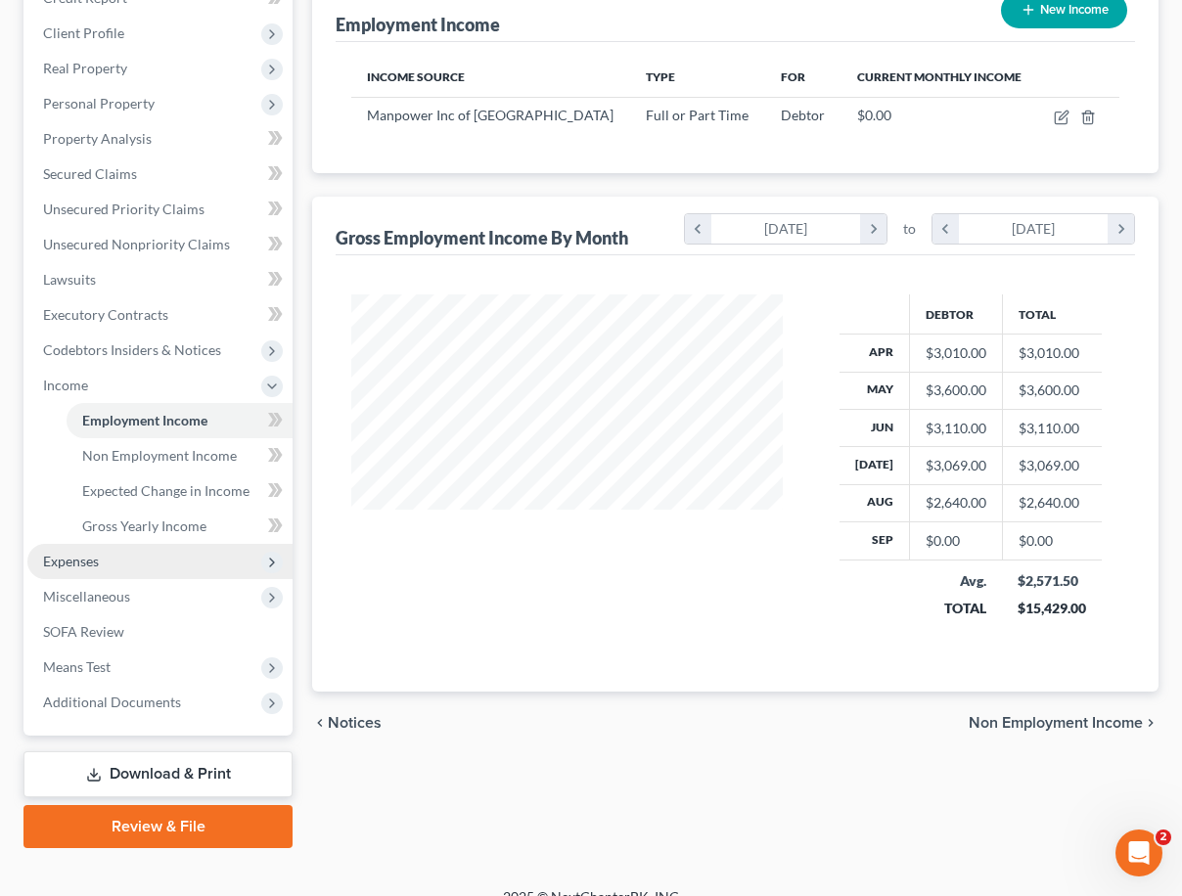
click at [163, 560] on span "Expenses" at bounding box center [159, 561] width 265 height 35
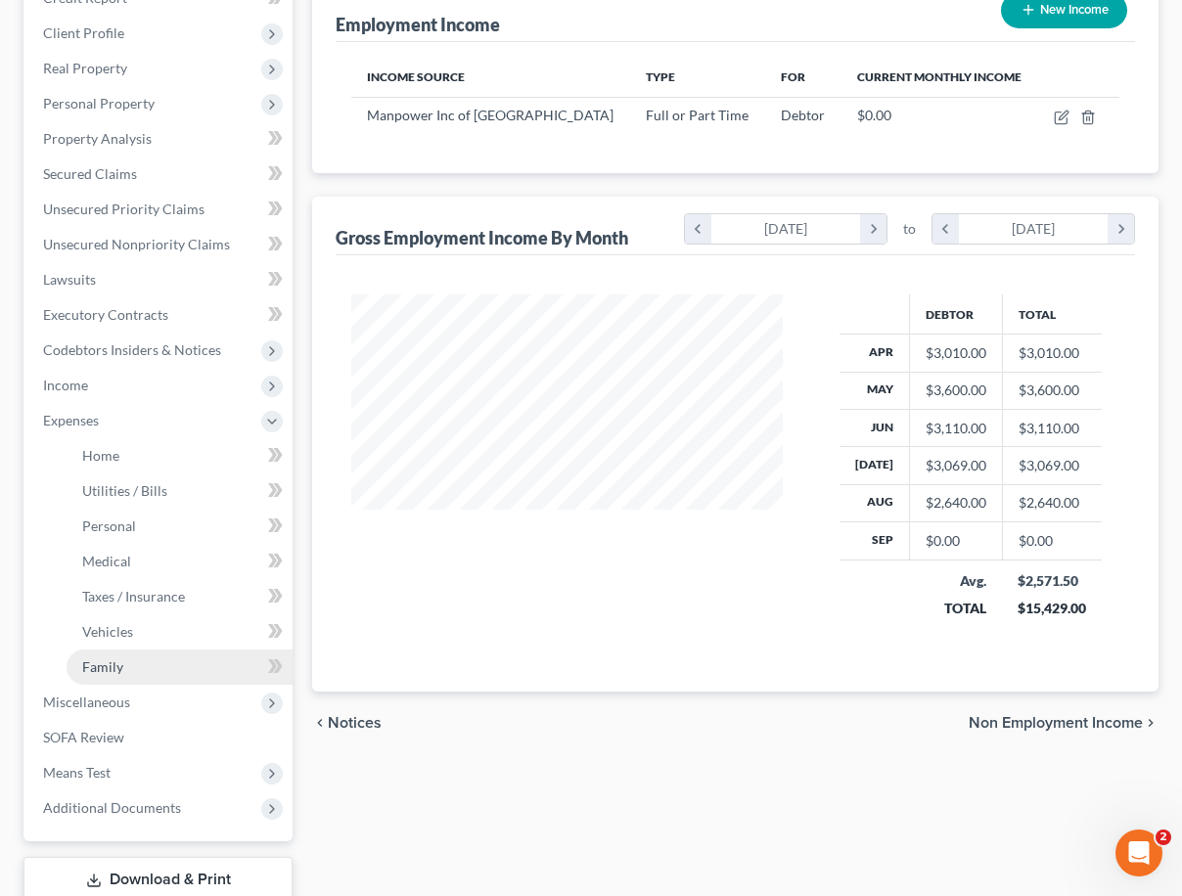
click at [112, 663] on span "Family" at bounding box center [102, 666] width 41 height 17
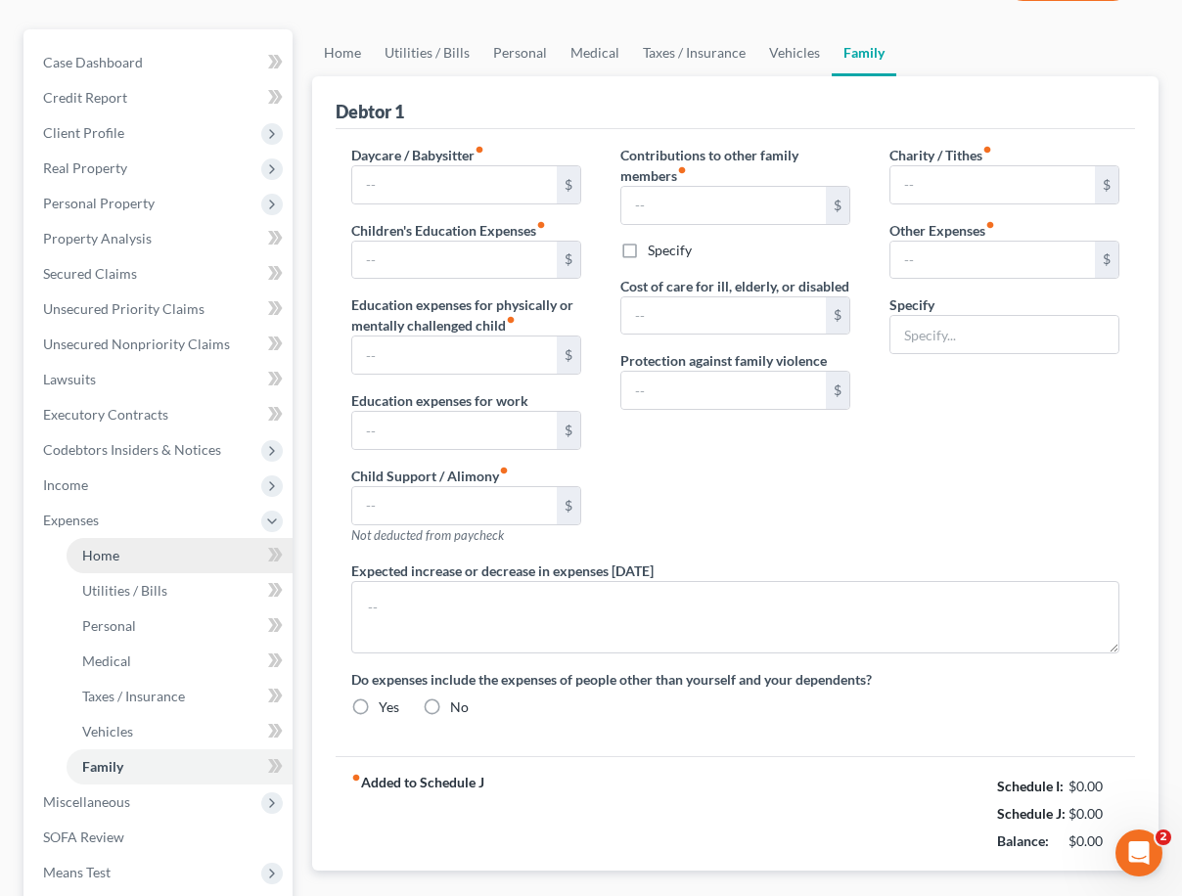
type input "0.00"
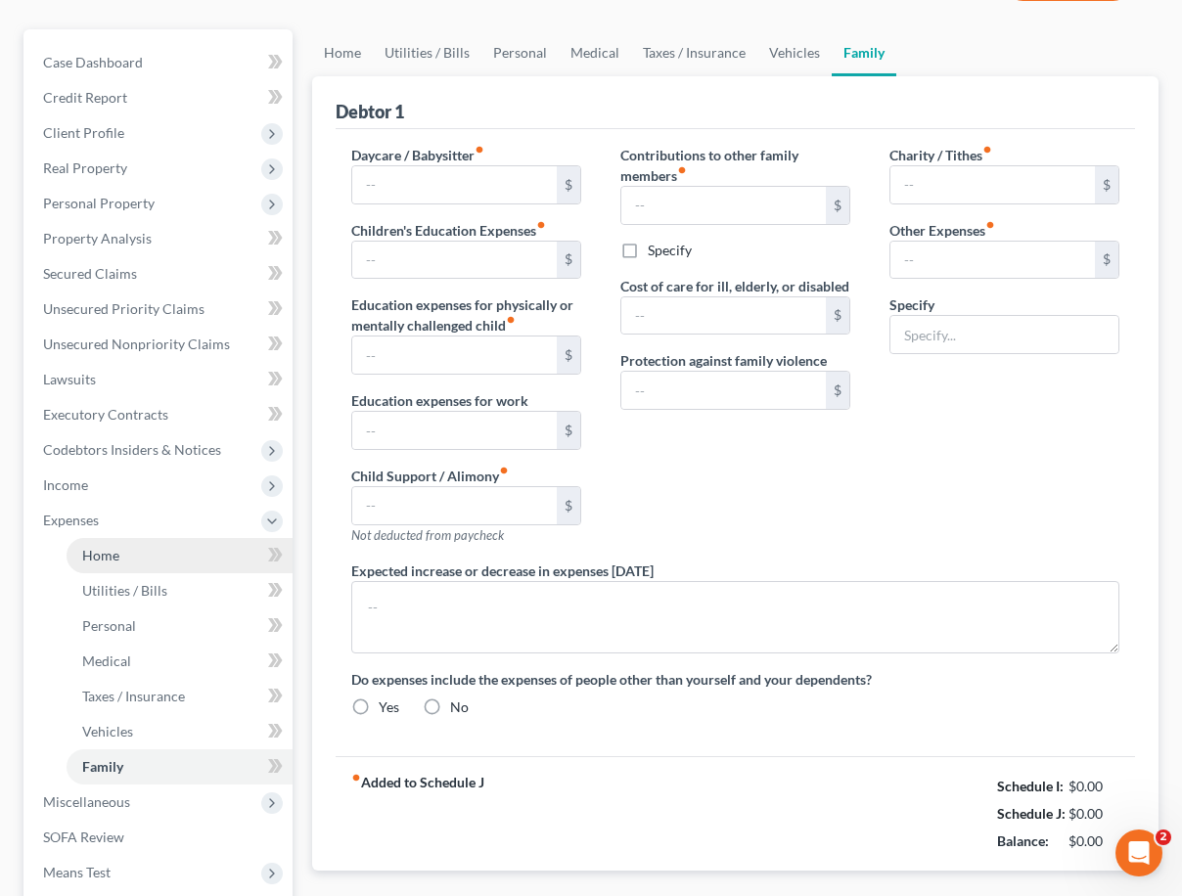
type input "0.00"
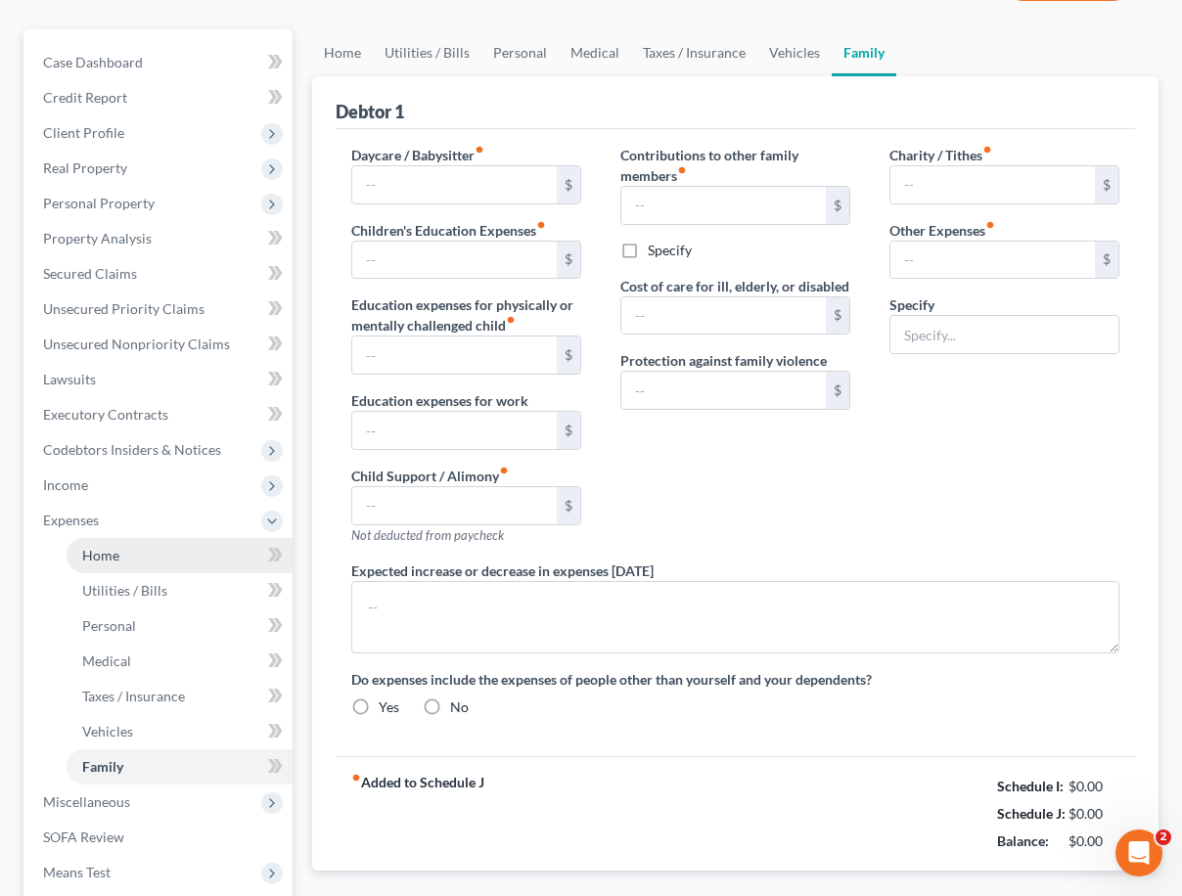
radio input "true"
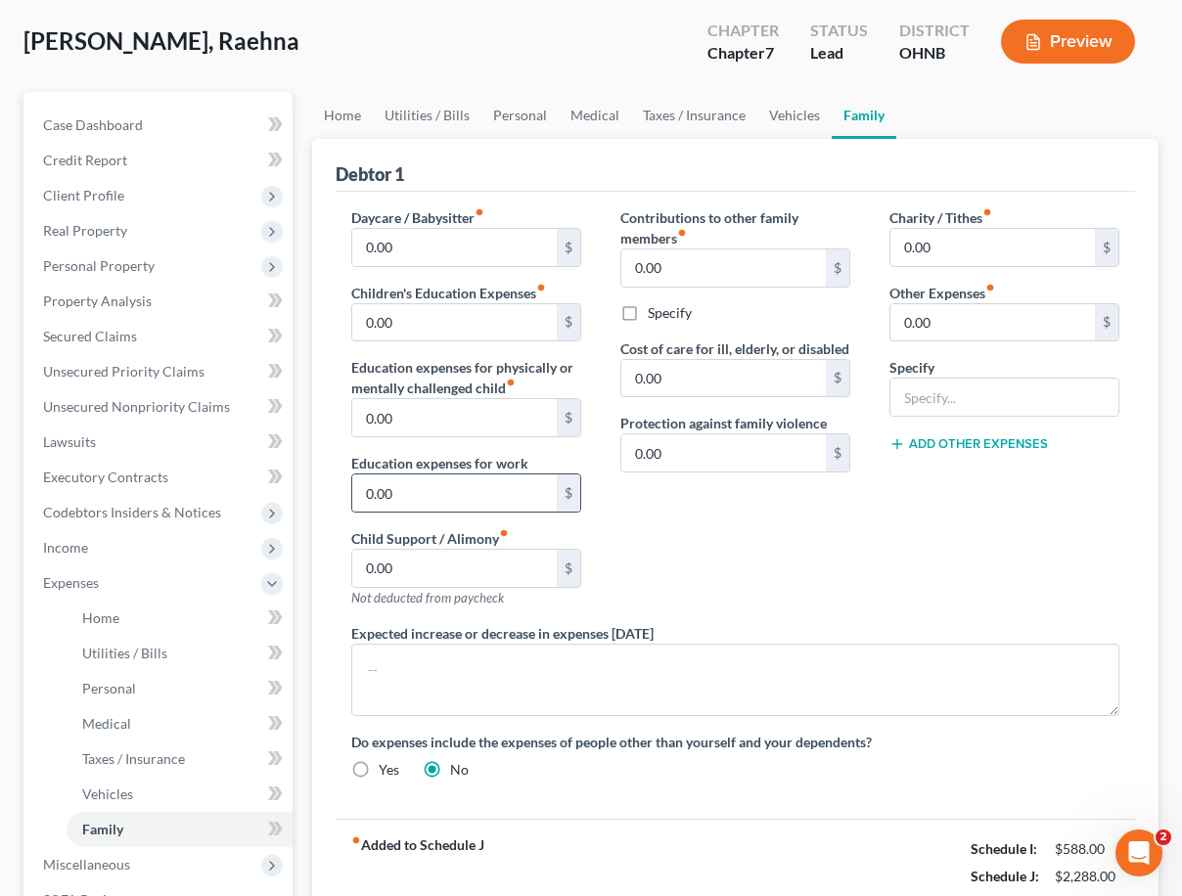
scroll to position [293, 0]
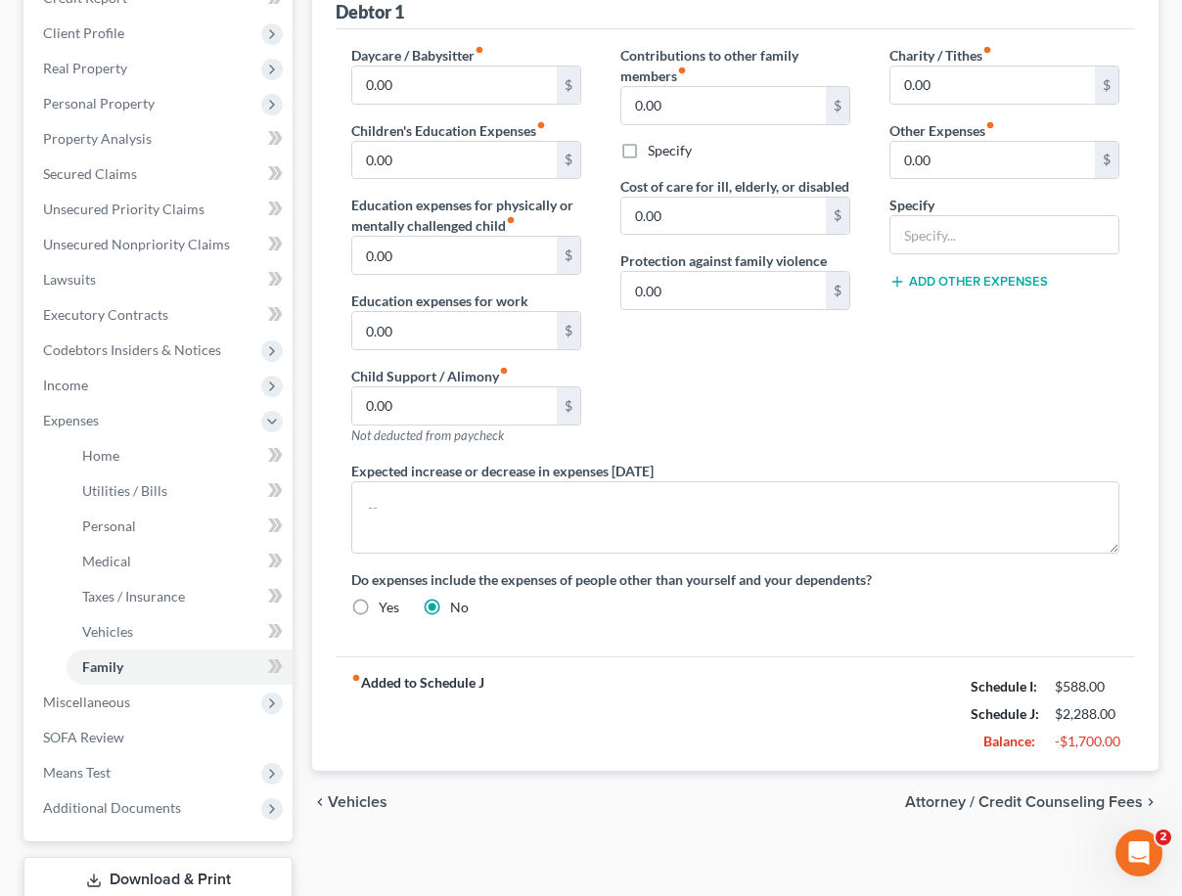
click at [1039, 373] on div "Charity / Tithes fiber_manual_record 0.00 $ Other Expenses fiber_manual_record …" at bounding box center [1004, 253] width 269 height 416
click at [137, 377] on span "Income" at bounding box center [159, 385] width 265 height 35
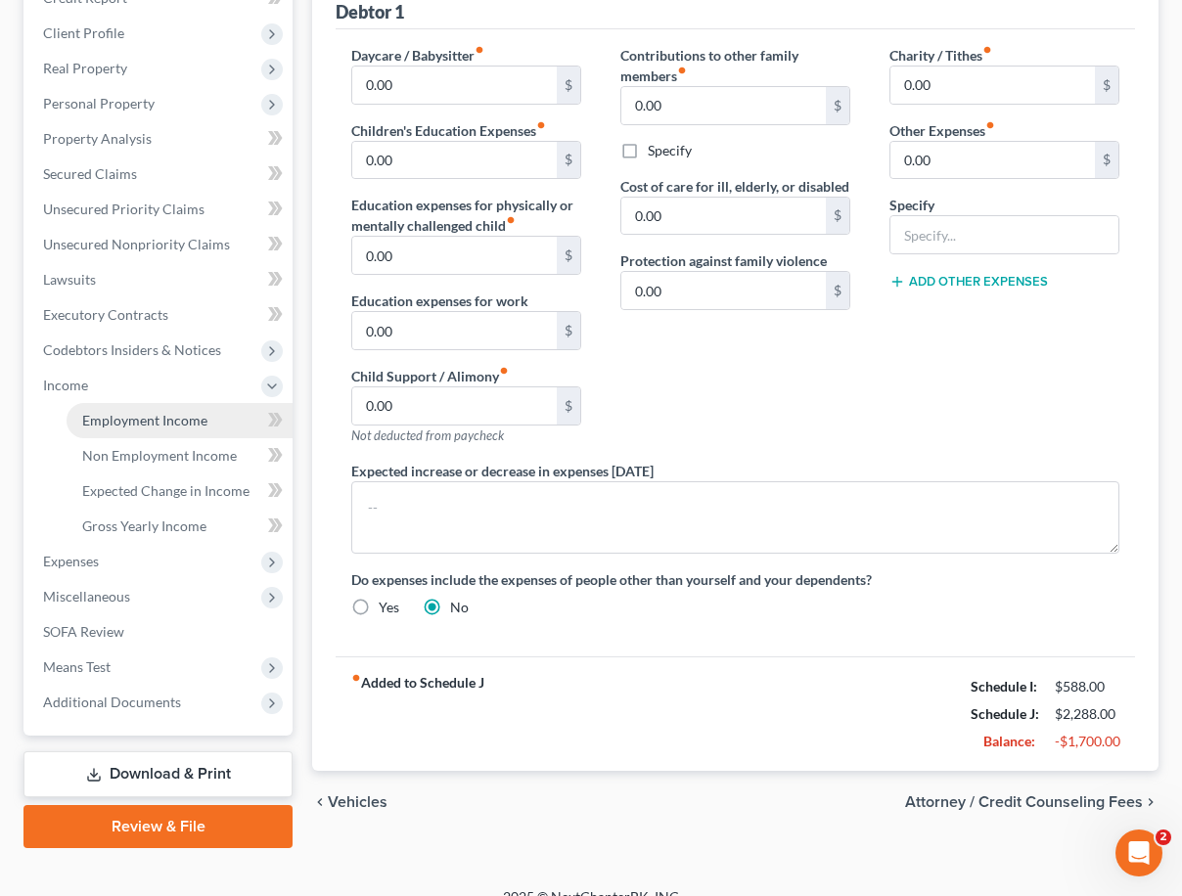
click at [171, 429] on link "Employment Income" at bounding box center [180, 420] width 226 height 35
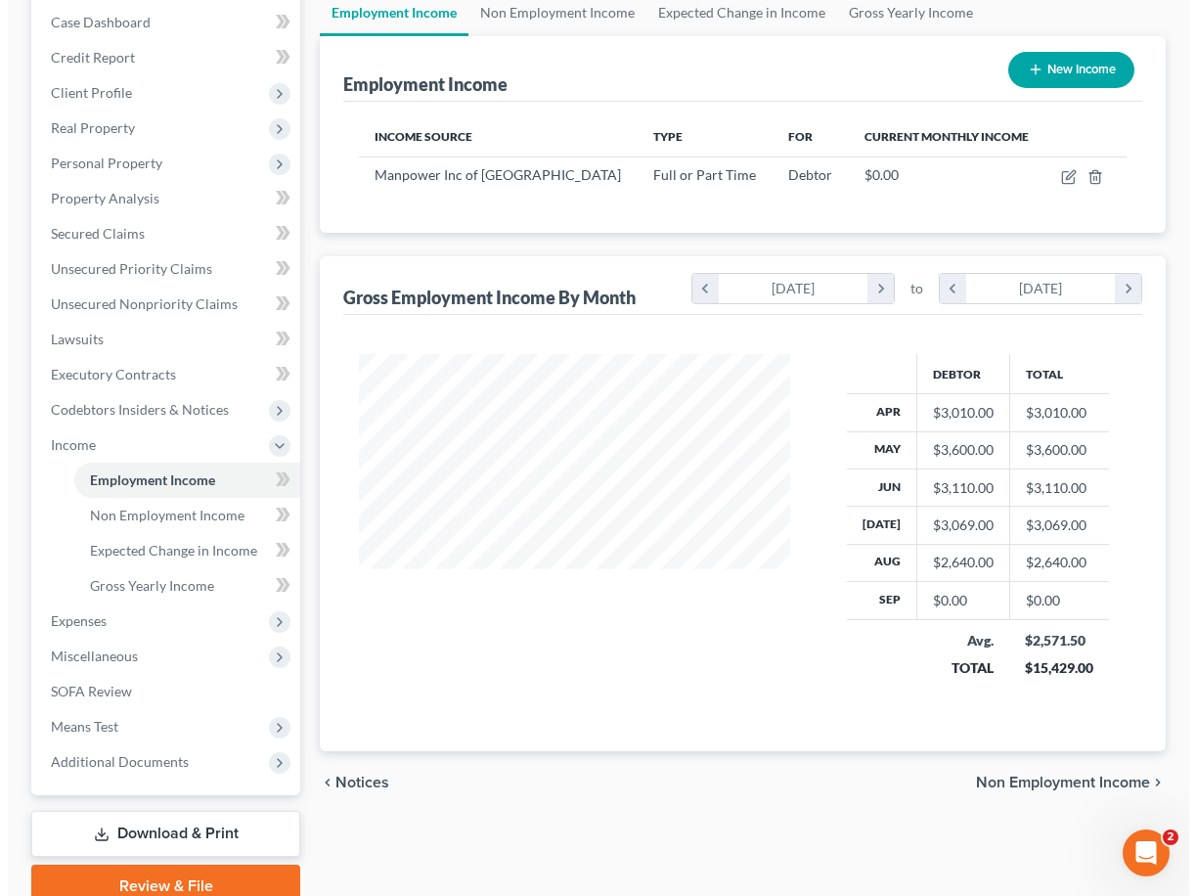
scroll to position [293, 0]
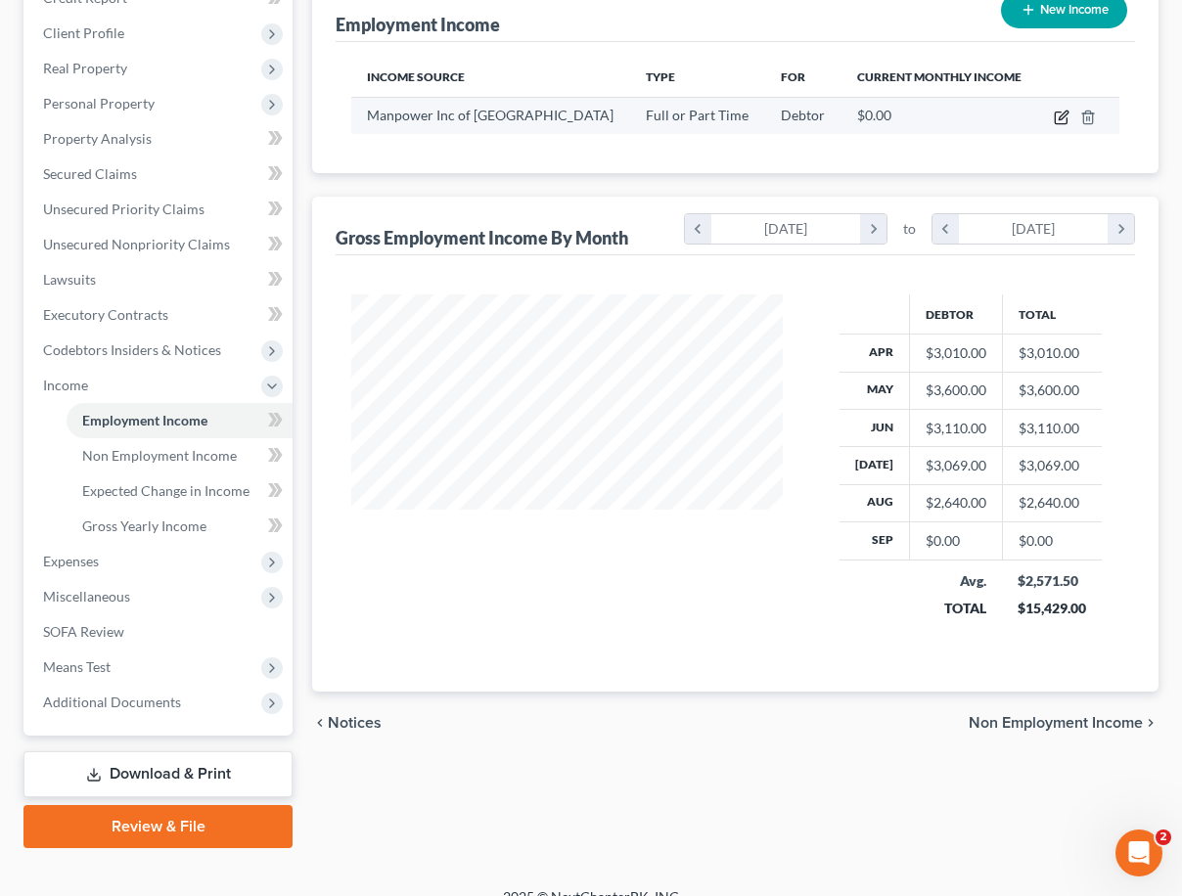
click at [1060, 119] on icon "button" at bounding box center [1062, 115] width 9 height 9
select select "0"
select select "36"
select select "0"
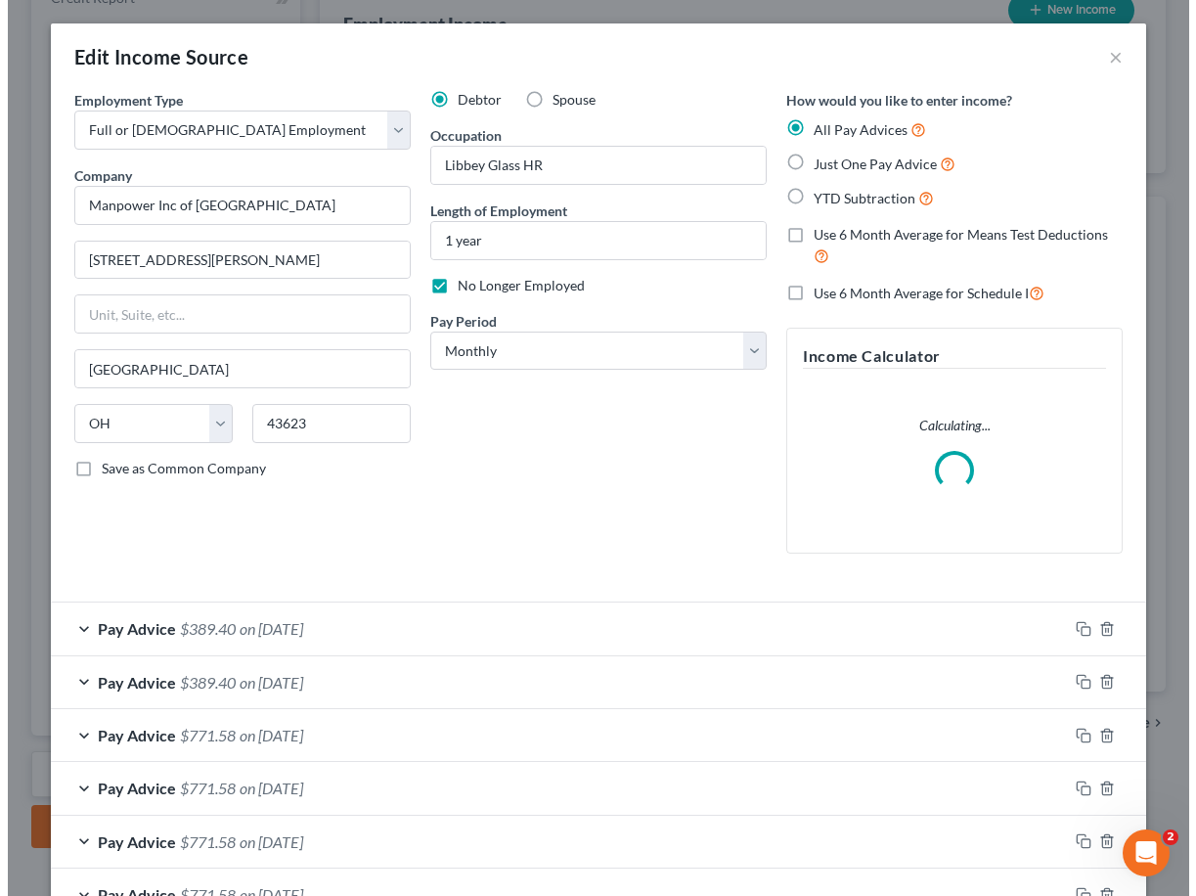
scroll to position [351, 477]
